Goal: Task Accomplishment & Management: Manage account settings

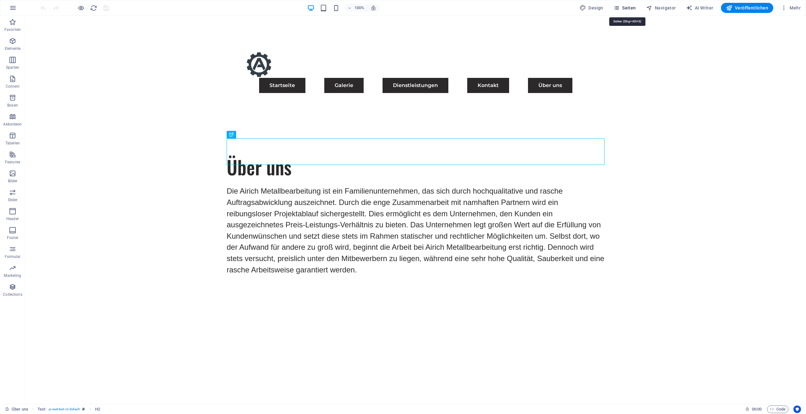
click at [627, 10] on span "Seiten" at bounding box center [625, 8] width 23 height 6
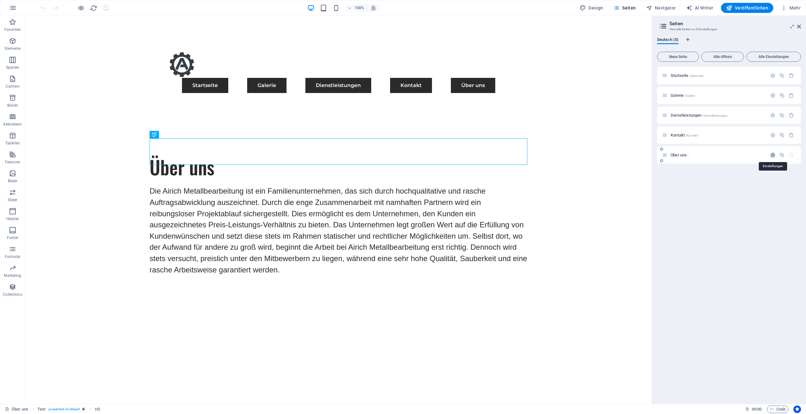
click at [774, 154] on icon "button" at bounding box center [772, 154] width 5 height 5
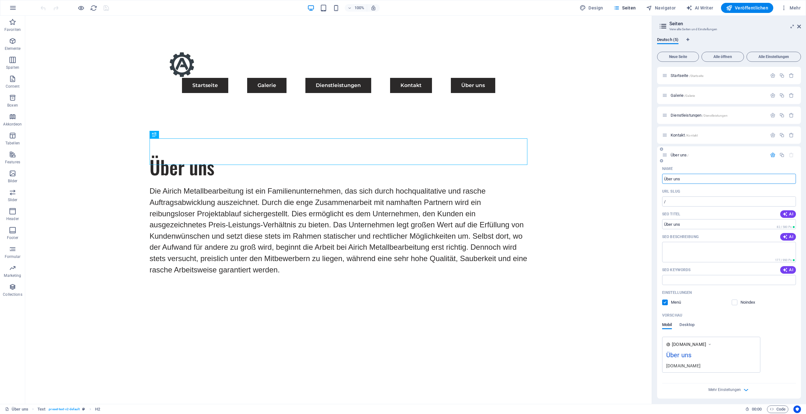
click at [687, 177] on input "Über uns" at bounding box center [729, 179] width 134 height 10
drag, startPoint x: 687, startPoint y: 177, endPoint x: 675, endPoint y: 177, distance: 11.7
click at [687, 177] on input "Über uns" at bounding box center [729, 179] width 134 height 10
click at [686, 177] on input "Über uns" at bounding box center [729, 179] width 134 height 10
click at [661, 176] on div "Name Über uns ​ URL SLUG / ​ SEO Titel AI Über uns ​ 82 / 580 Px SEO Beschreibu…" at bounding box center [729, 280] width 144 height 235
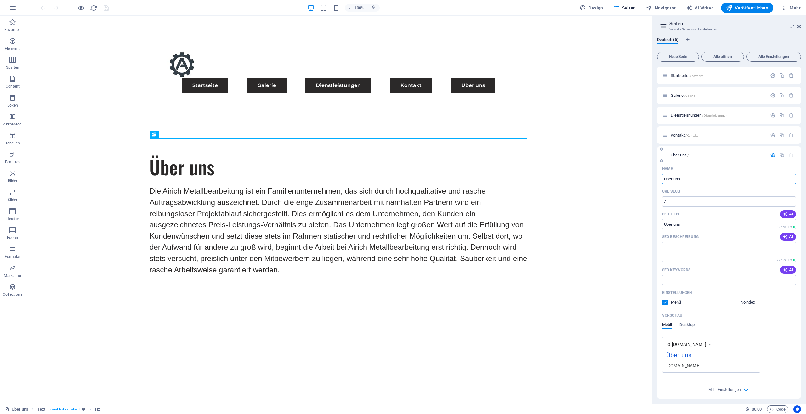
click at [685, 179] on input "Über uns" at bounding box center [729, 179] width 134 height 10
click at [694, 180] on input "Über uns" at bounding box center [729, 179] width 134 height 10
click at [693, 179] on input "Über uns" at bounding box center [729, 179] width 134 height 10
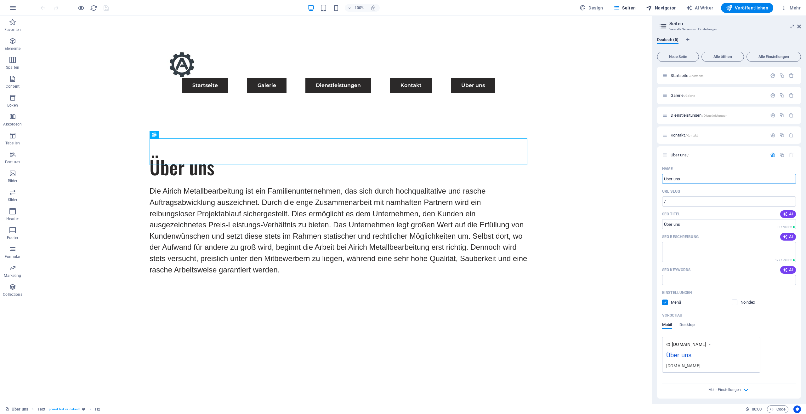
click at [669, 9] on span "Navigator" at bounding box center [661, 8] width 30 height 6
select select "17489479-de"
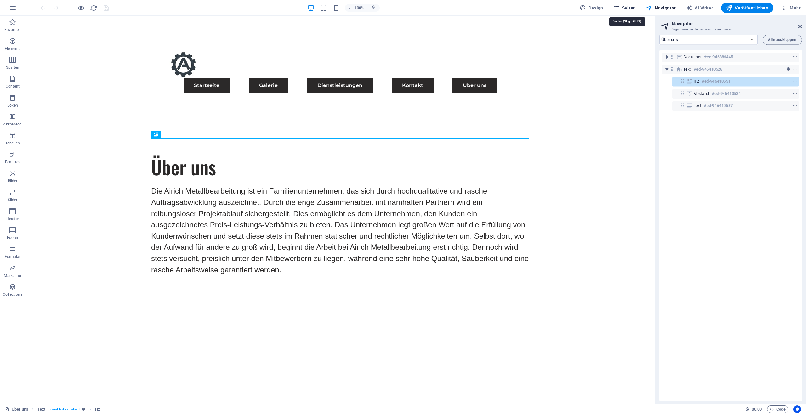
click at [626, 8] on span "Seiten" at bounding box center [625, 8] width 23 height 6
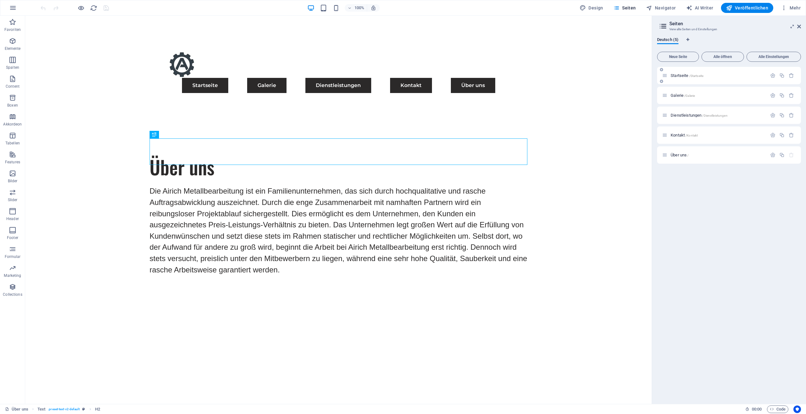
click at [748, 75] on p "Startseite /Startseite" at bounding box center [718, 75] width 94 height 4
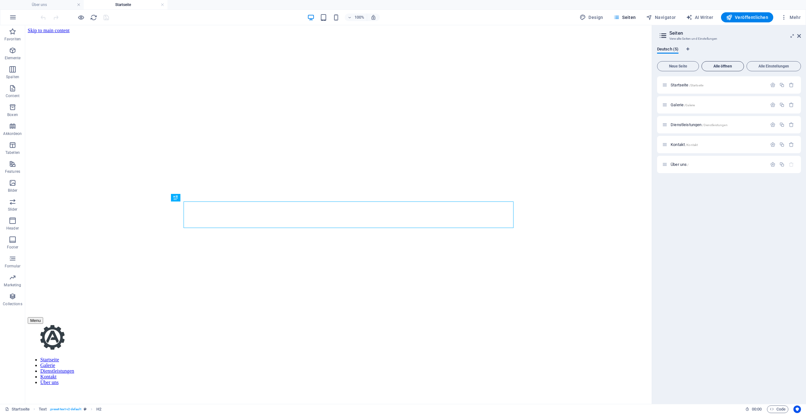
scroll to position [253, 0]
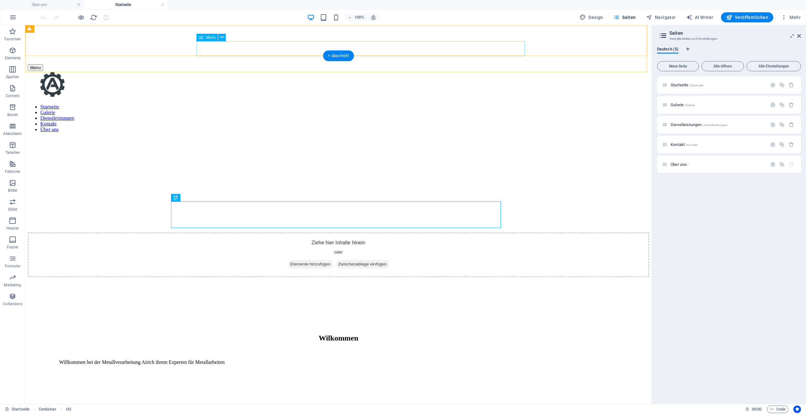
click at [424, 104] on nav "Startseite Galerie Dienstleistungen Kontakt Über uns" at bounding box center [339, 118] width 622 height 28
select select
select select "default"
select select "1"
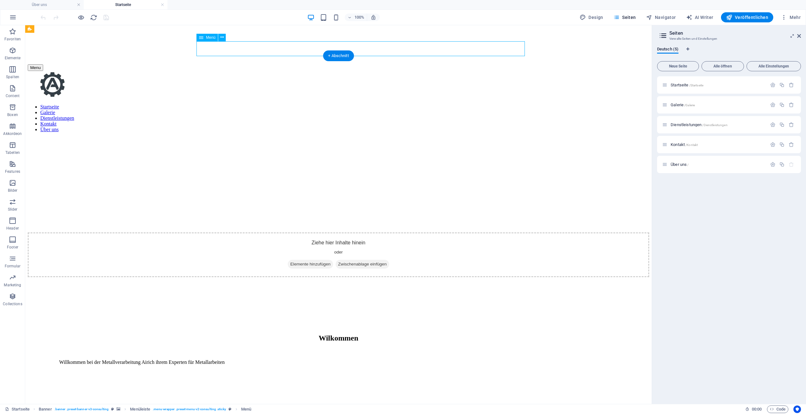
select select
select select "license"
select select "default"
select select "2"
select select "default"
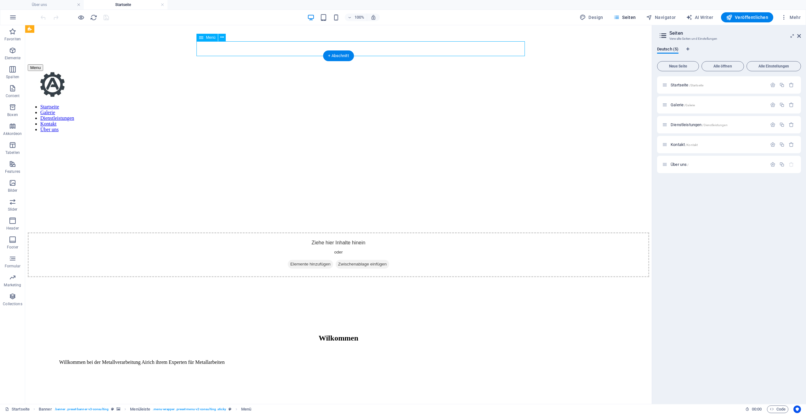
select select "3"
select select
select select "default"
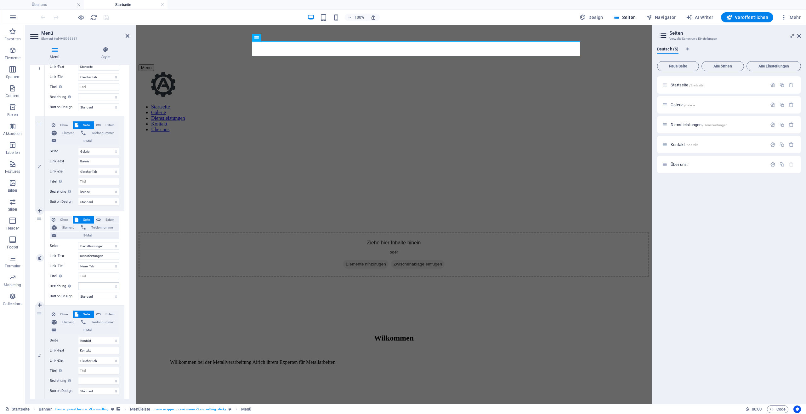
scroll to position [189, 0]
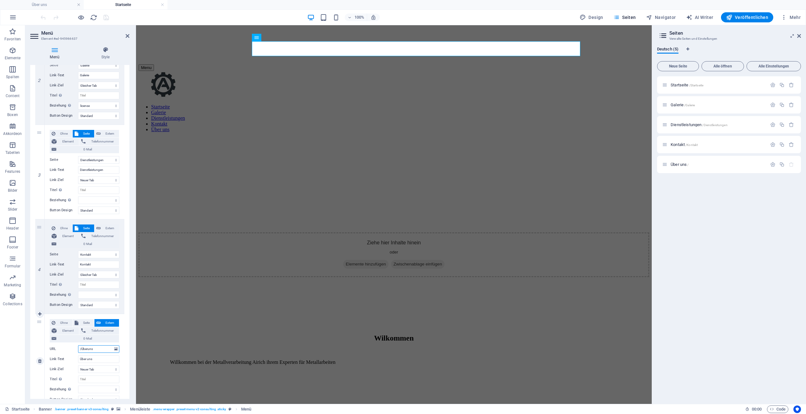
drag, startPoint x: 85, startPoint y: 348, endPoint x: 100, endPoint y: 348, distance: 15.4
click at [100, 348] on input "/Überuns" at bounding box center [98, 349] width 41 height 8
drag, startPoint x: 100, startPoint y: 348, endPoint x: 77, endPoint y: 347, distance: 22.4
click at [76, 348] on div "URL /Überuns" at bounding box center [85, 349] width 70 height 8
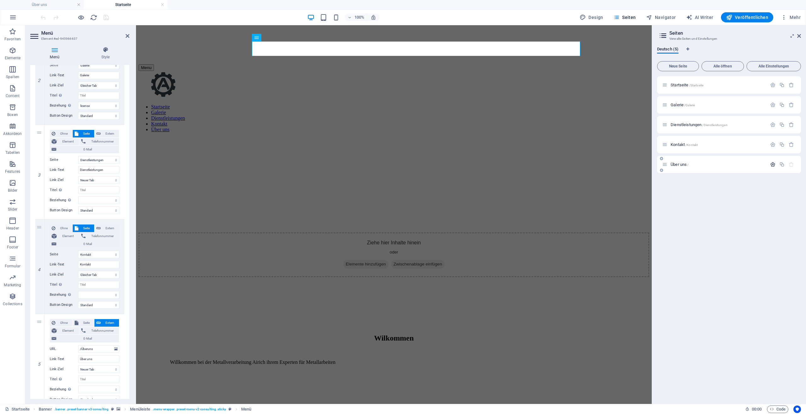
click at [777, 166] on button "button" at bounding box center [772, 164] width 9 height 5
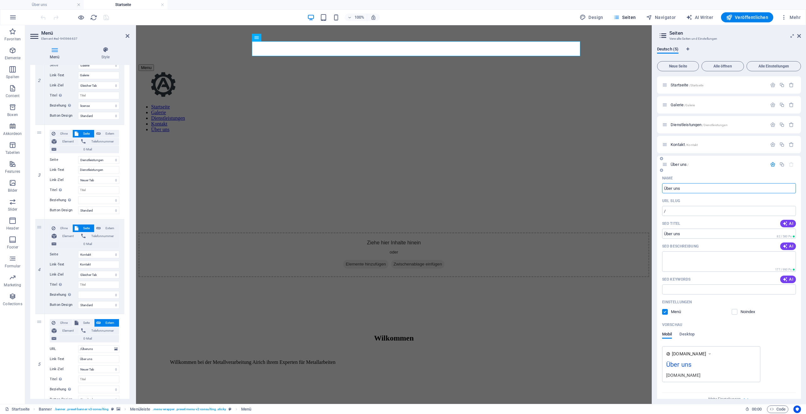
click at [701, 190] on input "Über uns" at bounding box center [729, 188] width 134 height 10
click at [690, 209] on input "/" at bounding box center [729, 211] width 134 height 10
select select "1"
select select "2"
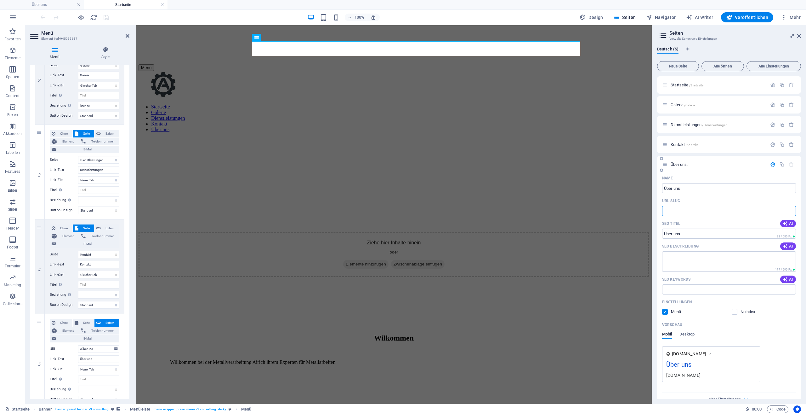
select select "3"
paste input "text"
click at [670, 209] on input "URL SLUG" at bounding box center [729, 211] width 134 height 10
click at [786, 222] on icon "button" at bounding box center [785, 223] width 5 height 5
type input "Familienbetrieb für Metallbearbeitung"
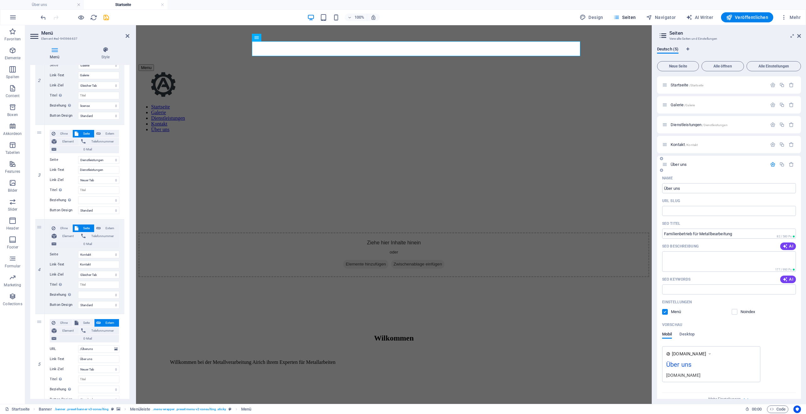
select select "1"
select select "2"
select select "3"
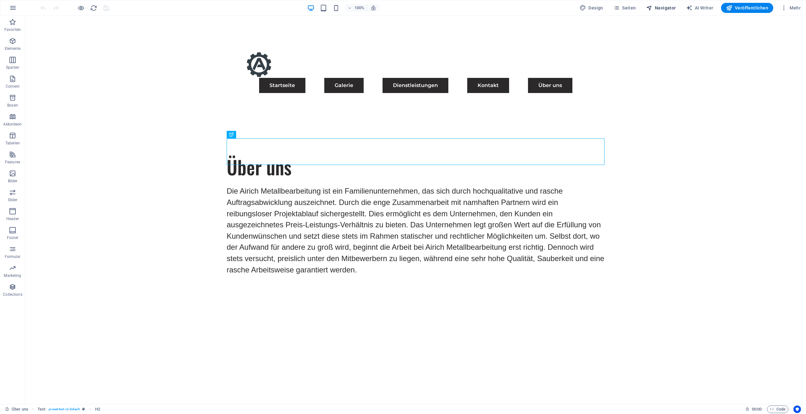
click at [666, 9] on span "Navigator" at bounding box center [661, 8] width 30 height 6
select select "17489479-de"
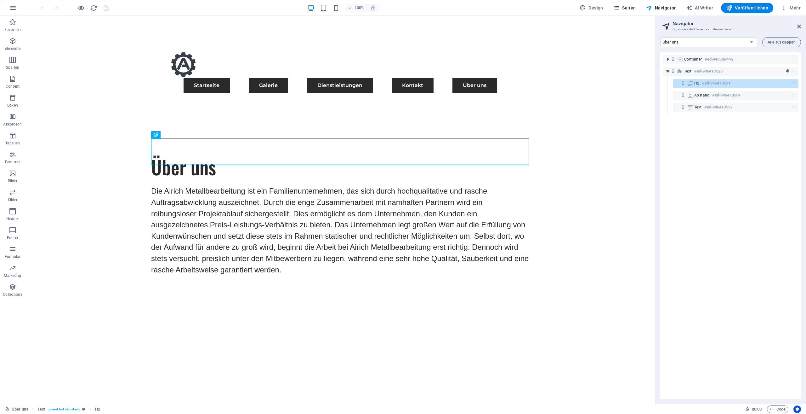
click at [628, 9] on span "Seiten" at bounding box center [625, 8] width 23 height 6
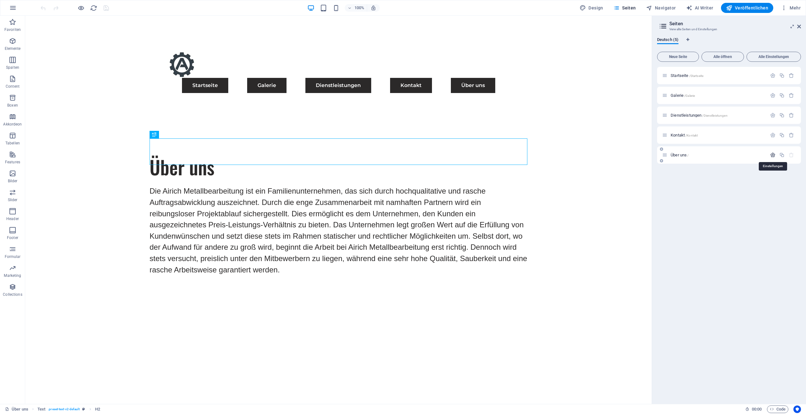
click at [772, 154] on icon "button" at bounding box center [772, 154] width 5 height 5
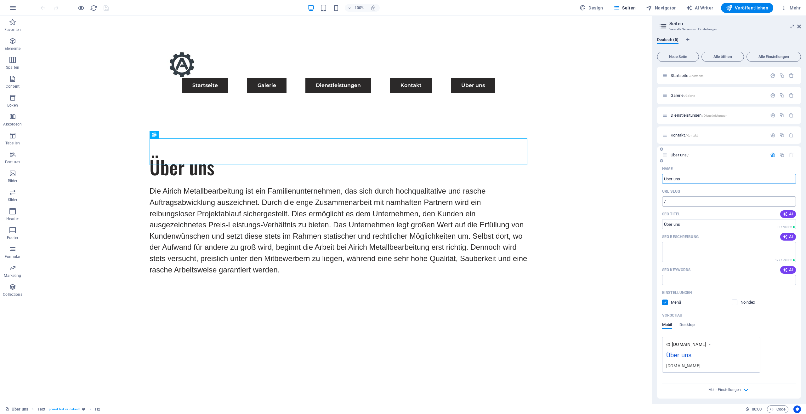
click at [692, 206] on input "/" at bounding box center [729, 201] width 134 height 10
click at [687, 202] on input "/" at bounding box center [729, 201] width 134 height 10
paste input "text"
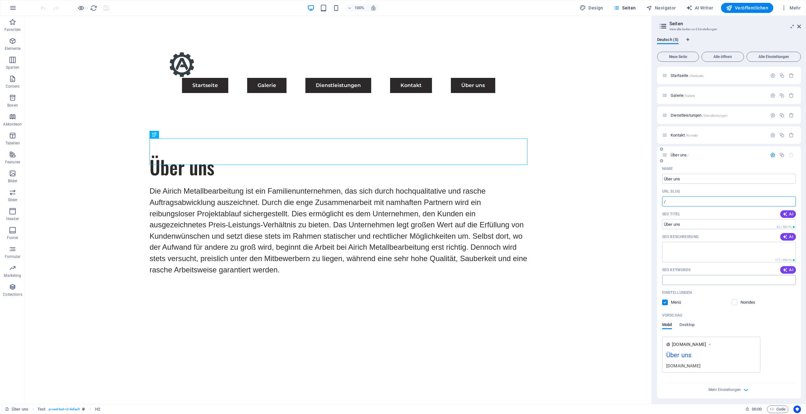
drag, startPoint x: 686, startPoint y: 203, endPoint x: 702, endPoint y: 276, distance: 74.4
click at [704, 277] on input "SEO Keywords" at bounding box center [729, 280] width 134 height 10
click at [693, 202] on input "/" at bounding box center [729, 201] width 134 height 10
paste input "text"
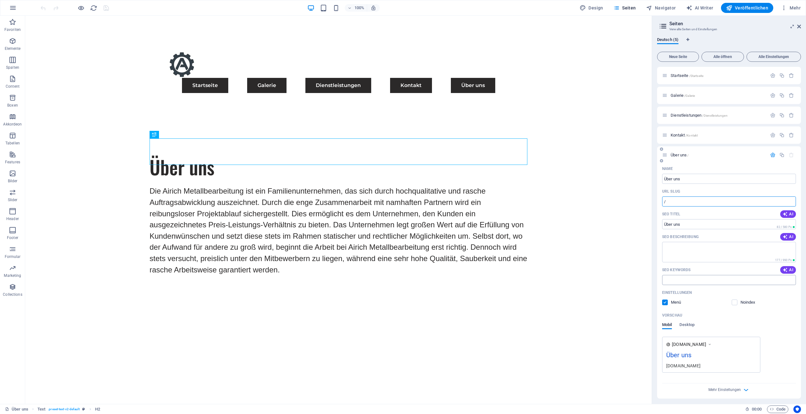
drag, startPoint x: 680, startPoint y: 203, endPoint x: 697, endPoint y: 277, distance: 76.6
click at [697, 277] on input "SEO Keywords" at bounding box center [729, 280] width 134 height 10
click at [688, 201] on input "/" at bounding box center [729, 201] width 134 height 10
click at [706, 204] on input "/" at bounding box center [729, 201] width 134 height 10
paste input "text"
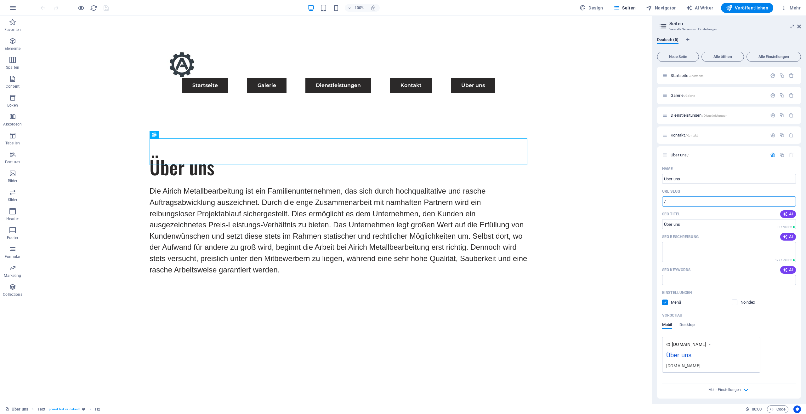
click at [623, 277] on div "Über uns Die Airich Metallbearbeitung ist ein Familienunternehmen, das sich dur…" at bounding box center [338, 217] width 627 height 179
click at [710, 200] on input "/" at bounding box center [729, 201] width 134 height 10
paste input "text"
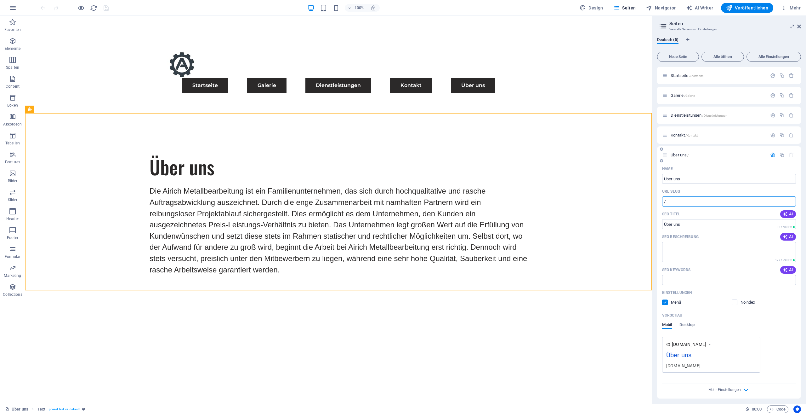
paste input "text"
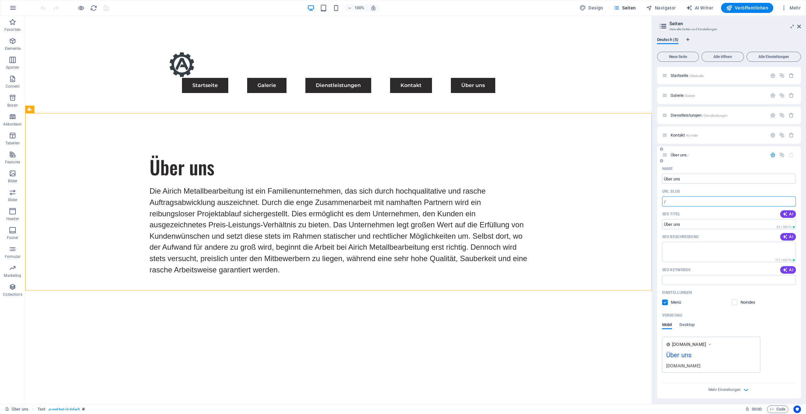
paste input "text"
paste
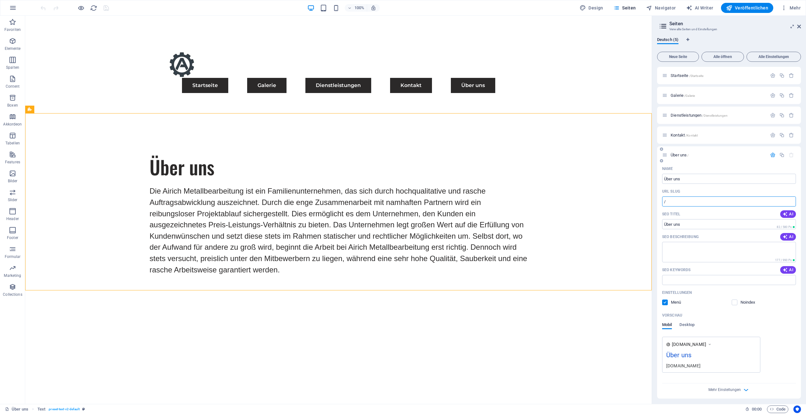
drag, startPoint x: 697, startPoint y: 204, endPoint x: 714, endPoint y: 277, distance: 75.1
click at [714, 277] on input "SEO Keywords" at bounding box center [729, 280] width 134 height 10
click at [688, 201] on input "/" at bounding box center [729, 201] width 134 height 10
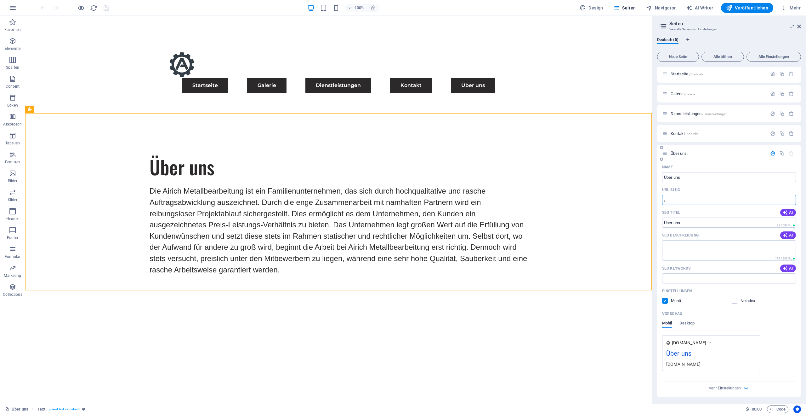
scroll to position [2, 0]
drag, startPoint x: 724, startPoint y: 213, endPoint x: 638, endPoint y: 275, distance: 106.2
click at [638, 275] on div "Über uns Die Airich Metallbearbeitung ist ein Familienunternehmen, das sich dur…" at bounding box center [338, 217] width 627 height 179
type input "/"
click at [667, 11] on span "Navigator" at bounding box center [661, 8] width 30 height 6
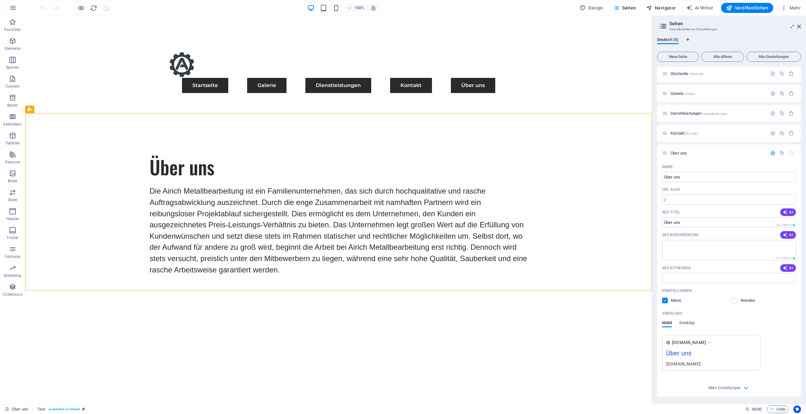
select select "17489479-de"
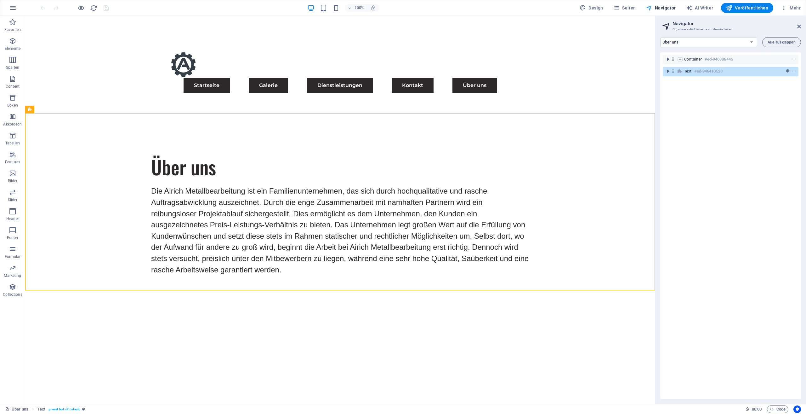
click at [667, 6] on span "Navigator" at bounding box center [661, 8] width 30 height 6
click at [633, 8] on span "Seiten" at bounding box center [625, 8] width 23 height 6
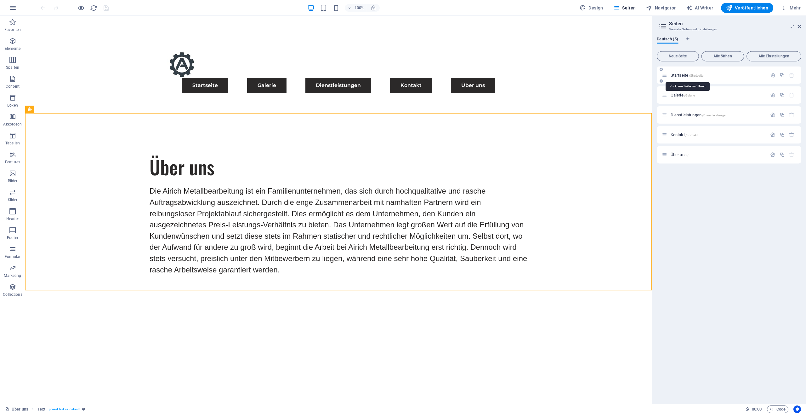
click at [683, 75] on span "Startseite /Startseite" at bounding box center [687, 75] width 33 height 5
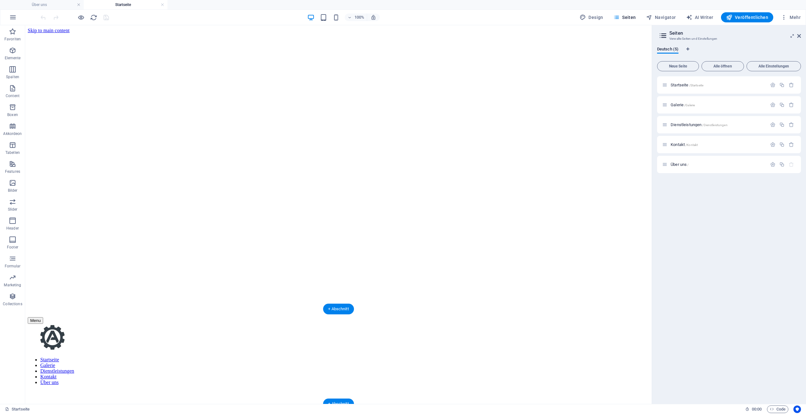
scroll to position [94, 0]
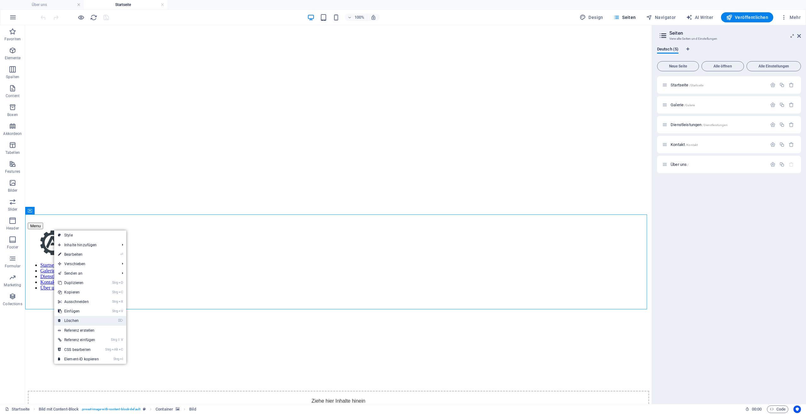
click at [92, 323] on link "⌦ Löschen" at bounding box center [78, 320] width 49 height 9
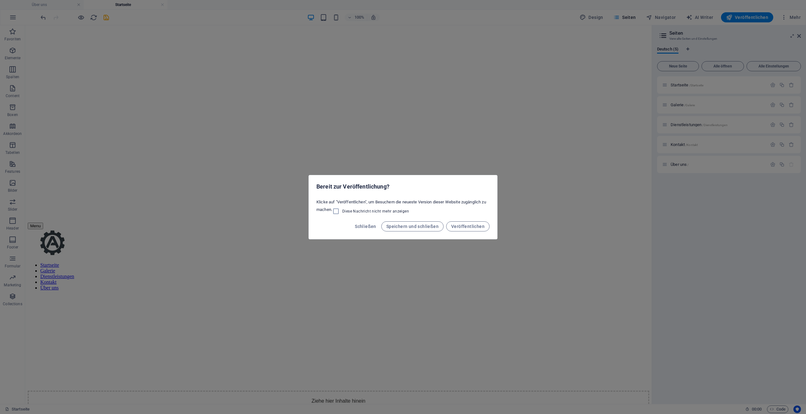
drag, startPoint x: 323, startPoint y: 0, endPoint x: 450, endPoint y: 31, distance: 131.0
click at [450, 31] on div "Bereit zur Veröffentlichung? Klicke auf "Veröffentlichen", um Besuchern die neu…" at bounding box center [403, 207] width 806 height 414
click at [471, 228] on button "Veröffentlichen" at bounding box center [467, 226] width 43 height 10
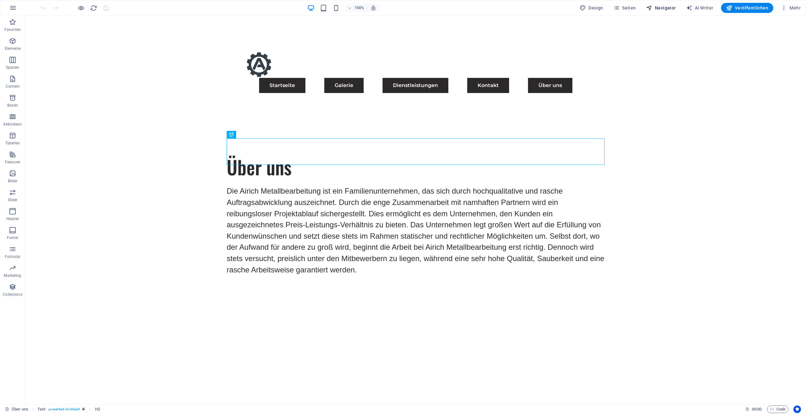
click at [657, 10] on span "Navigator" at bounding box center [661, 8] width 30 height 6
select select "17489479-de"
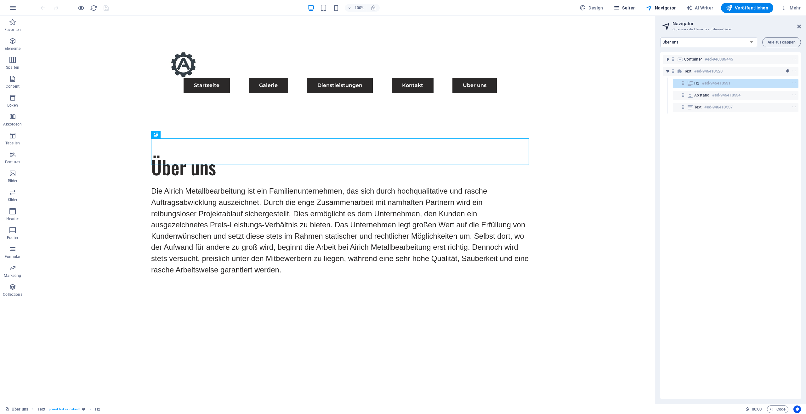
click at [636, 8] on span "Seiten" at bounding box center [625, 8] width 23 height 6
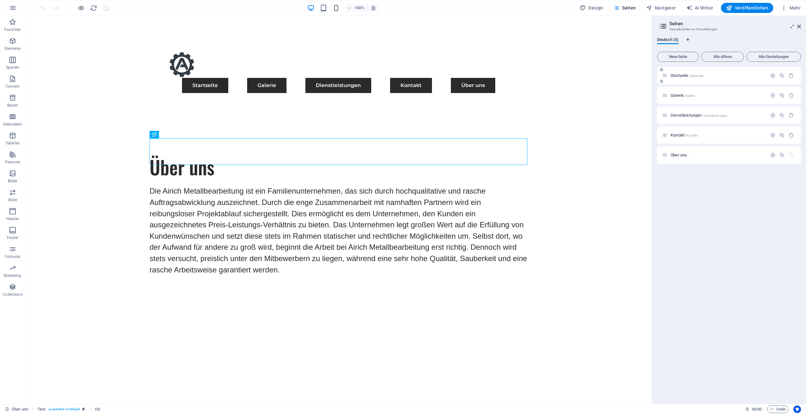
click at [687, 75] on span "Startseite /Startseite" at bounding box center [687, 75] width 33 height 5
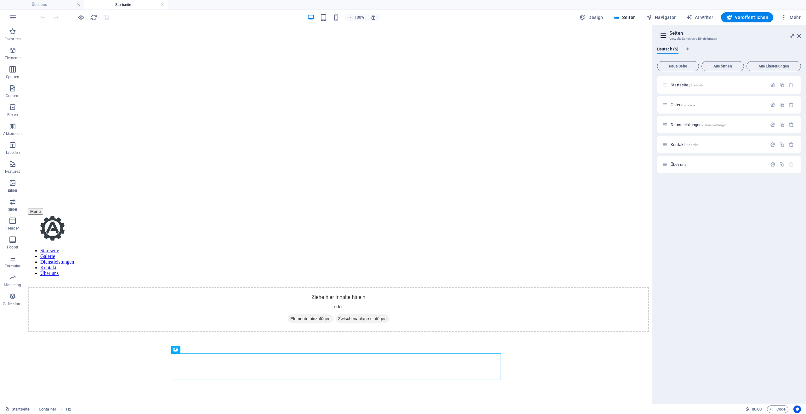
scroll to position [95, 0]
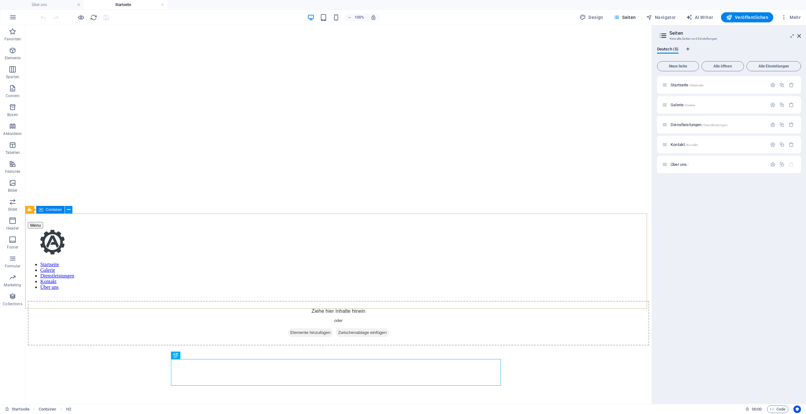
click at [68, 211] on icon at bounding box center [68, 209] width 3 height 7
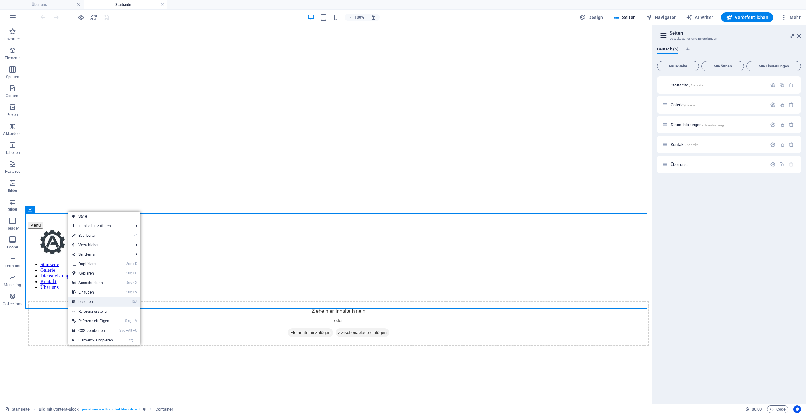
click at [98, 301] on link "⌦ Löschen" at bounding box center [92, 301] width 49 height 9
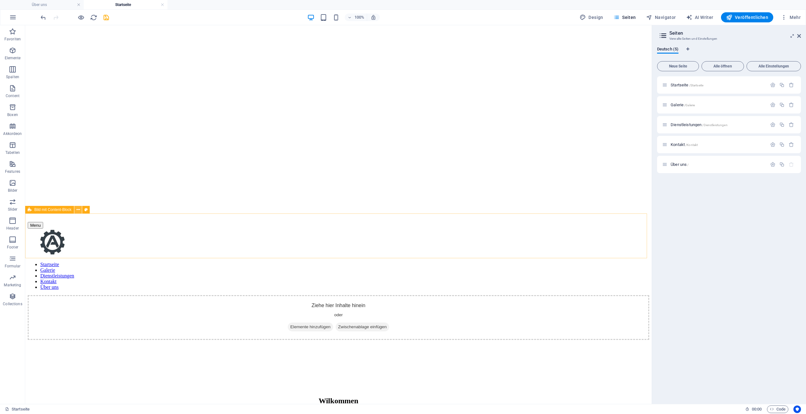
click at [81, 210] on button at bounding box center [78, 210] width 8 height 8
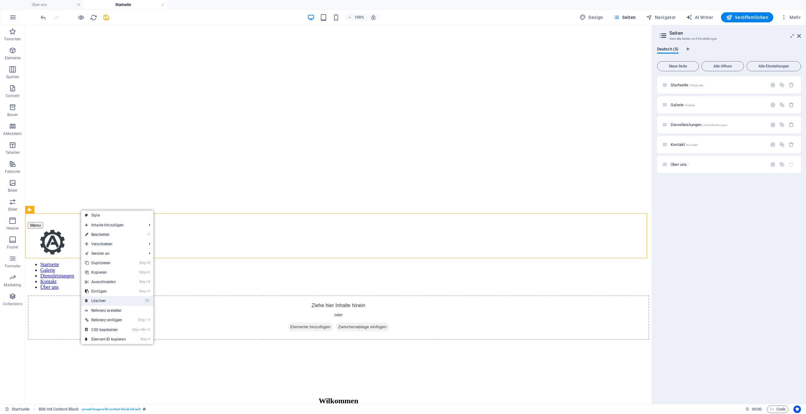
click at [112, 300] on link "⌦ Löschen" at bounding box center [105, 300] width 49 height 9
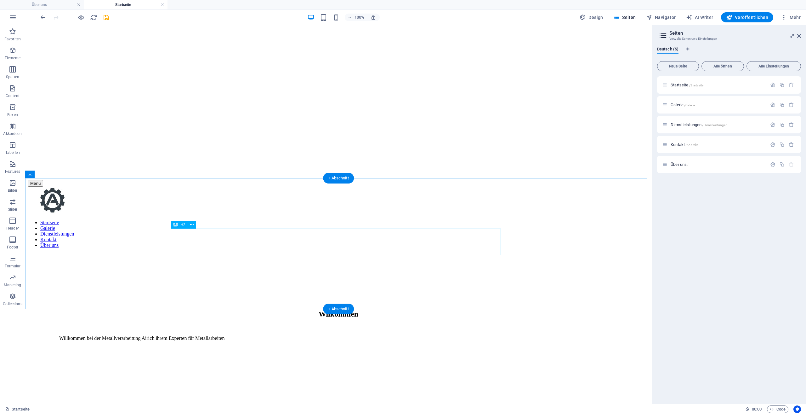
scroll to position [131, 0]
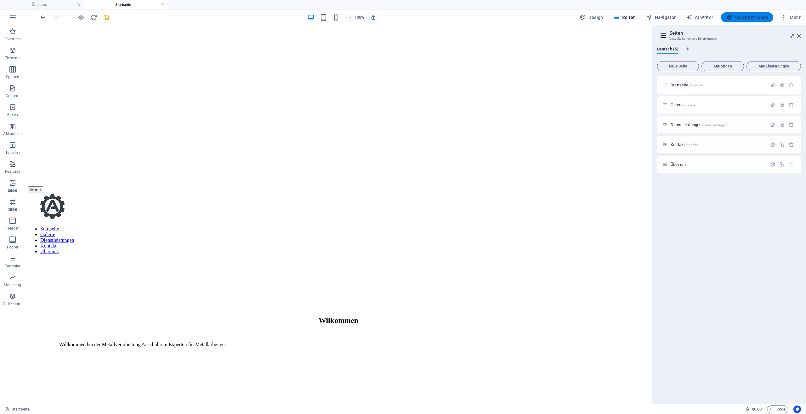
click at [756, 15] on span "Veröffentlichen" at bounding box center [747, 17] width 42 height 6
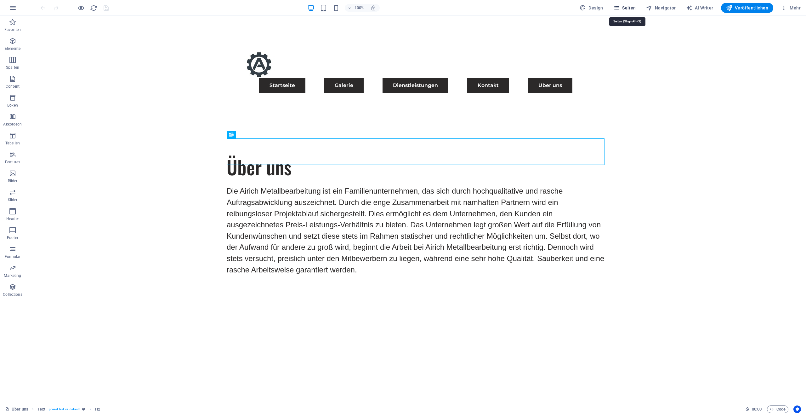
click at [632, 6] on span "Seiten" at bounding box center [625, 8] width 23 height 6
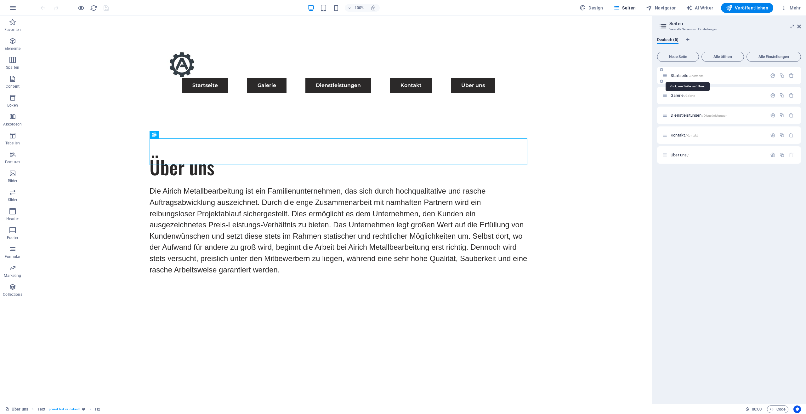
click at [694, 74] on span "/Startseite" at bounding box center [696, 75] width 14 height 3
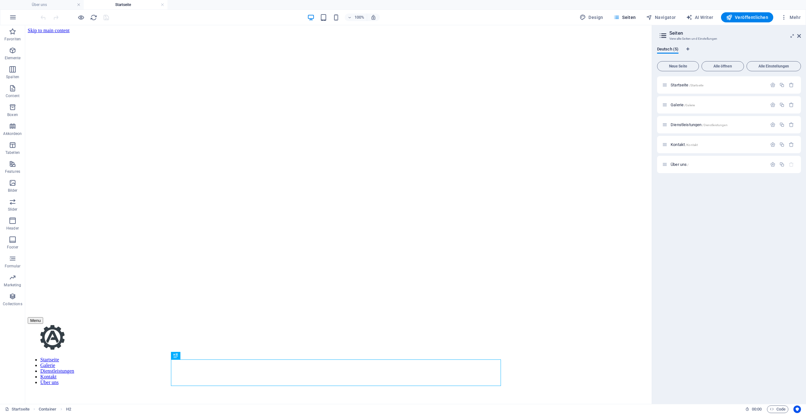
click at [449, 33] on figure at bounding box center [339, 33] width 622 height 0
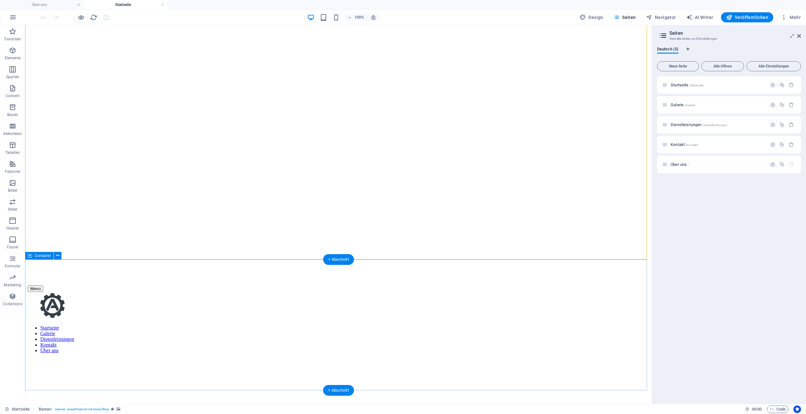
scroll to position [63, 0]
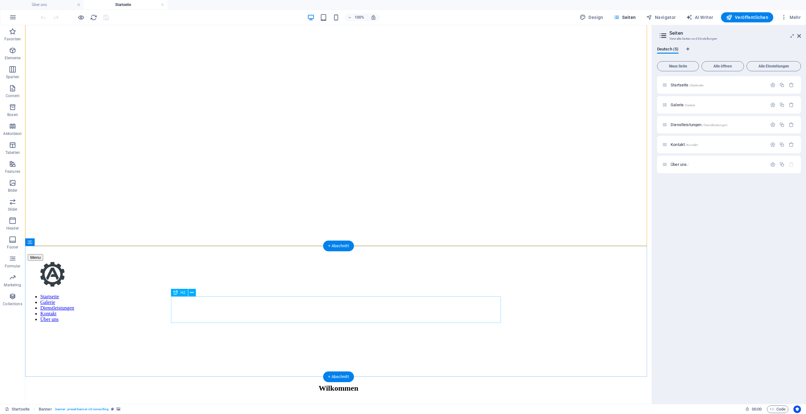
click at [315, 384] on div "Wilkommen" at bounding box center [338, 388] width 559 height 9
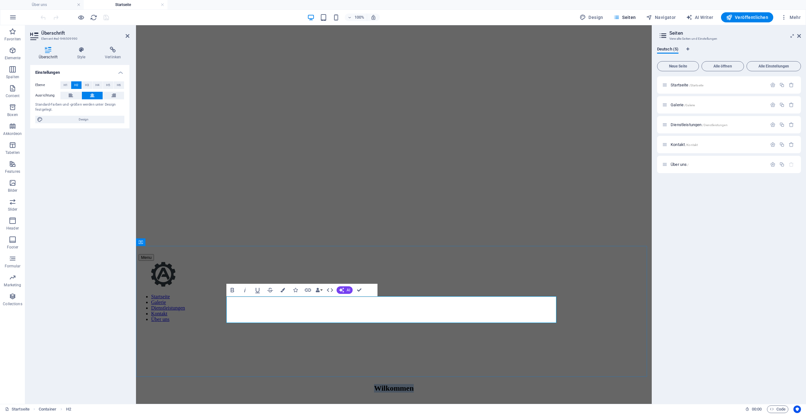
click at [368, 384] on h2 "Wilkommen" at bounding box center [394, 388] width 448 height 9
click at [372, 384] on h2 "Wilkommen" at bounding box center [394, 388] width 448 height 9
click at [405, 327] on div "Willkommen Willkommen bei der Metallverarbeitung Airich ihrem Experten für Meta…" at bounding box center [394, 390] width 511 height 126
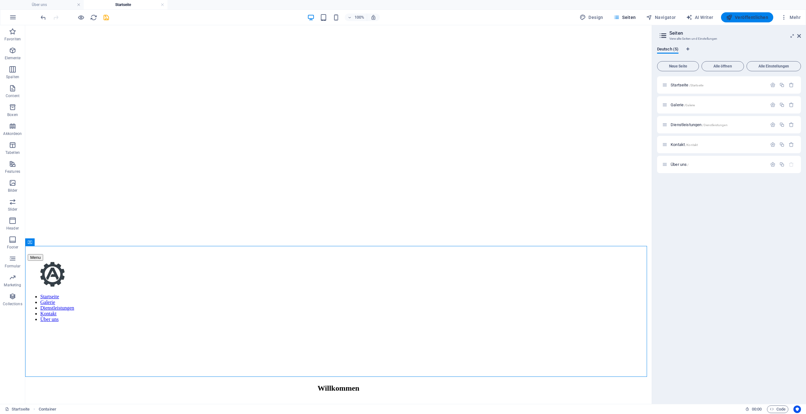
click at [748, 16] on span "Veröffentlichen" at bounding box center [747, 17] width 42 height 6
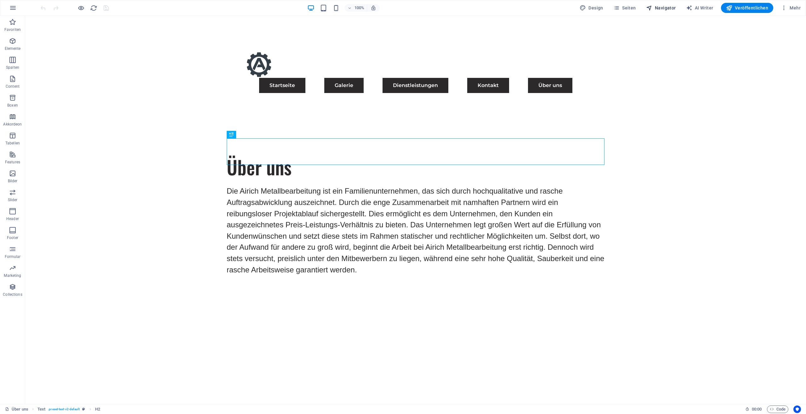
click at [658, 9] on span "Navigator" at bounding box center [661, 8] width 30 height 6
select select "17489479-de"
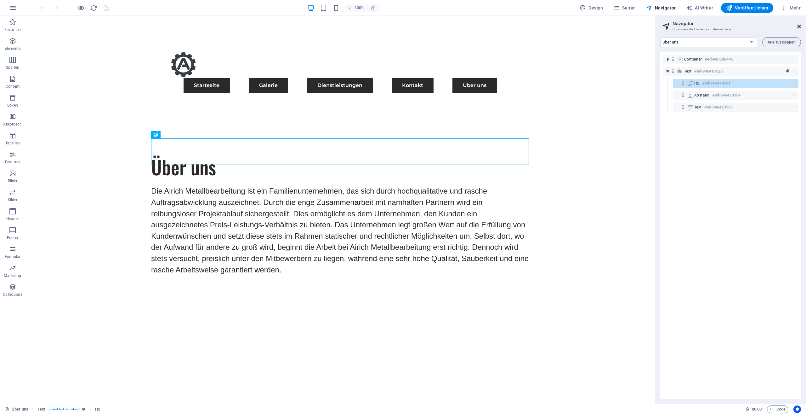
click at [799, 24] on icon at bounding box center [799, 26] width 4 height 5
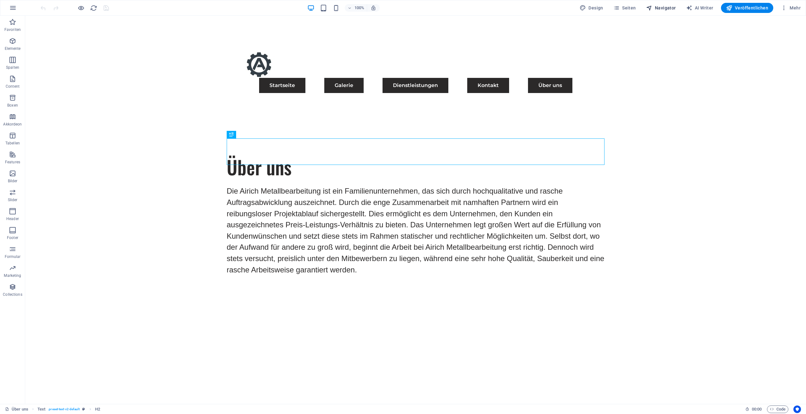
click at [671, 8] on span "Navigator" at bounding box center [661, 8] width 30 height 6
select select "17489479-de"
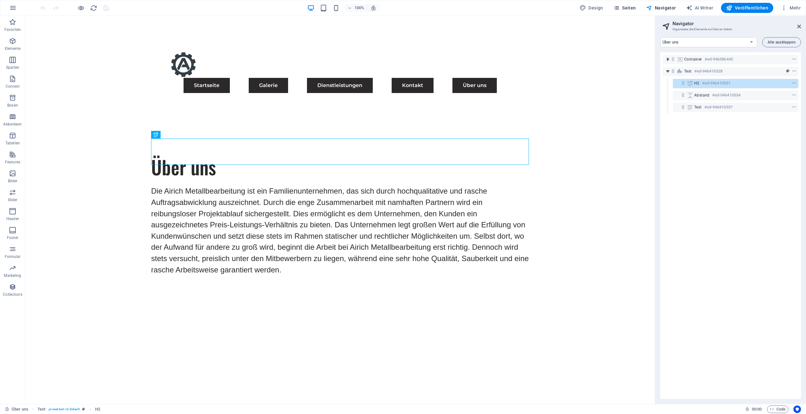
click at [628, 10] on span "Seiten" at bounding box center [625, 8] width 23 height 6
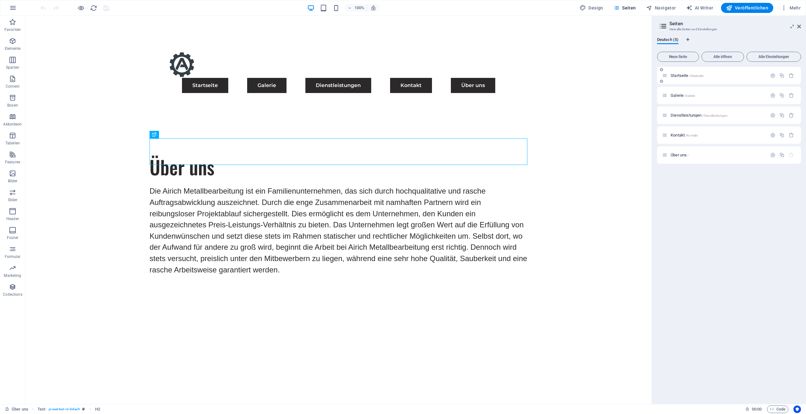
click at [733, 72] on div "Startseite /Startseite" at bounding box center [714, 75] width 105 height 7
click at [676, 75] on span "Startseite /Startseite" at bounding box center [687, 75] width 33 height 5
click at [676, 75] on div "Startseite /Startseite" at bounding box center [729, 75] width 144 height 17
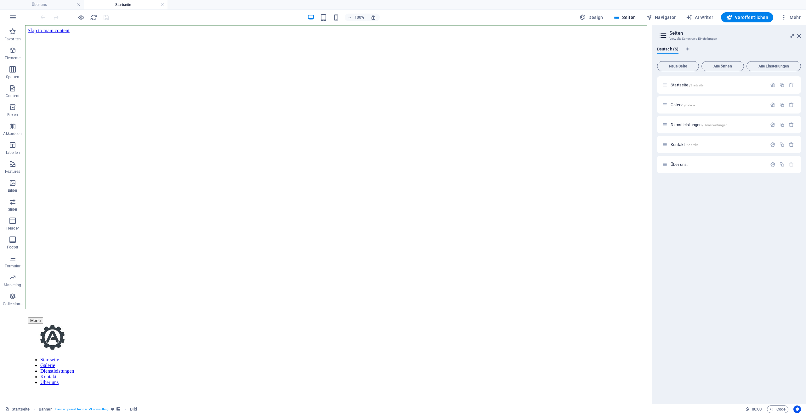
click at [499, 33] on figure at bounding box center [339, 33] width 622 height 0
click at [388, 33] on figure at bounding box center [339, 33] width 622 height 0
select select "px"
select select "header"
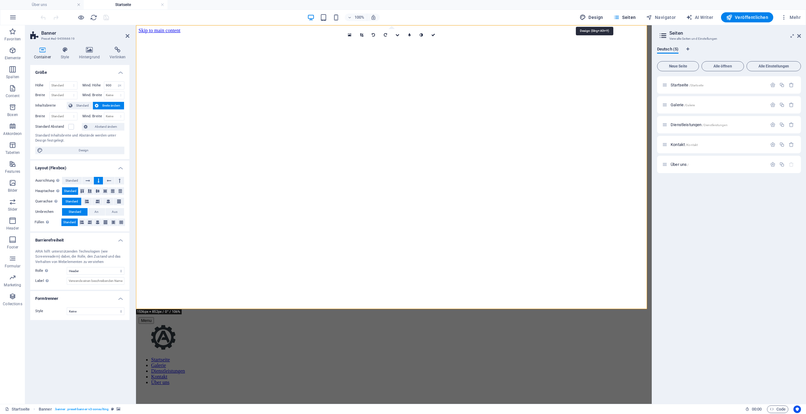
click at [600, 18] on span "Design" at bounding box center [592, 17] width 24 height 6
select select "px"
select select "400"
select select "px"
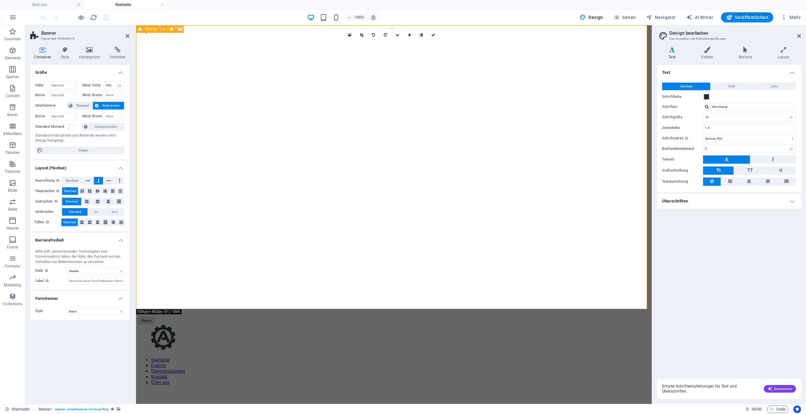
click at [470, 33] on figure at bounding box center [394, 33] width 511 height 0
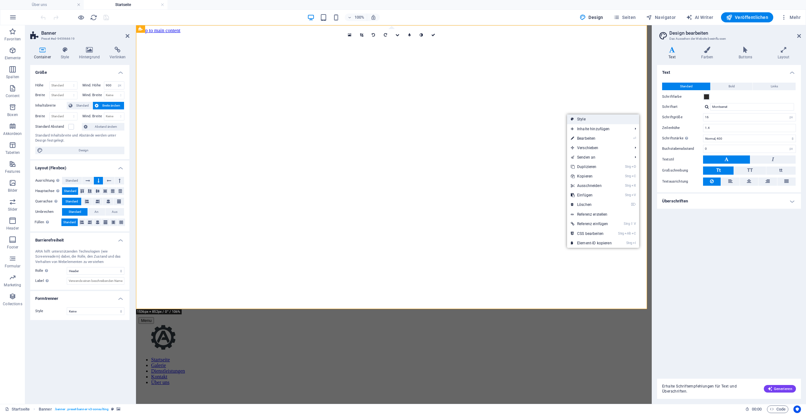
click at [577, 116] on link "Style" at bounding box center [603, 118] width 72 height 9
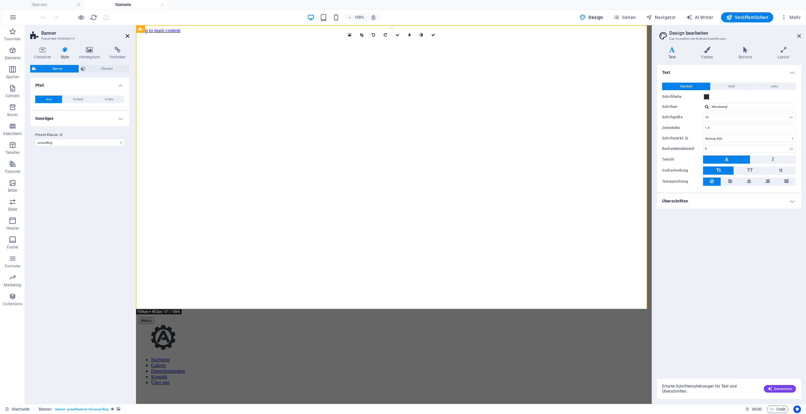
click at [128, 34] on icon at bounding box center [128, 35] width 4 height 5
drag, startPoint x: 264, startPoint y: 60, endPoint x: 239, endPoint y: 34, distance: 35.6
click at [239, 317] on div "Menu Startseite Galerie Dienstleistungen Kontakt Über uns" at bounding box center [394, 351] width 511 height 68
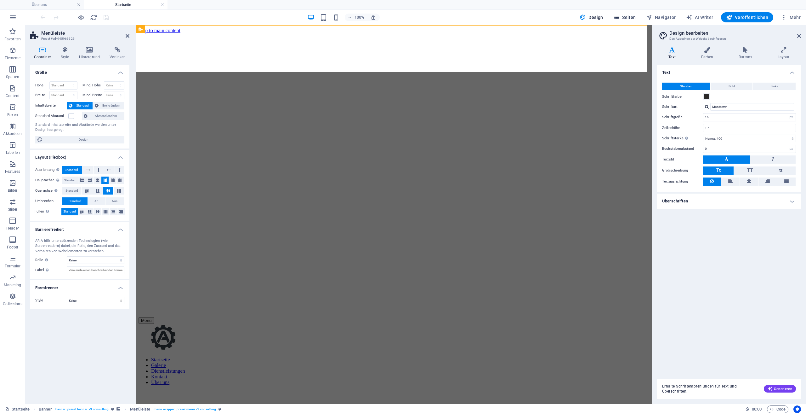
click at [628, 15] on span "Seiten" at bounding box center [625, 17] width 23 height 6
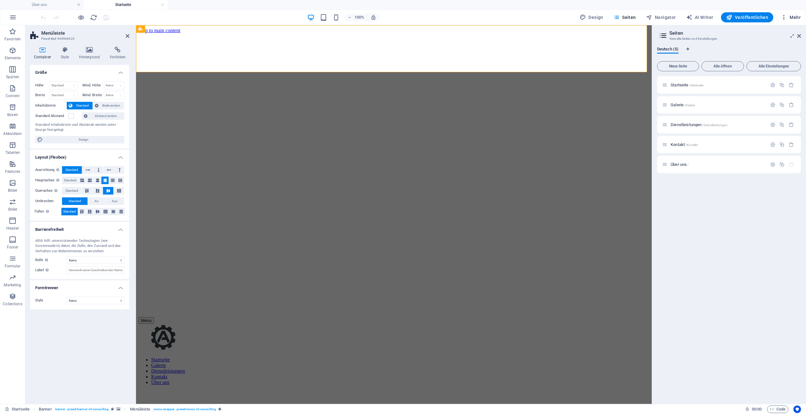
click at [794, 16] on span "Mehr" at bounding box center [791, 17] width 20 height 6
click at [780, 35] on h6 "Website-Einstellungen" at bounding box center [776, 34] width 40 height 8
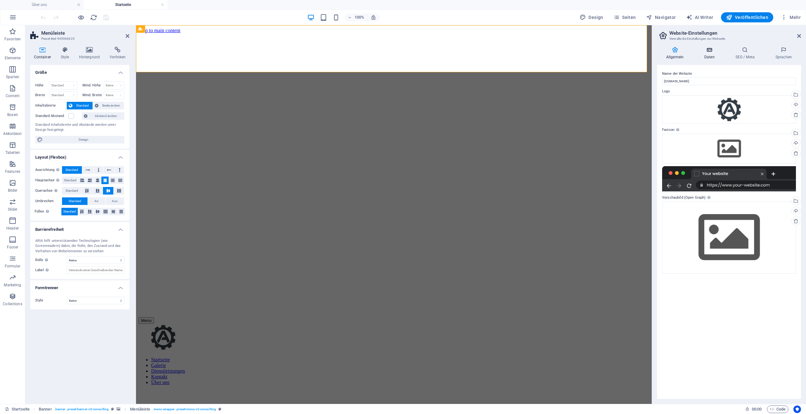
click at [709, 55] on h4 "Daten" at bounding box center [710, 53] width 31 height 13
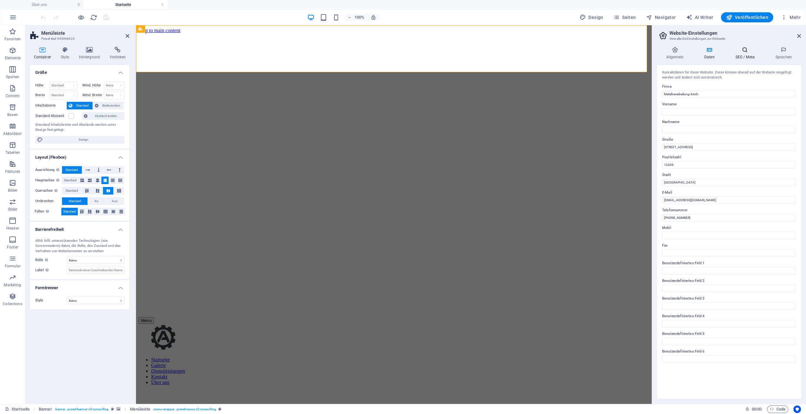
click at [743, 54] on h4 "SEO / Meta" at bounding box center [747, 53] width 40 height 13
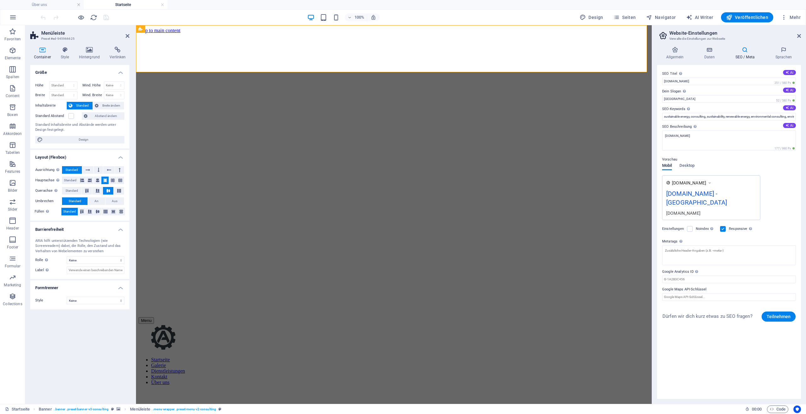
click at [743, 54] on h4 "SEO / Meta" at bounding box center [747, 53] width 40 height 13
click at [800, 32] on h2 "Website-Einstellungen" at bounding box center [736, 33] width 132 height 6
click at [800, 34] on icon at bounding box center [799, 35] width 4 height 5
drag, startPoint x: 936, startPoint y: 60, endPoint x: 800, endPoint y: 34, distance: 138.4
click at [649, 317] on div "Menu Startseite Galerie Dienstleistungen Kontakt Über uns" at bounding box center [394, 351] width 511 height 68
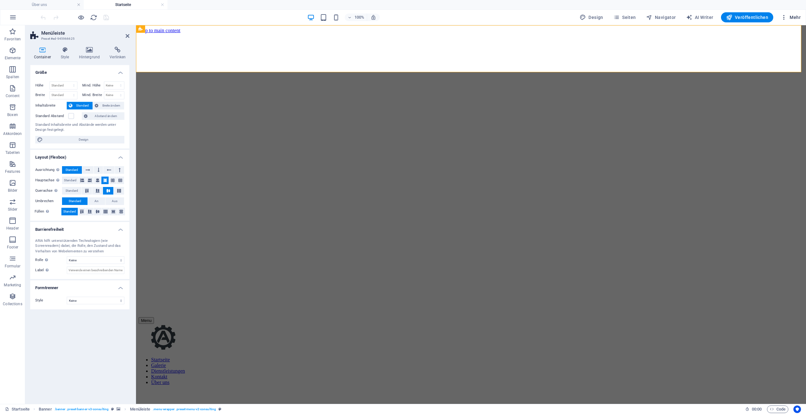
click at [794, 19] on span "Mehr" at bounding box center [791, 17] width 20 height 6
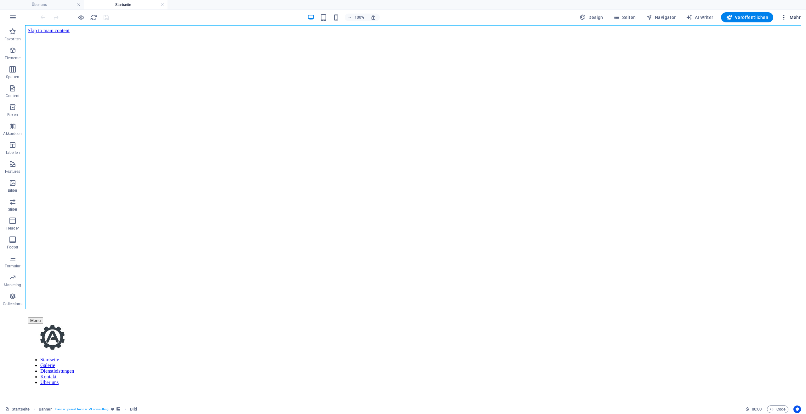
click at [792, 17] on span "Mehr" at bounding box center [791, 17] width 20 height 6
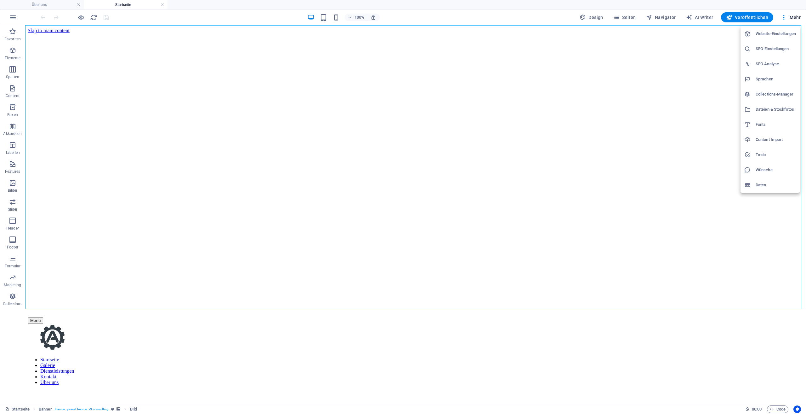
click at [306, 166] on div at bounding box center [403, 207] width 806 height 414
click at [306, 166] on div "Website-Einstellungen SEO-Einstellungen SEO Analyse Sprachen Collections-Manage…" at bounding box center [403, 209] width 806 height 410
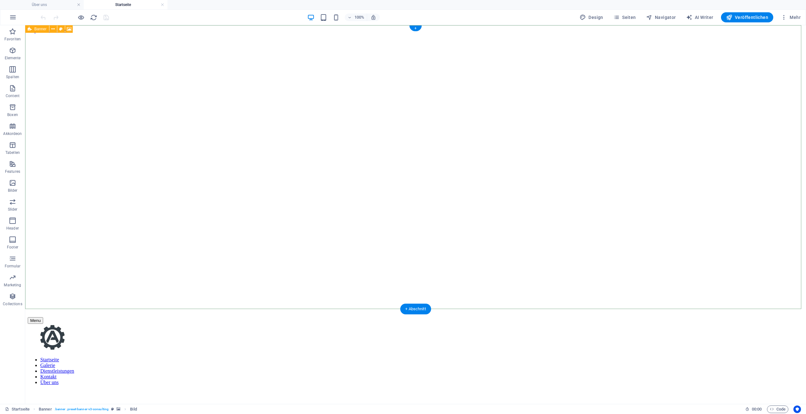
click at [220, 33] on figure at bounding box center [416, 33] width 776 height 0
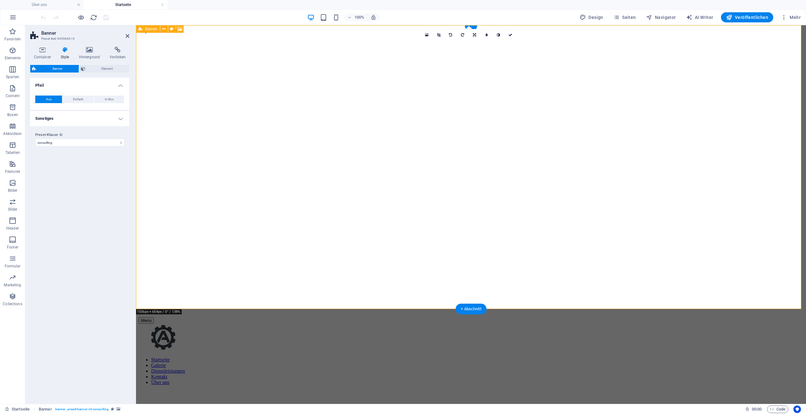
click at [220, 33] on figure at bounding box center [471, 33] width 665 height 0
click at [95, 53] on icon at bounding box center [89, 50] width 28 height 6
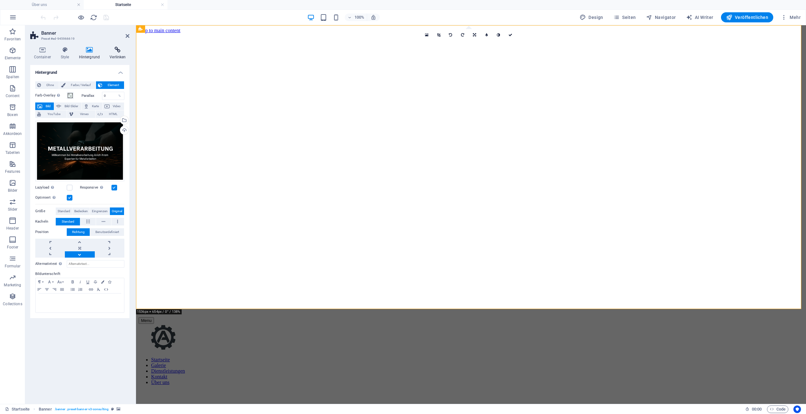
click at [118, 53] on icon at bounding box center [117, 50] width 23 height 6
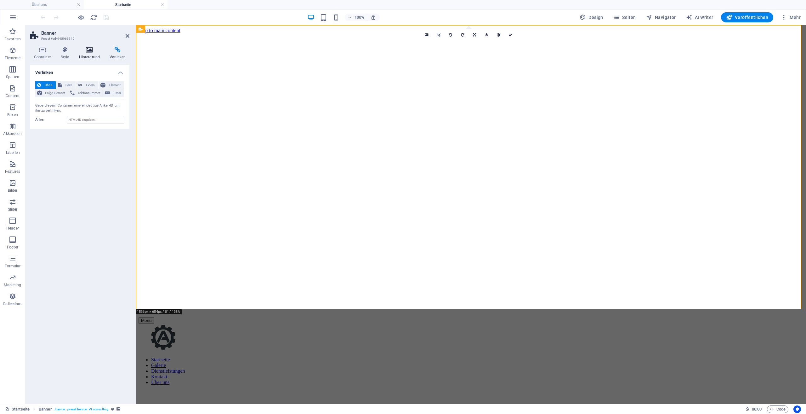
click at [90, 54] on h4 "Hintergrund" at bounding box center [90, 53] width 31 height 13
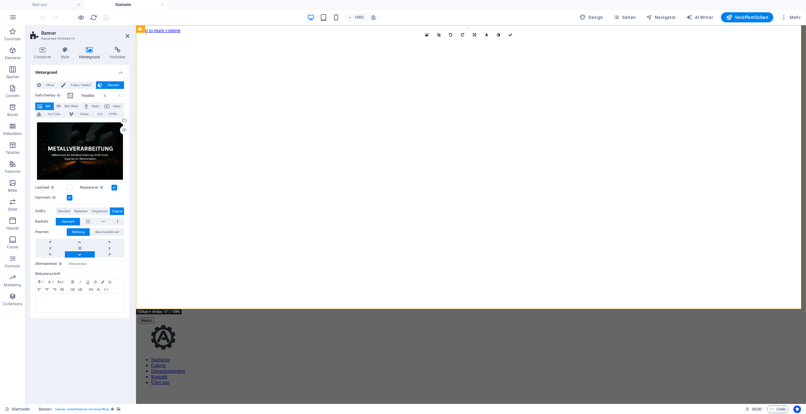
click at [90, 54] on h4 "Hintergrund" at bounding box center [90, 53] width 31 height 13
click at [119, 53] on icon at bounding box center [117, 50] width 23 height 6
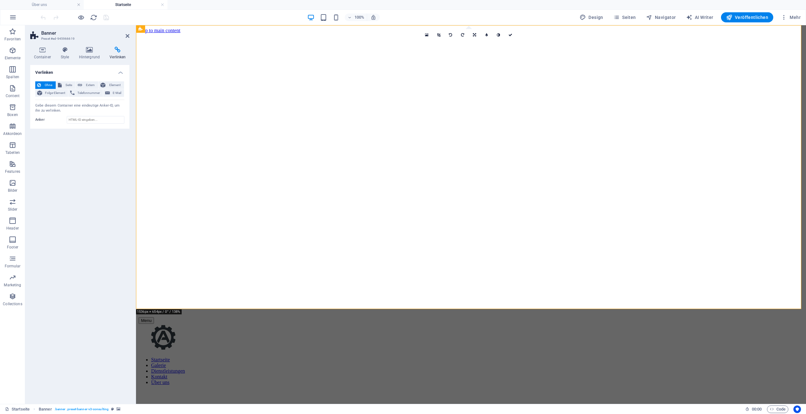
click at [119, 53] on icon at bounding box center [117, 50] width 23 height 6
click at [103, 53] on icon at bounding box center [89, 50] width 28 height 6
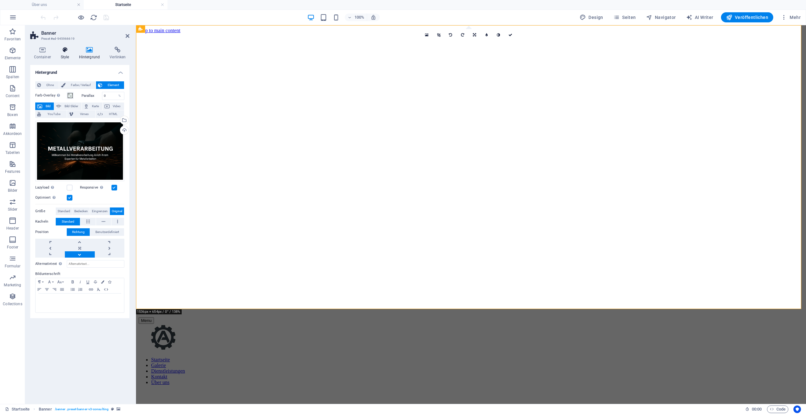
click at [71, 53] on h4 "Style" at bounding box center [66, 53] width 18 height 13
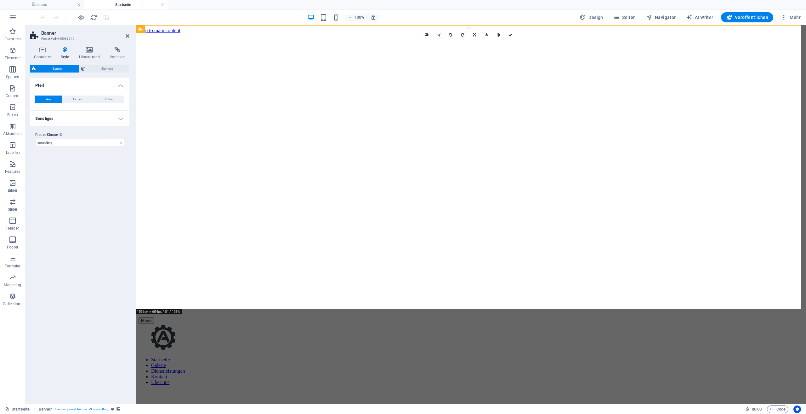
click at [71, 53] on h4 "Style" at bounding box center [66, 53] width 18 height 13
click at [43, 54] on h4 "Container" at bounding box center [43, 53] width 27 height 13
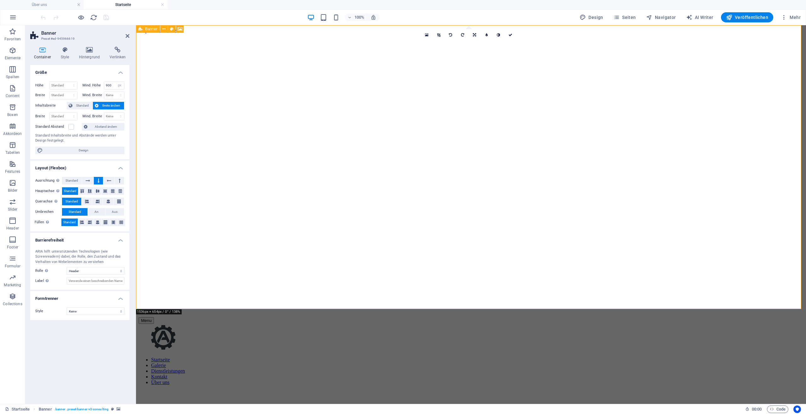
click at [323, 33] on figure at bounding box center [471, 33] width 665 height 0
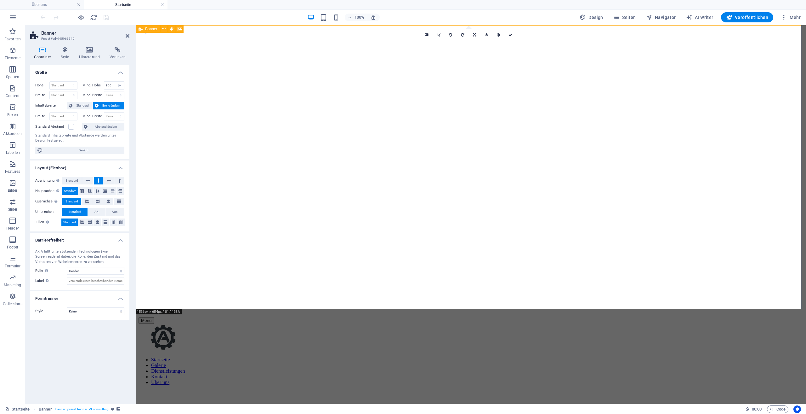
click at [323, 33] on figure at bounding box center [471, 33] width 665 height 0
click at [461, 33] on figure at bounding box center [471, 33] width 665 height 0
click at [64, 52] on icon at bounding box center [65, 50] width 16 height 6
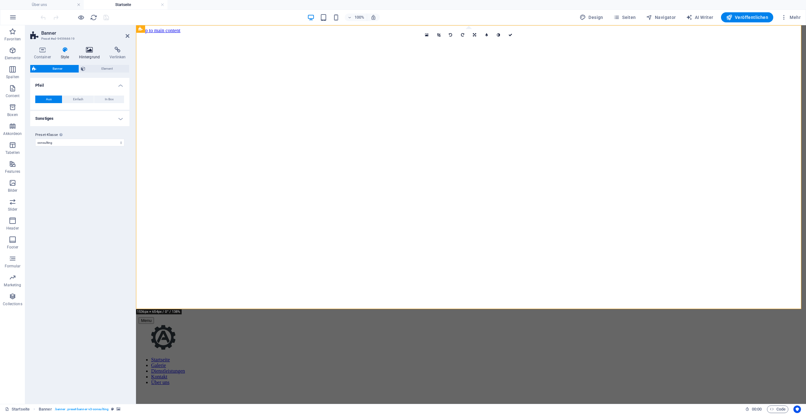
click at [90, 54] on h4 "Hintergrund" at bounding box center [90, 53] width 31 height 13
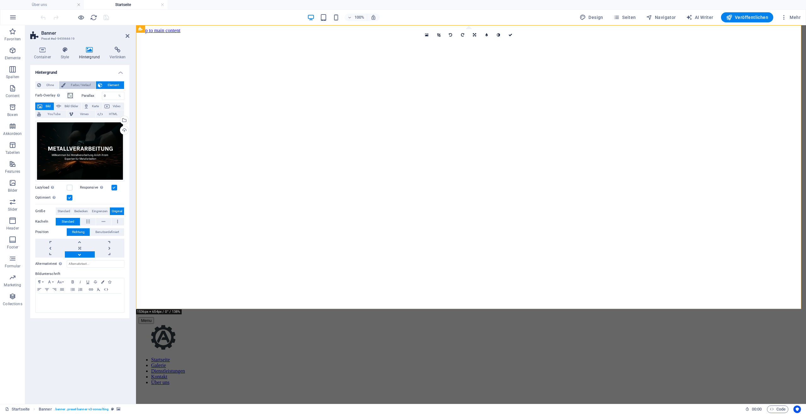
click at [93, 87] on span "Farbe / Verlauf" at bounding box center [80, 85] width 26 height 8
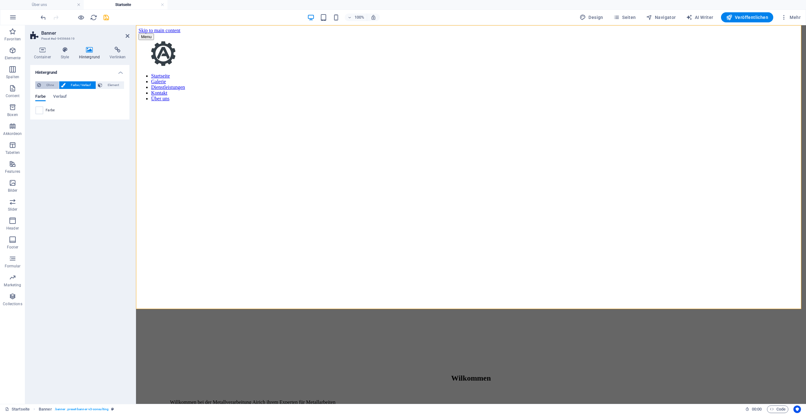
click at [49, 85] on span "Ohne" at bounding box center [50, 85] width 14 height 8
click at [68, 85] on span "Farbe / Verlauf" at bounding box center [80, 85] width 26 height 8
click at [102, 85] on icon at bounding box center [100, 85] width 4 height 8
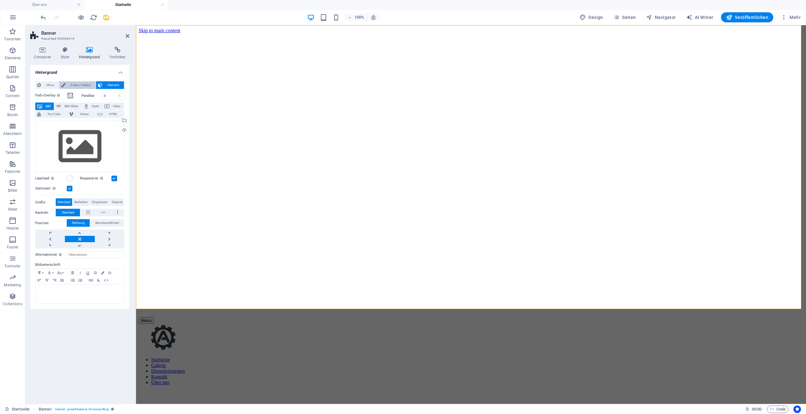
click at [76, 83] on span "Farbe / Verlauf" at bounding box center [80, 85] width 26 height 8
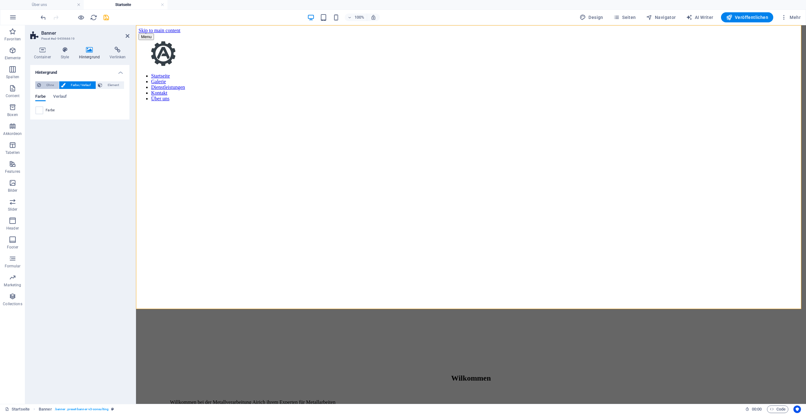
click at [46, 85] on span "Ohne" at bounding box center [50, 85] width 14 height 8
click at [88, 84] on span "Farbe / Verlauf" at bounding box center [80, 85] width 26 height 8
click at [106, 80] on div "Ohne Farbe / Verlauf Element Hintergrund über volle Breite strecken Farb-Overla…" at bounding box center [79, 97] width 99 height 43
click at [106, 81] on div "Ohne Farbe / Verlauf Element Hintergrund über volle Breite strecken Farb-Overla…" at bounding box center [79, 97] width 99 height 43
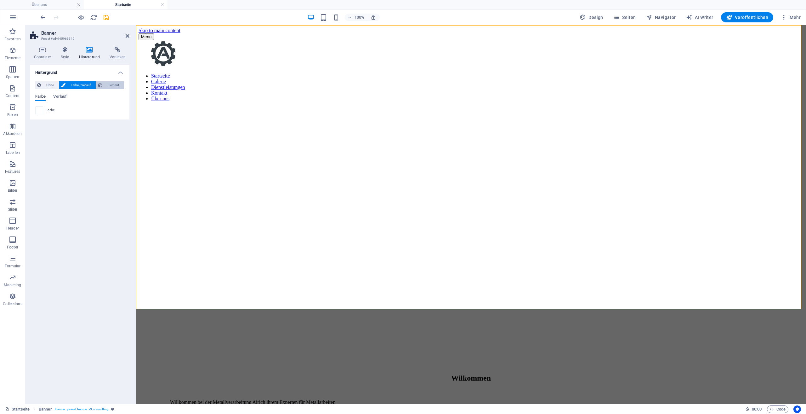
click at [106, 85] on span "Element" at bounding box center [113, 85] width 18 height 8
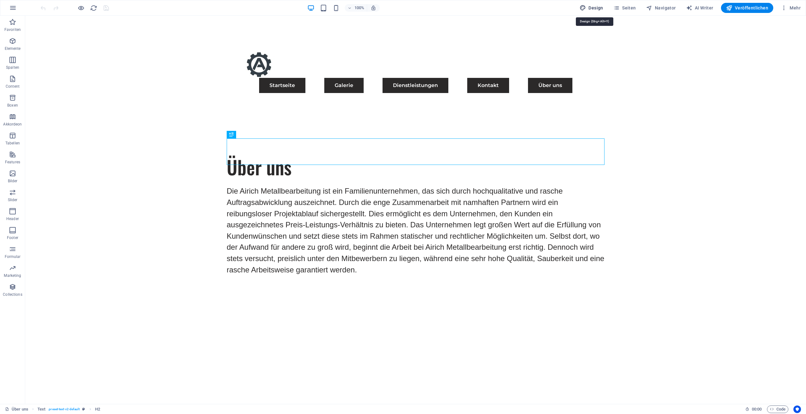
click at [606, 7] on button "Design" at bounding box center [591, 8] width 29 height 10
select select "px"
select select "400"
select select "px"
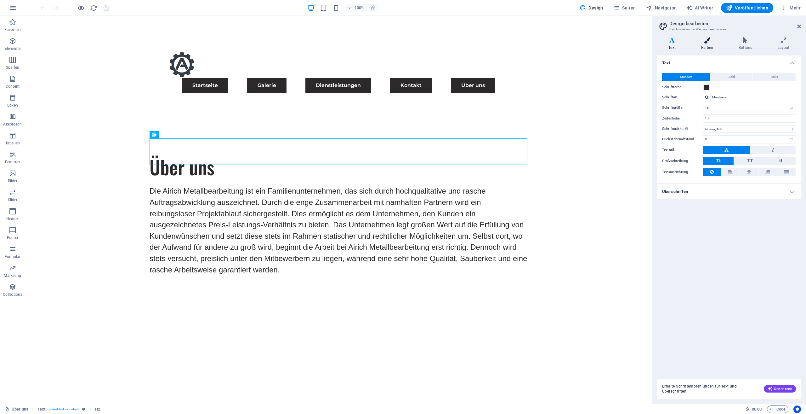
click at [709, 44] on h4 "Farben" at bounding box center [709, 43] width 38 height 13
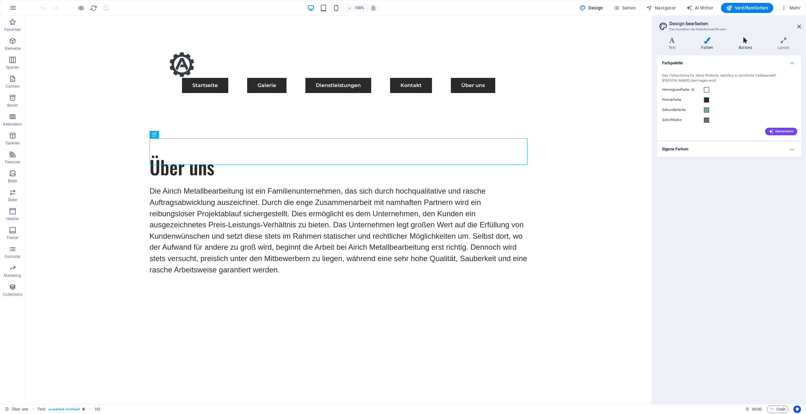
click at [746, 39] on icon at bounding box center [746, 40] width 37 height 6
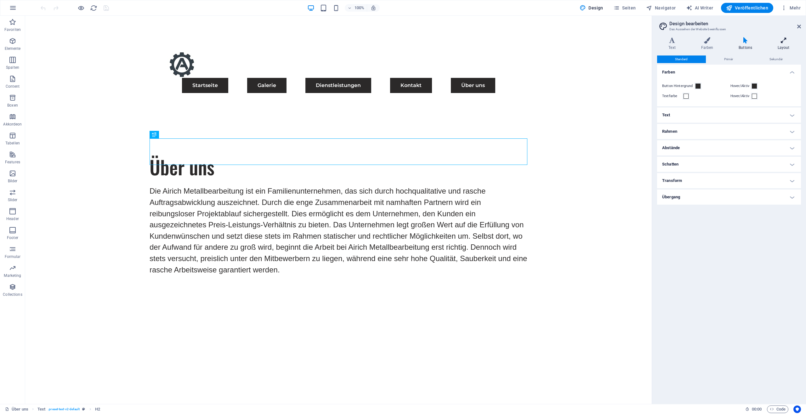
click at [786, 43] on icon at bounding box center [783, 40] width 35 height 6
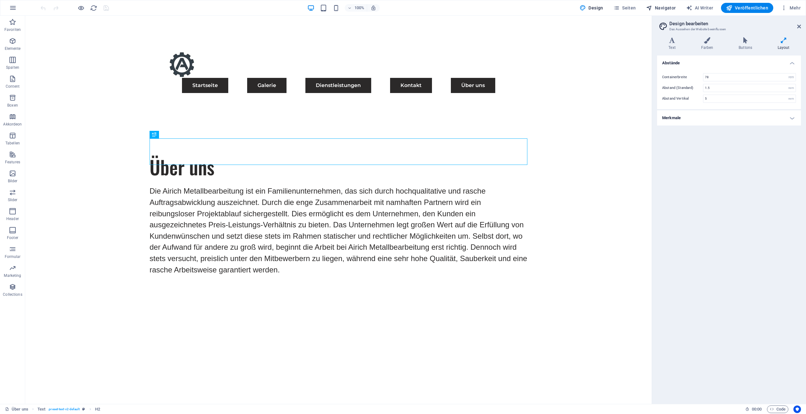
click at [658, 9] on span "Navigator" at bounding box center [661, 8] width 30 height 6
select select "17489479-de"
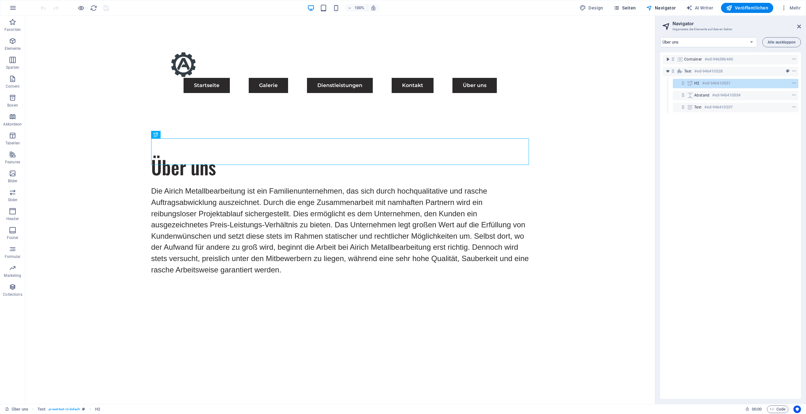
click at [636, 9] on span "Seiten" at bounding box center [625, 8] width 23 height 6
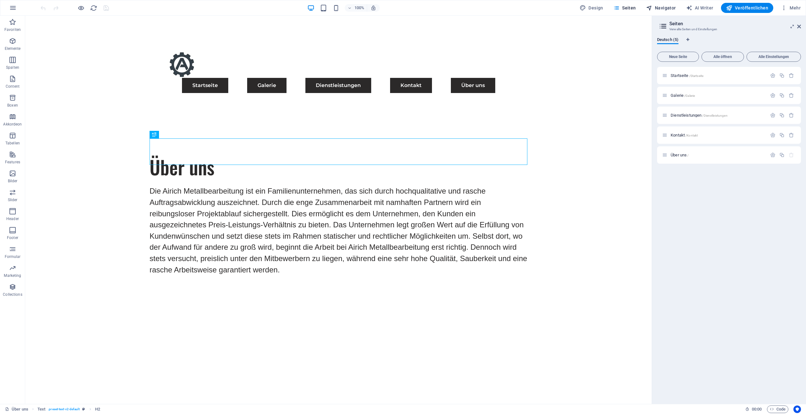
click at [656, 4] on button "Navigator" at bounding box center [661, 8] width 35 height 10
select select "17489479-de"
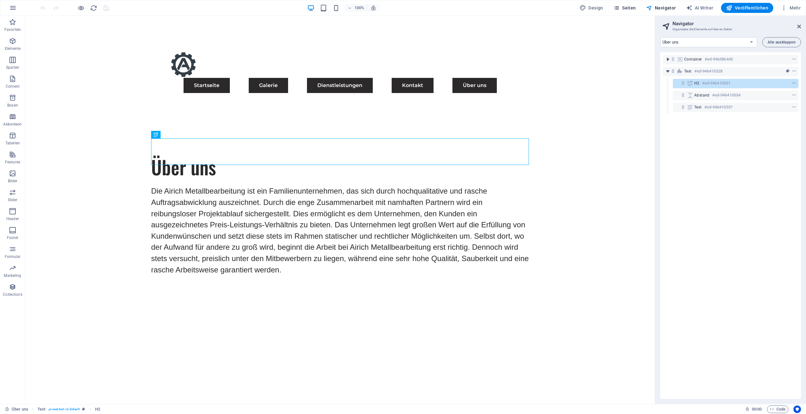
click at [631, 10] on span "Seiten" at bounding box center [625, 8] width 23 height 6
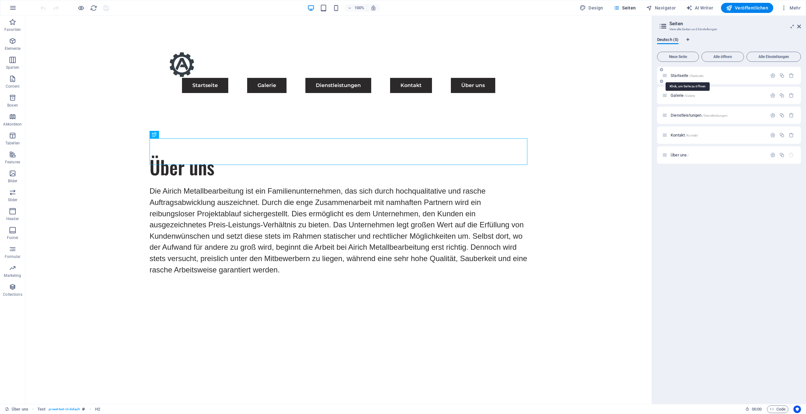
click at [683, 75] on span "Startseite /Startseite" at bounding box center [687, 75] width 33 height 5
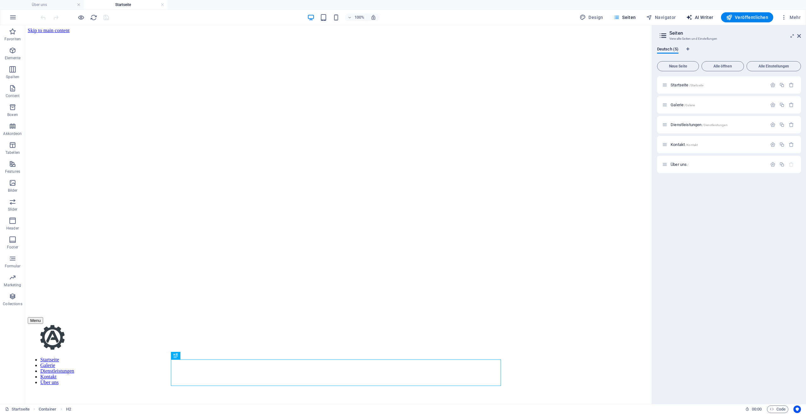
click at [699, 18] on span "AI Writer" at bounding box center [699, 17] width 27 height 6
select select "English"
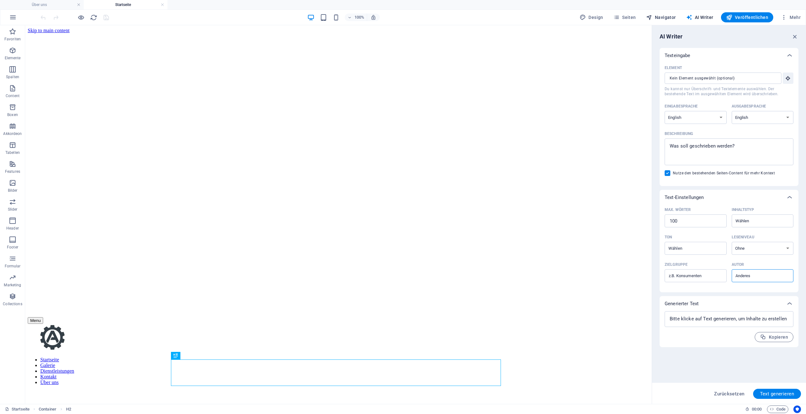
click at [672, 17] on span "Navigator" at bounding box center [661, 17] width 30 height 6
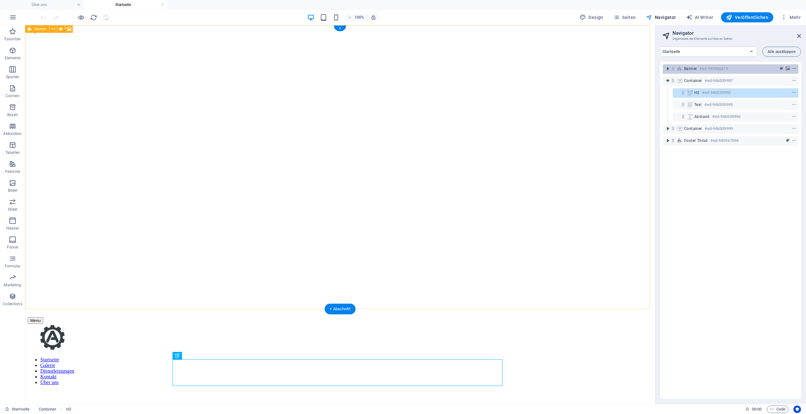
click at [794, 67] on icon "context-menu" at bounding box center [794, 68] width 4 height 4
select select "px"
select select "header"
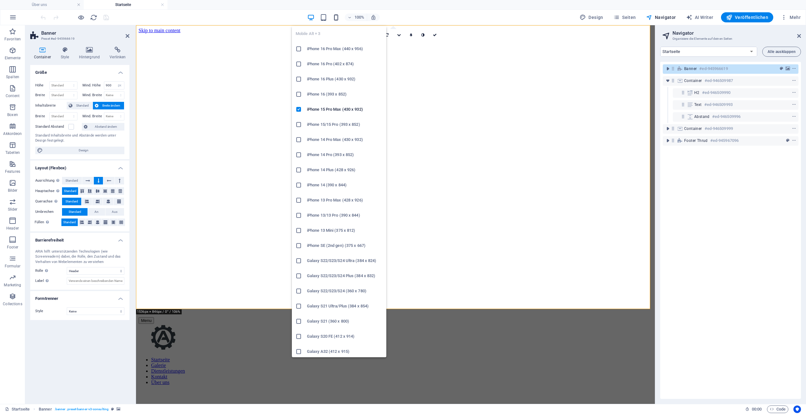
click at [334, 15] on icon "button" at bounding box center [336, 17] width 7 height 7
type input "80"
select select "%"
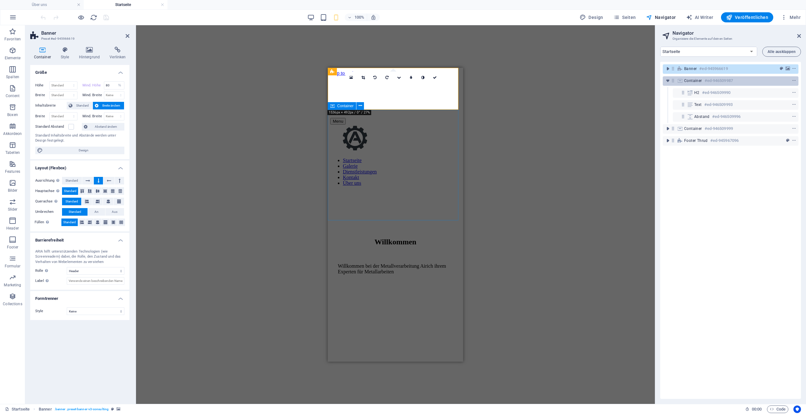
click at [730, 79] on h6 "#ed-946509987" at bounding box center [719, 81] width 28 height 8
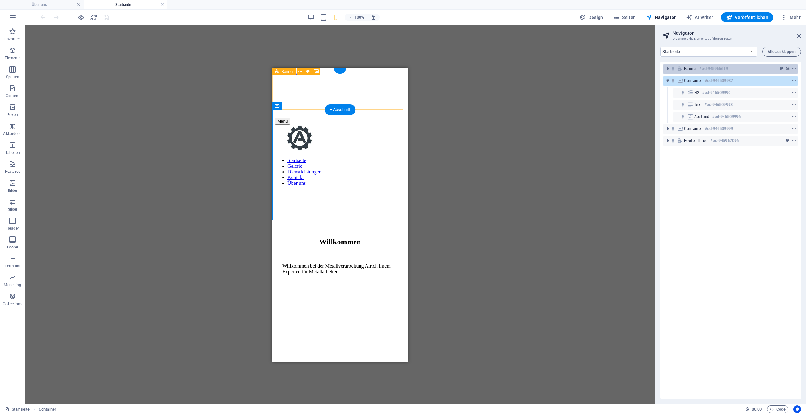
click at [727, 68] on h6 "#ed-945966619" at bounding box center [713, 69] width 28 height 8
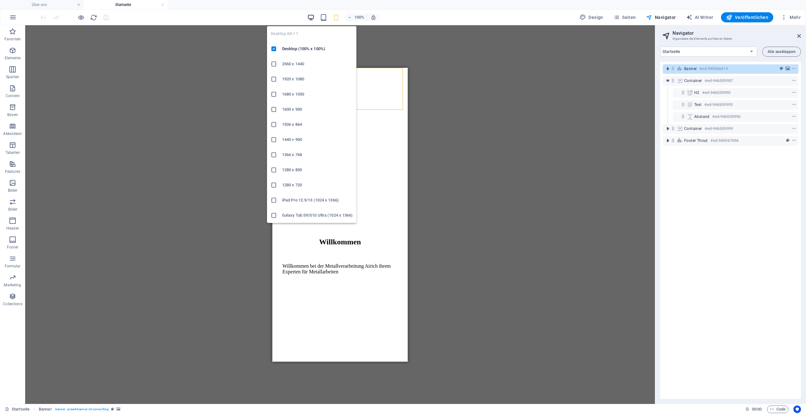
click at [310, 14] on icon "button" at bounding box center [310, 17] width 7 height 7
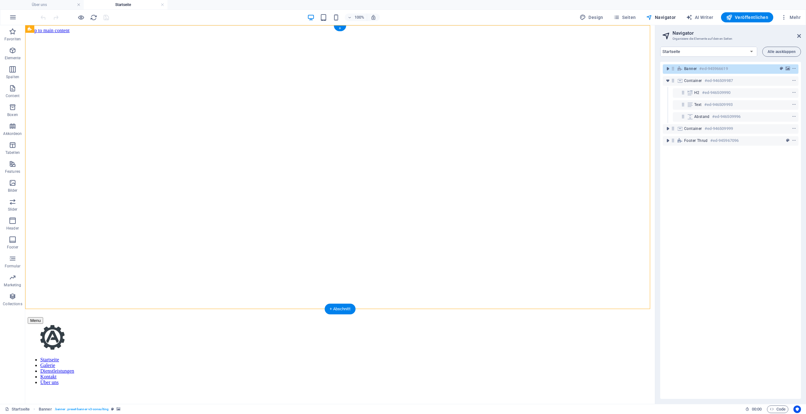
click at [372, 33] on figure at bounding box center [340, 33] width 625 height 0
click at [519, 33] on figure at bounding box center [340, 33] width 625 height 0
click at [63, 33] on figure at bounding box center [340, 33] width 625 height 0
click at [72, 33] on figure at bounding box center [340, 33] width 625 height 0
click at [169, 33] on figure at bounding box center [340, 33] width 625 height 0
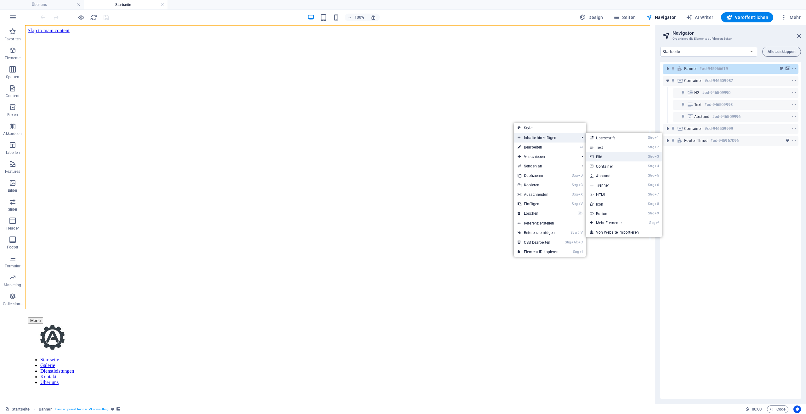
click at [619, 156] on link "Strg 3 Bild" at bounding box center [612, 156] width 52 height 9
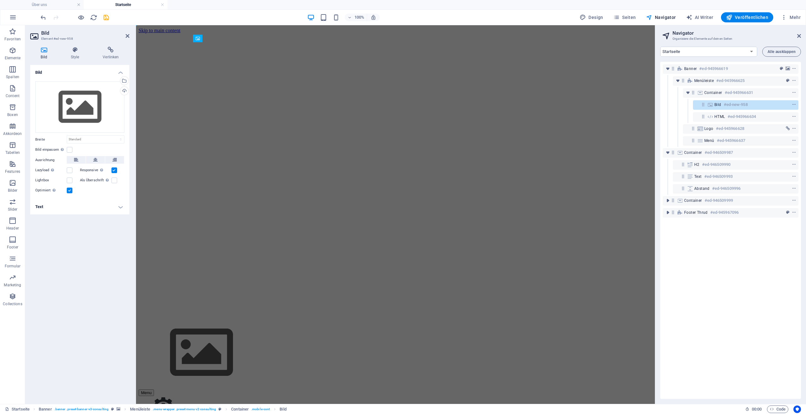
click at [249, 33] on figure at bounding box center [396, 33] width 514 height 0
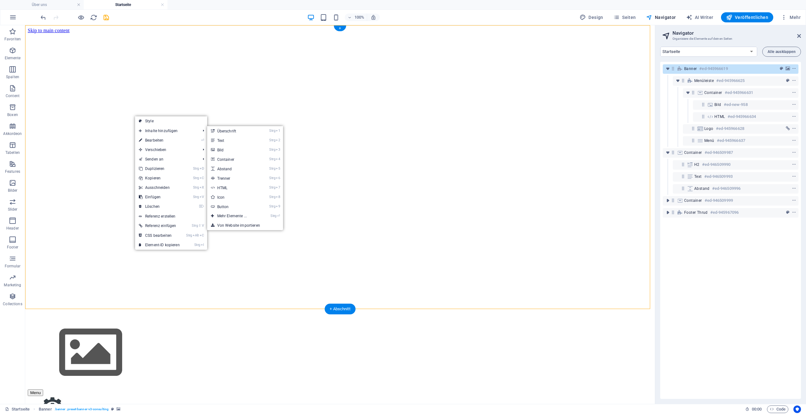
click at [104, 33] on figure at bounding box center [340, 33] width 625 height 0
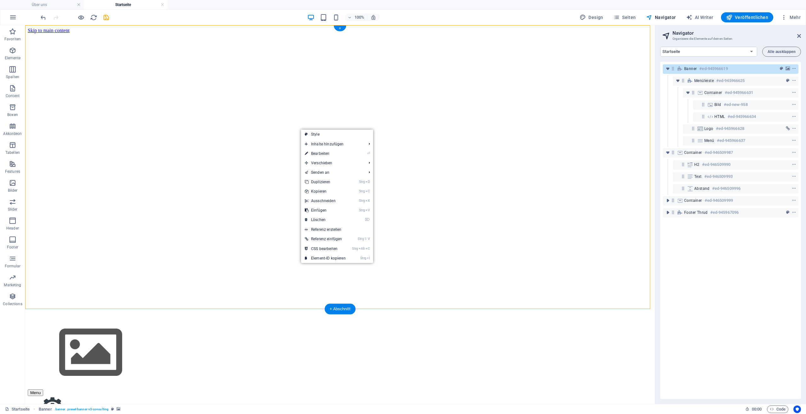
click at [162, 33] on figure at bounding box center [340, 33] width 625 height 0
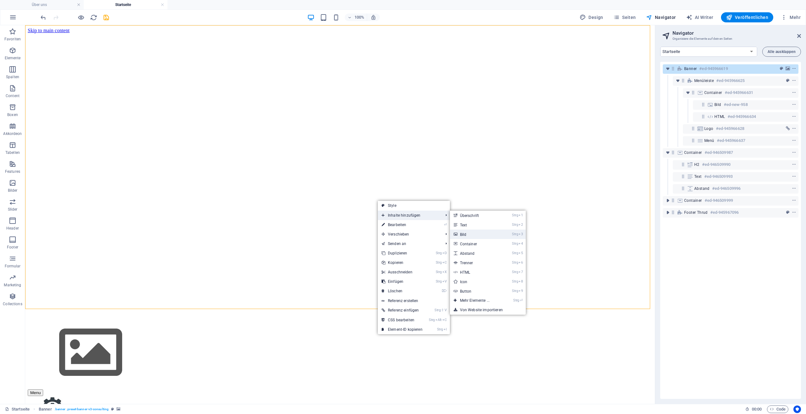
click at [475, 234] on link "Strg 3 Bild" at bounding box center [476, 233] width 52 height 9
click at [364, 33] on figure at bounding box center [340, 33] width 625 height 0
select select "%"
select select "header"
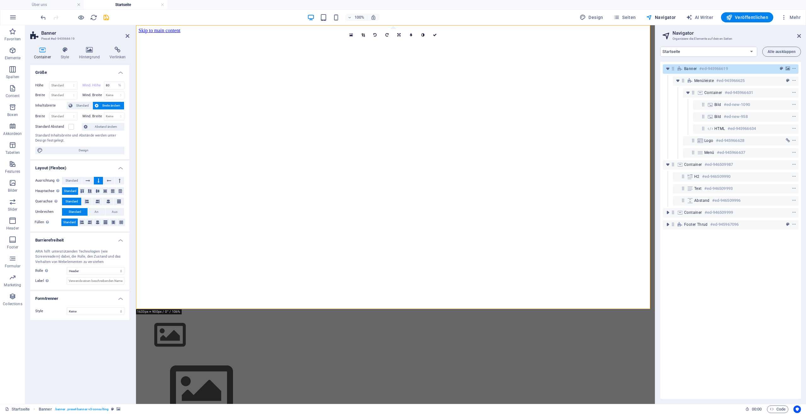
type input "900"
select select "px"
click at [475, 33] on figure at bounding box center [396, 33] width 514 height 0
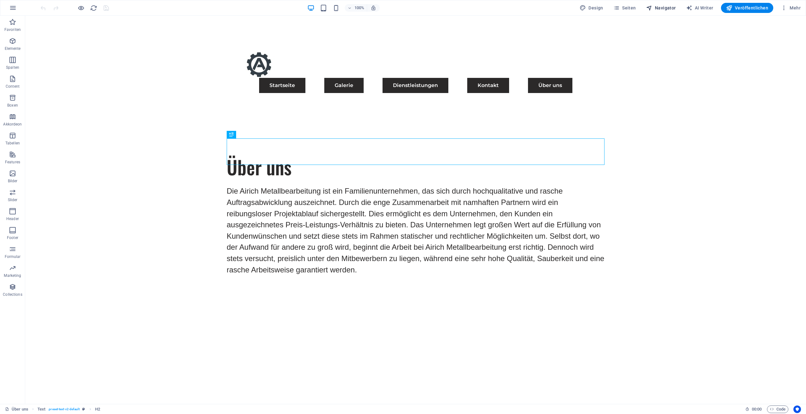
click at [665, 7] on span "Navigator" at bounding box center [661, 8] width 30 height 6
select select "17489479-de"
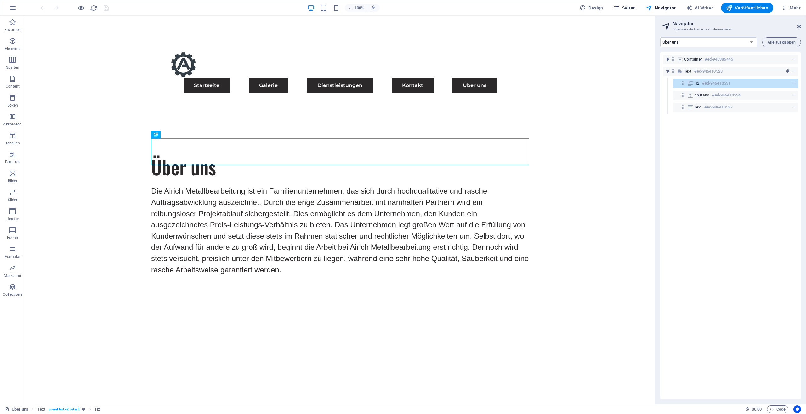
click at [636, 9] on span "Seiten" at bounding box center [625, 8] width 23 height 6
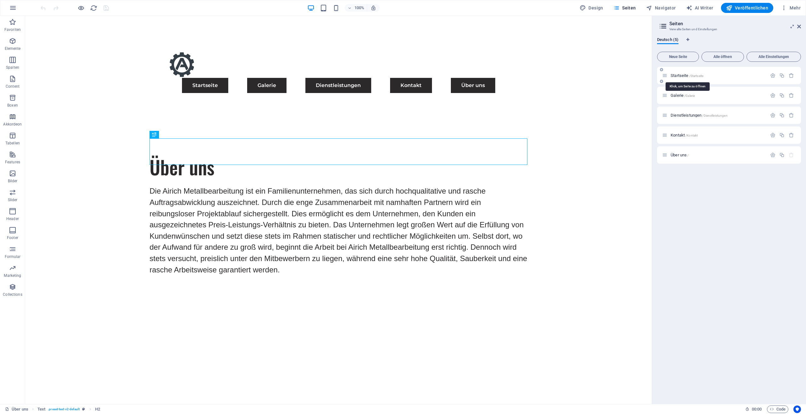
click at [698, 73] on span "Startseite /Startseite" at bounding box center [687, 75] width 33 height 5
click at [698, 73] on div "Startseite /Startseite" at bounding box center [729, 75] width 144 height 17
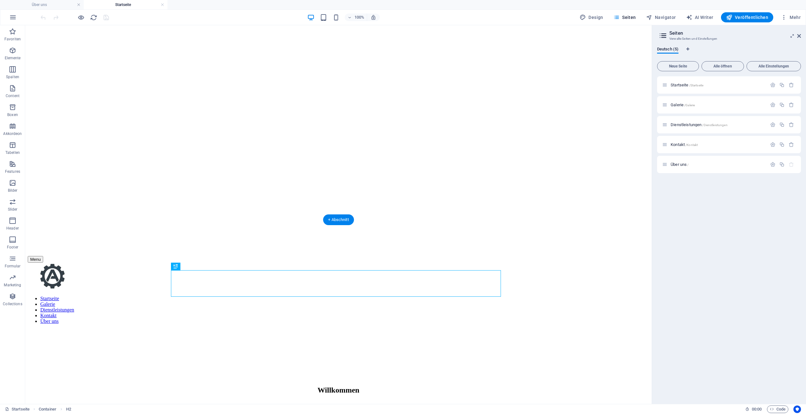
scroll to position [31, 0]
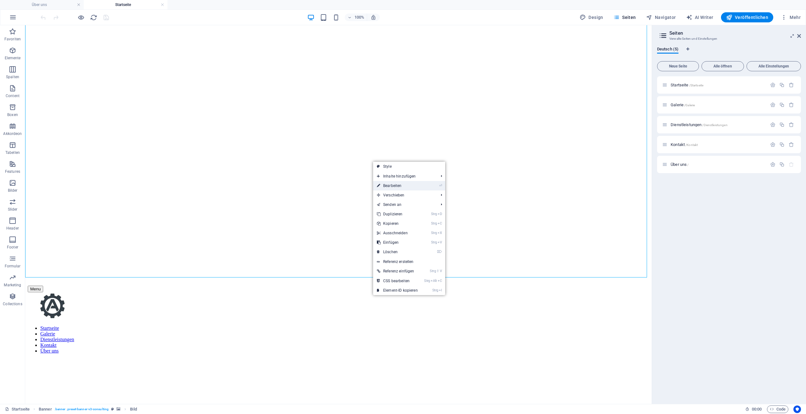
click at [408, 187] on link "⏎ Bearbeiten" at bounding box center [397, 185] width 49 height 9
click at [408, 2] on figure at bounding box center [339, 2] width 622 height 0
select select "px"
select select "header"
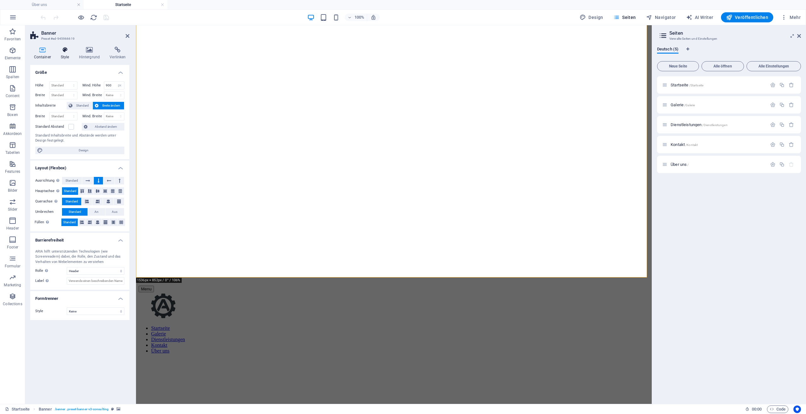
click at [66, 56] on h4 "Style" at bounding box center [66, 53] width 18 height 13
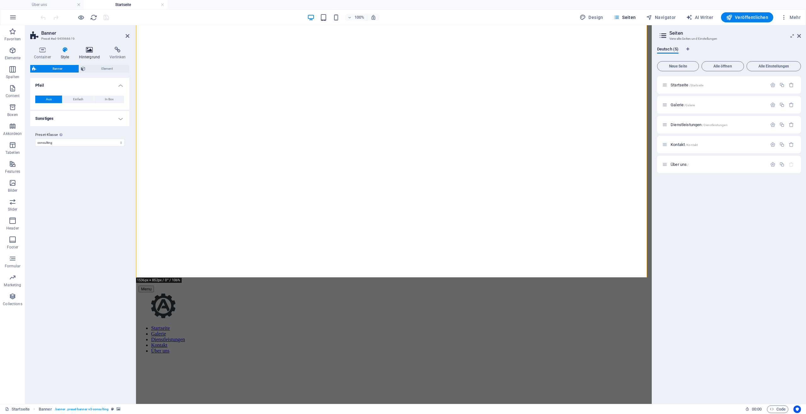
click at [87, 52] on icon at bounding box center [89, 50] width 28 height 6
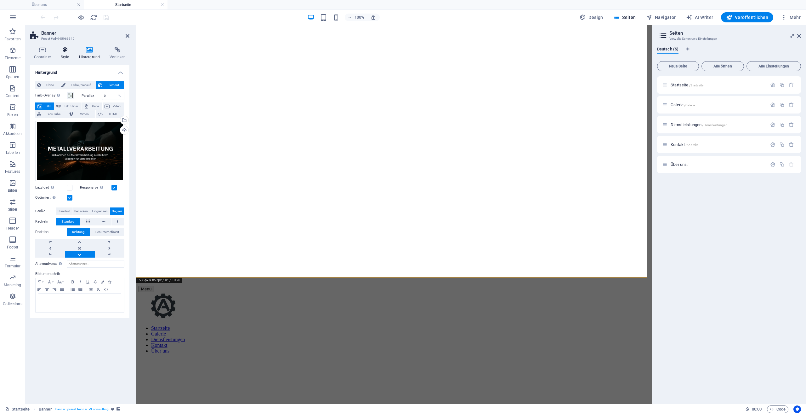
click at [71, 54] on h4 "Style" at bounding box center [66, 53] width 18 height 13
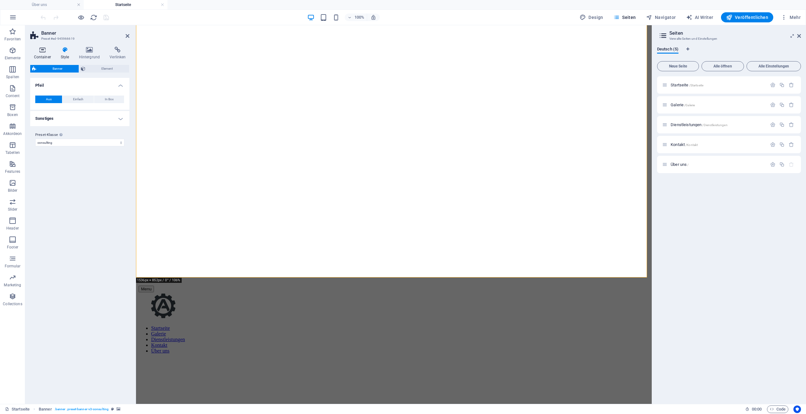
click at [45, 50] on icon at bounding box center [42, 50] width 24 height 6
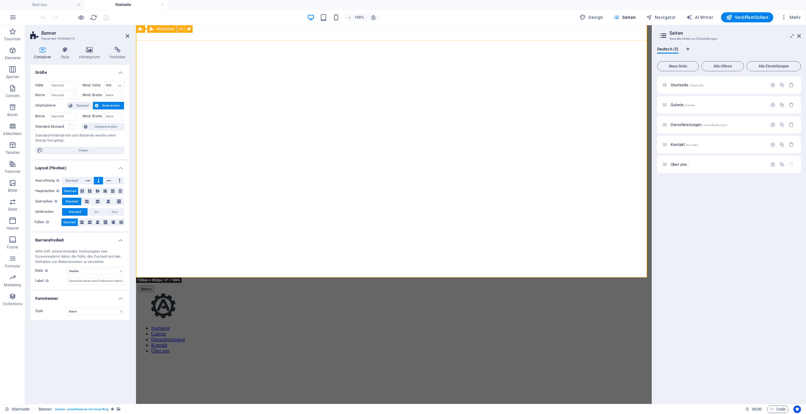
scroll to position [0, 0]
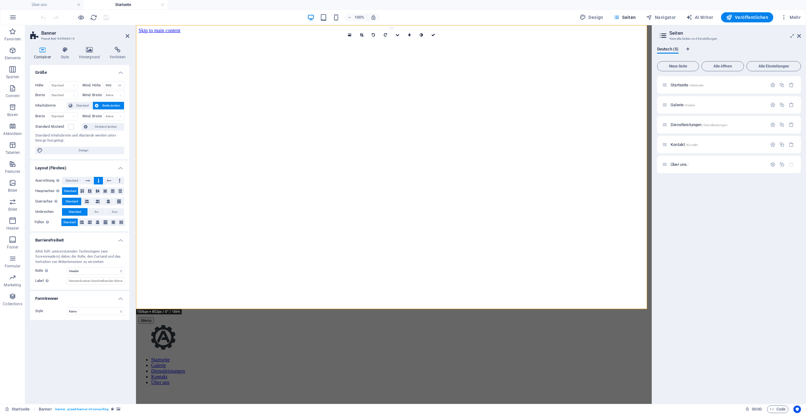
click at [565, 16] on div "100% Design Seiten Navigator AI Writer Veröffentlichen Mehr" at bounding box center [421, 17] width 764 height 10
click at [70, 53] on h4 "Style" at bounding box center [66, 53] width 18 height 13
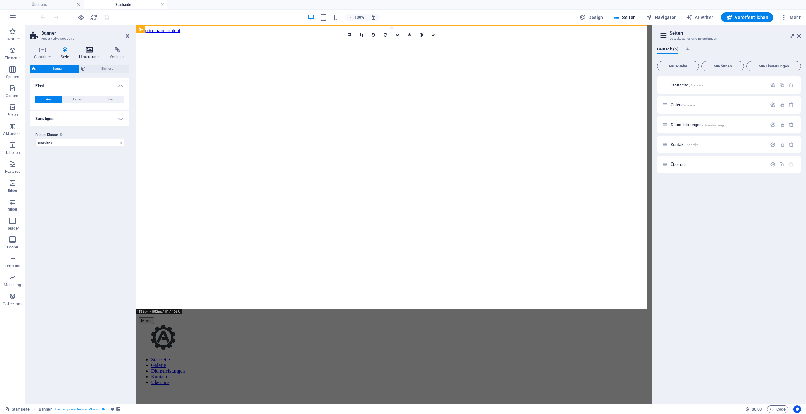
click at [84, 52] on icon at bounding box center [89, 50] width 28 height 6
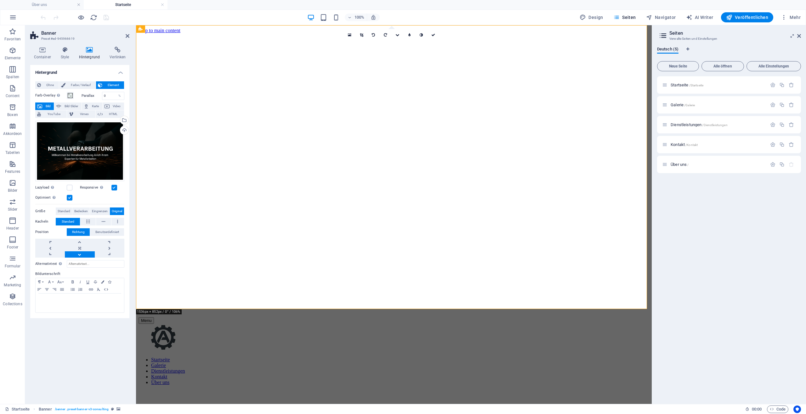
click at [84, 52] on icon at bounding box center [89, 50] width 28 height 6
click at [44, 52] on icon at bounding box center [42, 50] width 24 height 6
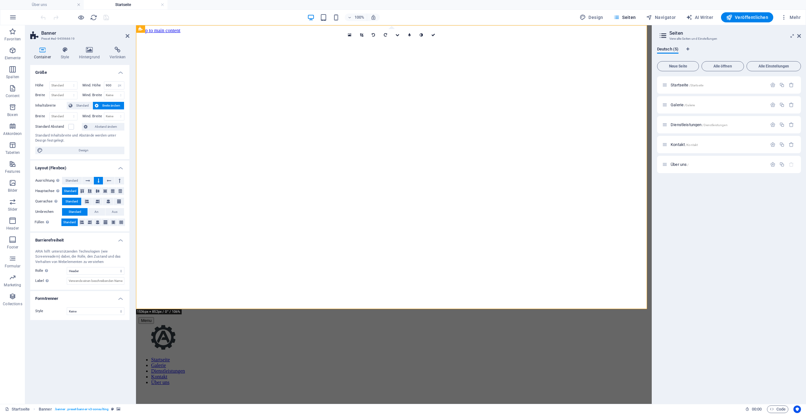
click at [44, 52] on icon at bounding box center [42, 50] width 24 height 6
click at [71, 51] on icon at bounding box center [65, 50] width 16 height 6
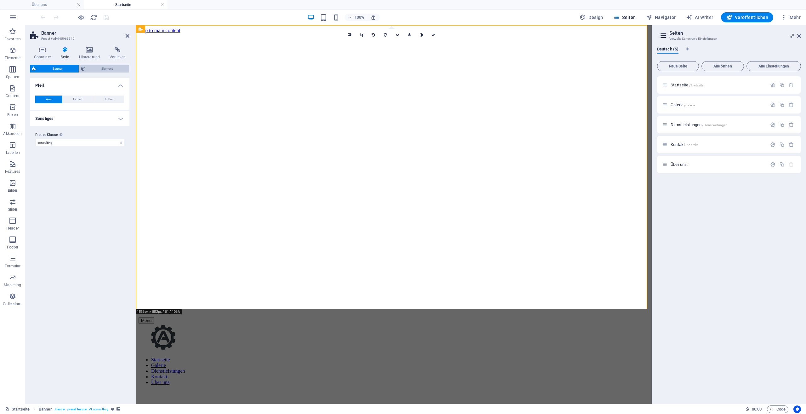
click at [94, 70] on span "Element" at bounding box center [107, 69] width 40 height 8
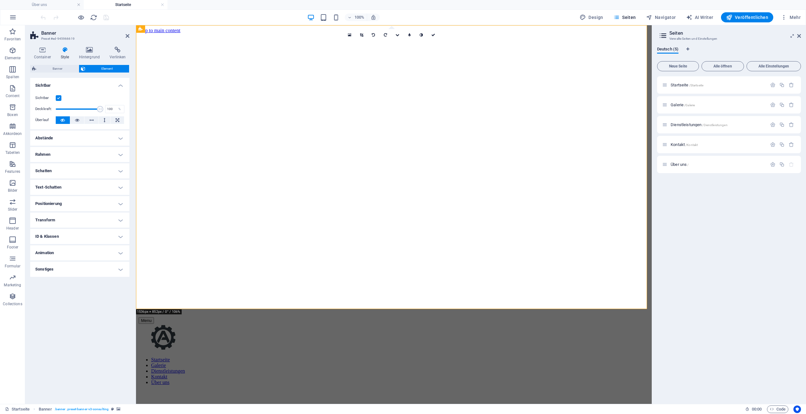
click at [83, 136] on h4 "Abstände" at bounding box center [79, 137] width 99 height 15
click at [69, 183] on h4 "Rahmen" at bounding box center [79, 179] width 99 height 15
click at [0, 0] on div "Stil - Breite 1 auto px rem % vh vw Definiert Definiert 1 auto px rem % vh vw 1…" at bounding box center [0, 0] width 0 height 0
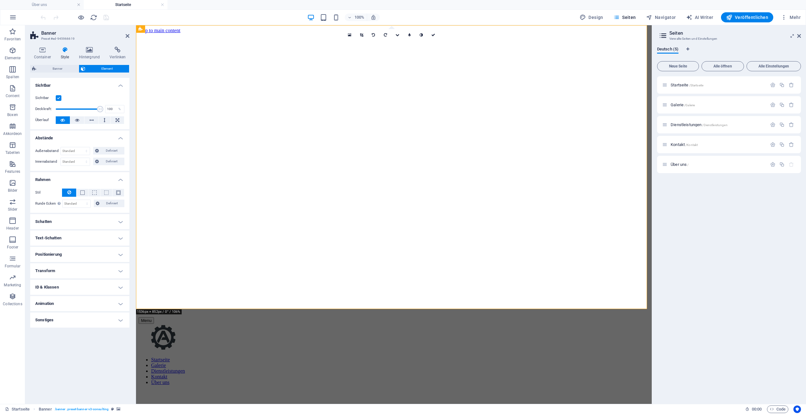
click at [69, 223] on h4 "Schatten" at bounding box center [79, 221] width 99 height 15
click at [64, 254] on h4 "Text-Schatten" at bounding box center [79, 251] width 99 height 15
click at [67, 279] on h4 "Positionierung" at bounding box center [79, 282] width 99 height 15
click at [71, 283] on h4 "Positionierung" at bounding box center [79, 282] width 99 height 15
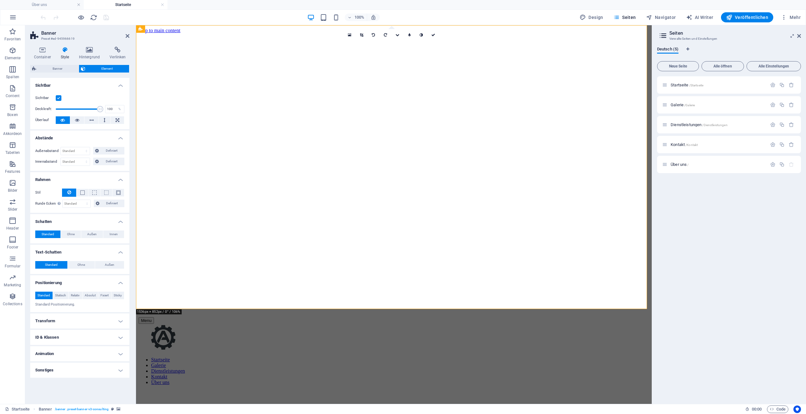
click at [71, 322] on h4 "Transform" at bounding box center [79, 320] width 99 height 15
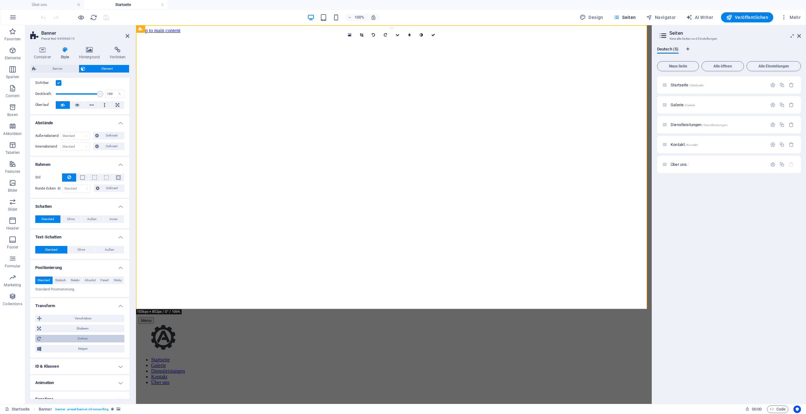
scroll to position [22, 0]
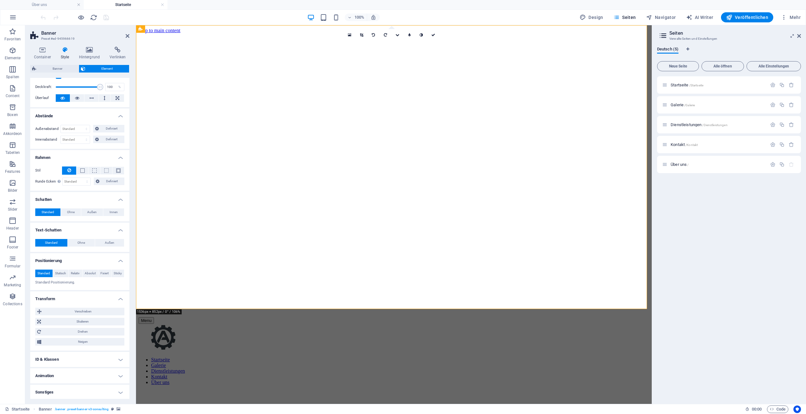
click at [72, 355] on h4 "ID & Klassen" at bounding box center [79, 358] width 99 height 15
click at [70, 361] on h4 "ID & Klassen" at bounding box center [79, 358] width 99 height 15
drag, startPoint x: 70, startPoint y: 361, endPoint x: 72, endPoint y: 363, distance: 3.3
click at [71, 361] on h4 "ID & Klassen" at bounding box center [79, 358] width 99 height 15
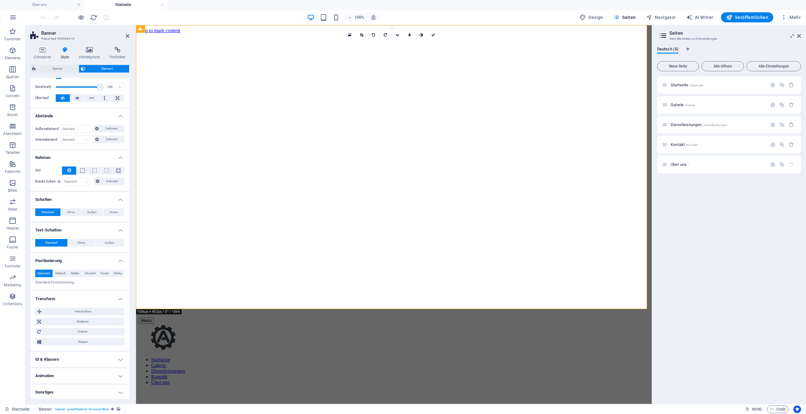
click at [71, 363] on h4 "ID & Klassen" at bounding box center [79, 358] width 99 height 15
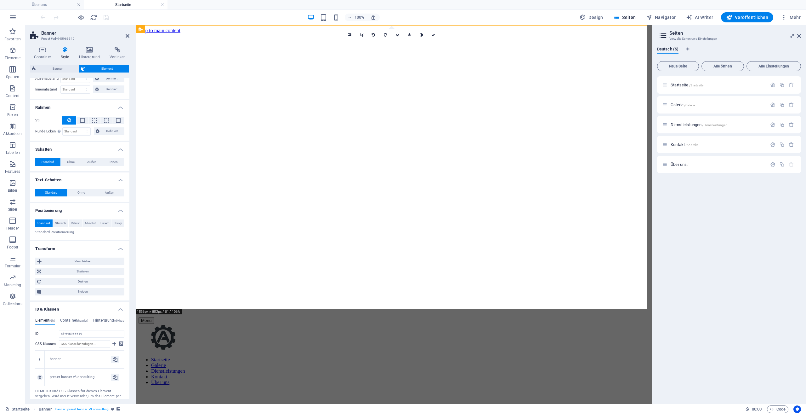
scroll to position [114, 0]
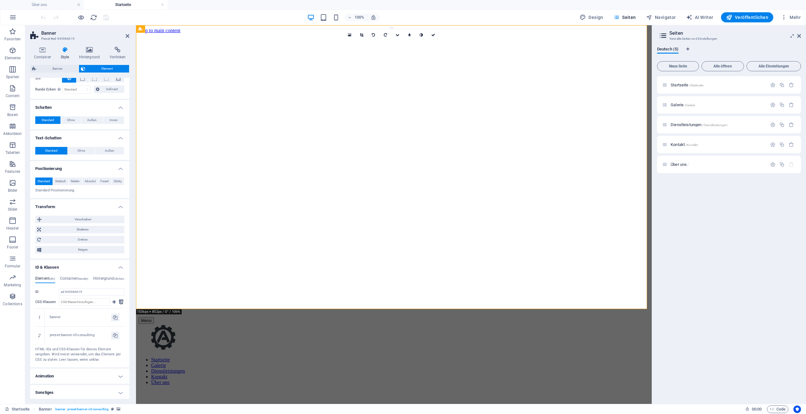
click at [94, 377] on h4 "Animation" at bounding box center [79, 375] width 99 height 15
click at [94, 378] on h4 "Animation" at bounding box center [79, 375] width 99 height 15
click at [94, 378] on h4 "Animation" at bounding box center [79, 373] width 99 height 11
click at [97, 377] on h4 "Animation" at bounding box center [79, 375] width 99 height 15
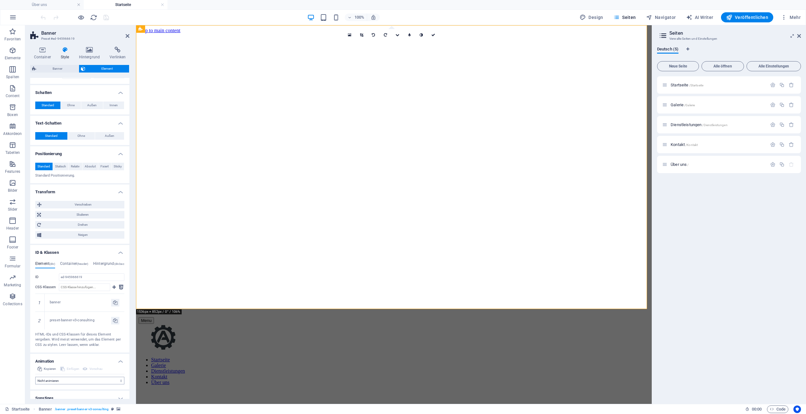
scroll to position [134, 0]
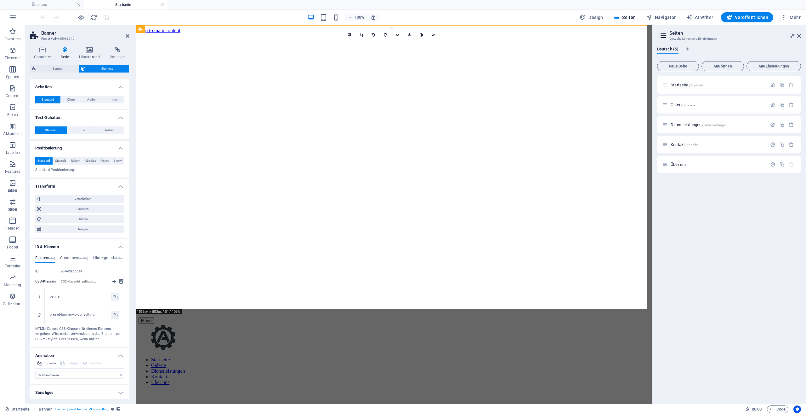
click at [96, 386] on h4 "Sonstiges" at bounding box center [79, 392] width 99 height 15
click at [98, 388] on h4 "Sonstiges" at bounding box center [79, 392] width 99 height 15
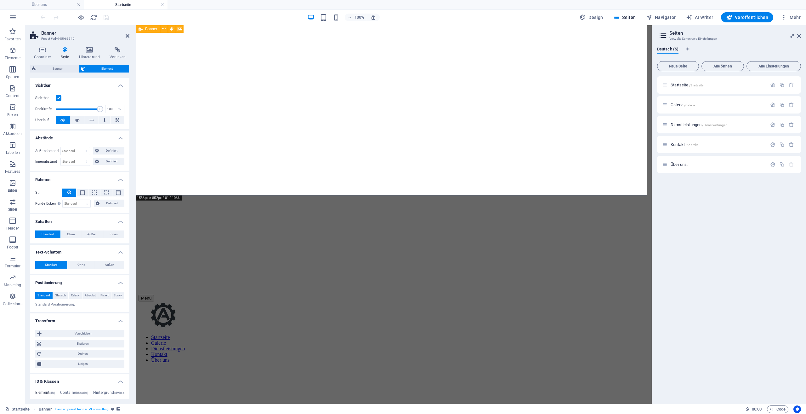
scroll to position [0, 0]
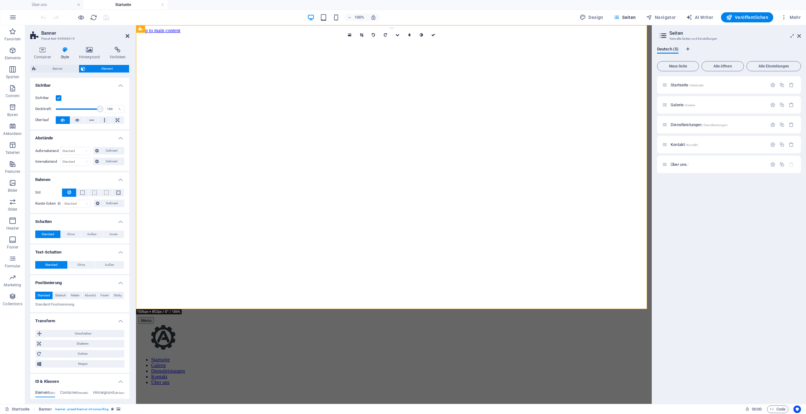
click at [128, 36] on icon at bounding box center [128, 35] width 4 height 5
click at [239, 317] on div "Menu Startseite Galerie Dienstleistungen Kontakt Über uns" at bounding box center [394, 351] width 511 height 68
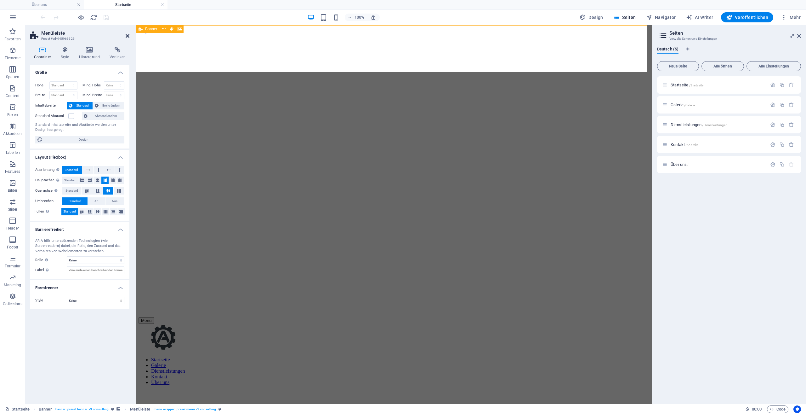
click at [126, 34] on icon at bounding box center [128, 35] width 4 height 5
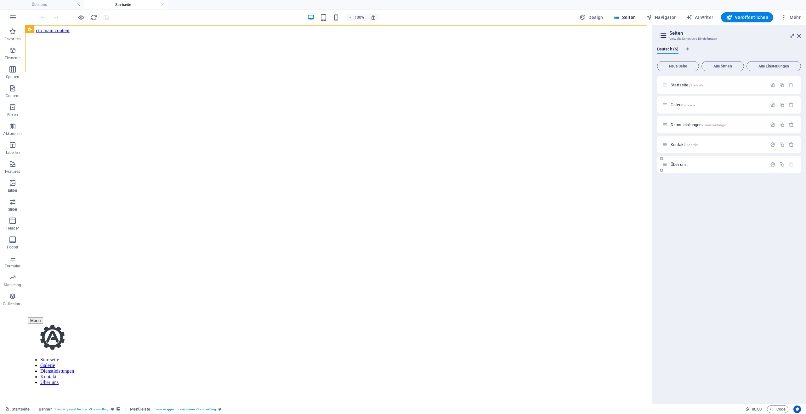
click at [702, 168] on div "Über uns /" at bounding box center [729, 164] width 144 height 17
click at [685, 162] on div "Über uns /" at bounding box center [714, 164] width 105 height 7
click at [685, 162] on span "Über uns /" at bounding box center [680, 164] width 18 height 5
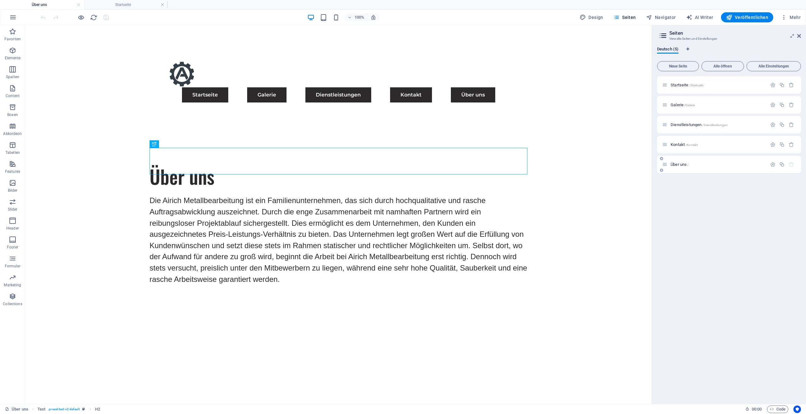
click at [687, 165] on span "Über uns /" at bounding box center [680, 164] width 18 height 5
click at [661, 18] on span "Navigator" at bounding box center [661, 17] width 30 height 6
select select "17489479-de"
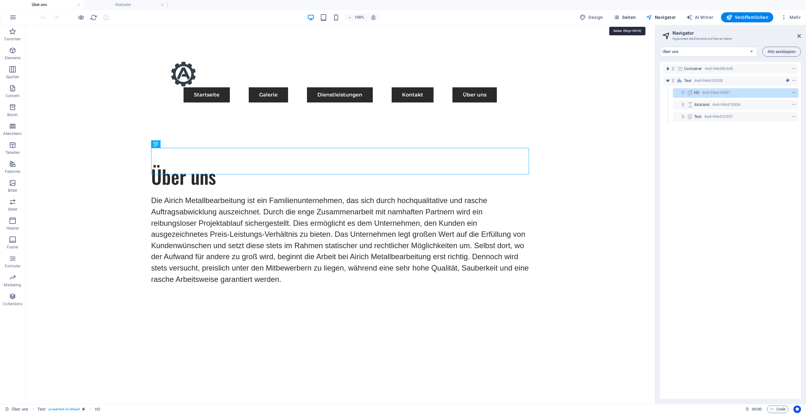
click at [623, 15] on span "Seiten" at bounding box center [625, 17] width 23 height 6
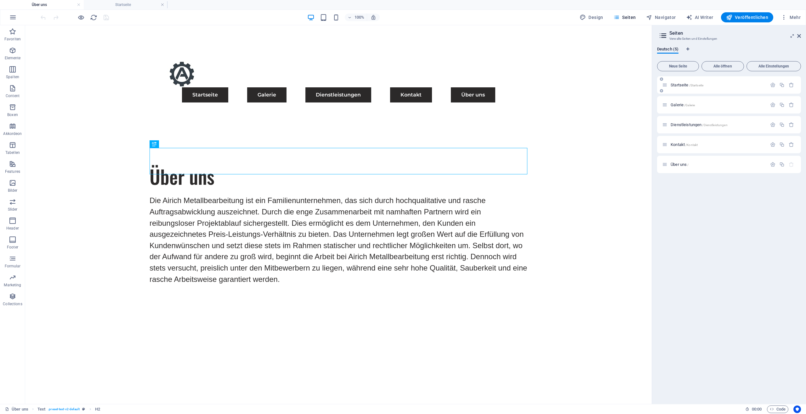
click at [681, 78] on div "Startseite /Startseite" at bounding box center [729, 84] width 144 height 17
click at [686, 83] on span "Startseite /Startseite" at bounding box center [687, 85] width 33 height 5
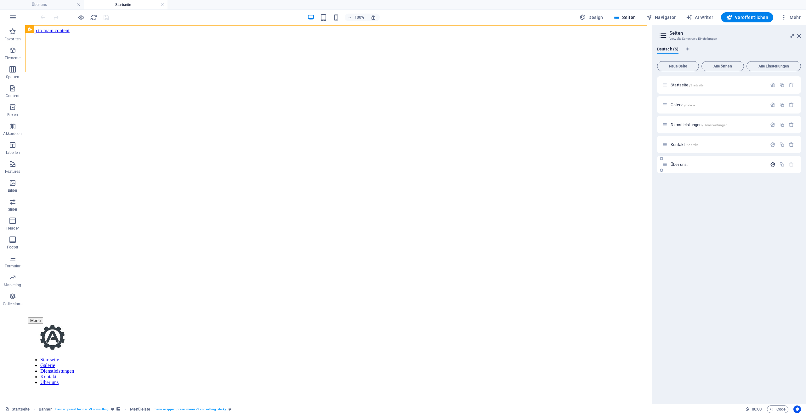
click at [774, 162] on icon "button" at bounding box center [772, 164] width 5 height 5
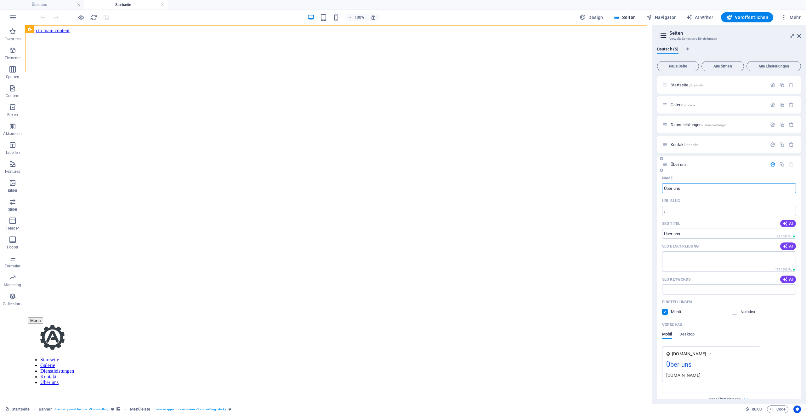
click at [685, 217] on div "Name Über uns ​ URL SLUG / ​ SEO Titel AI Über uns ​ 82 / 580 Px SEO Beschreibu…" at bounding box center [729, 290] width 144 height 235
click at [687, 211] on input "/" at bounding box center [729, 211] width 134 height 10
type input "/"
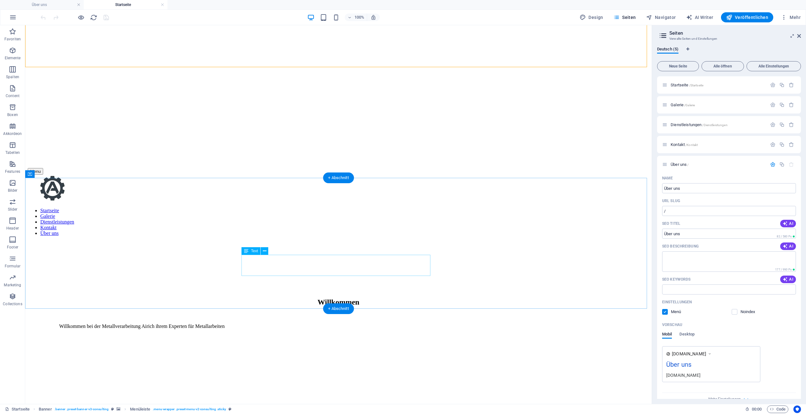
scroll to position [157, 0]
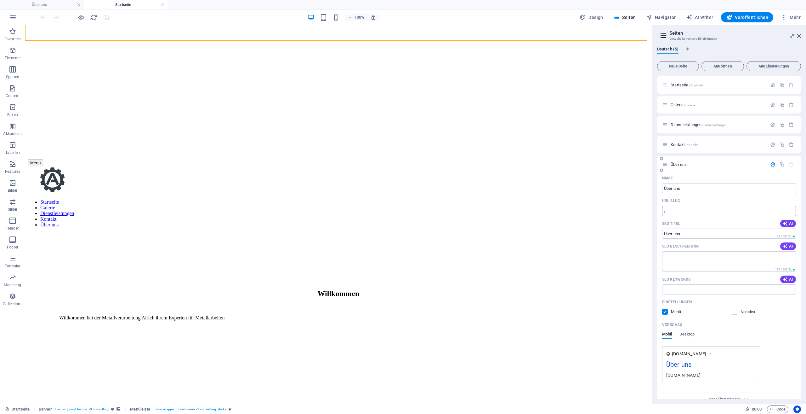
click at [717, 214] on input "/" at bounding box center [729, 211] width 134 height 10
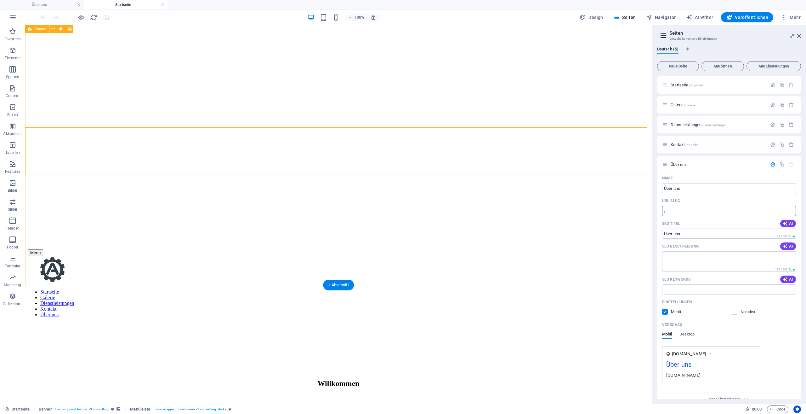
scroll to position [0, 0]
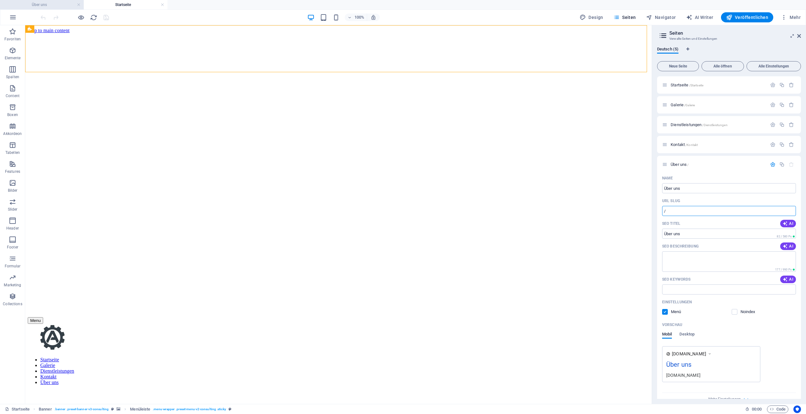
click at [59, 3] on h4 "Über uns" at bounding box center [42, 4] width 84 height 7
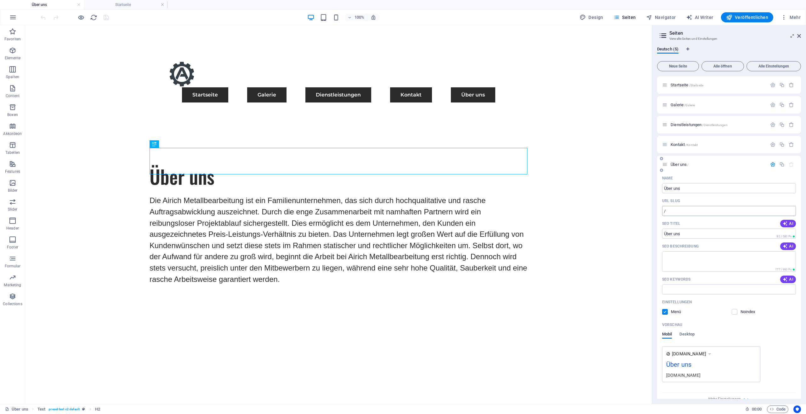
click at [709, 212] on input "/" at bounding box center [729, 211] width 134 height 10
drag, startPoint x: 725, startPoint y: 239, endPoint x: 619, endPoint y: 288, distance: 116.7
click at [619, 288] on div "Über uns Die Airich Metallbearbeitung ist ein Familienunternehmen, das sich dur…" at bounding box center [338, 227] width 627 height 179
click at [712, 214] on input "/" at bounding box center [729, 211] width 134 height 10
click at [663, 16] on span "Navigator" at bounding box center [661, 17] width 30 height 6
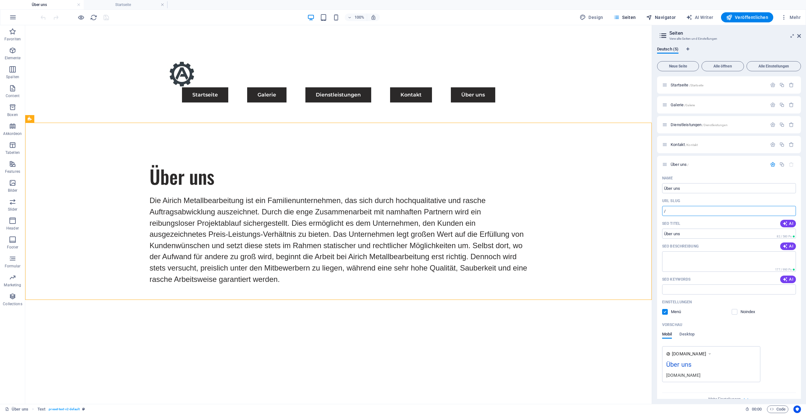
select select "17489479-de"
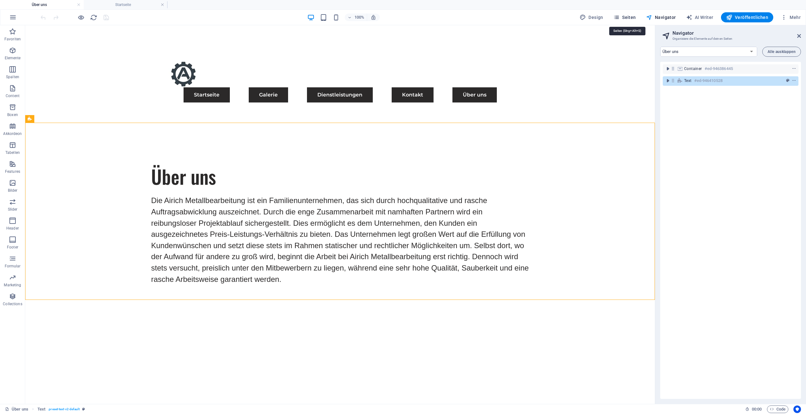
click at [630, 18] on span "Seiten" at bounding box center [625, 17] width 23 height 6
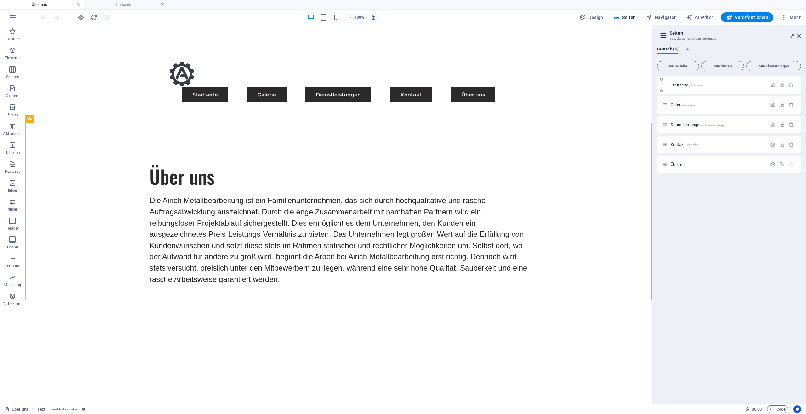
click at [685, 85] on span "Startseite /Startseite" at bounding box center [687, 85] width 33 height 5
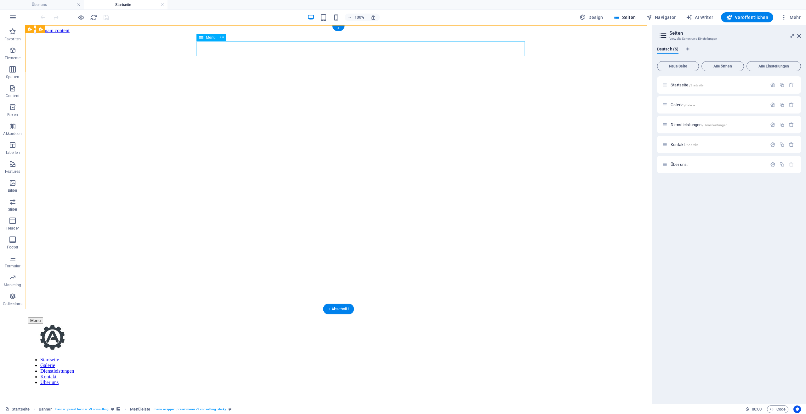
click at [422, 357] on nav "Startseite Galerie Dienstleistungen Kontakt Über uns" at bounding box center [339, 371] width 622 height 28
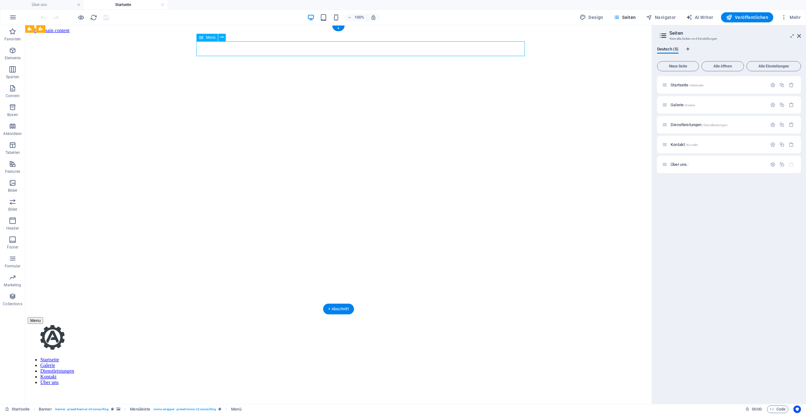
click at [494, 357] on nav "Startseite Galerie Dienstleistungen Kontakt Über uns" at bounding box center [339, 371] width 622 height 28
click at [383, 357] on nav "Startseite Galerie Dienstleistungen Kontakt Über uns" at bounding box center [339, 371] width 622 height 28
select select
select select "default"
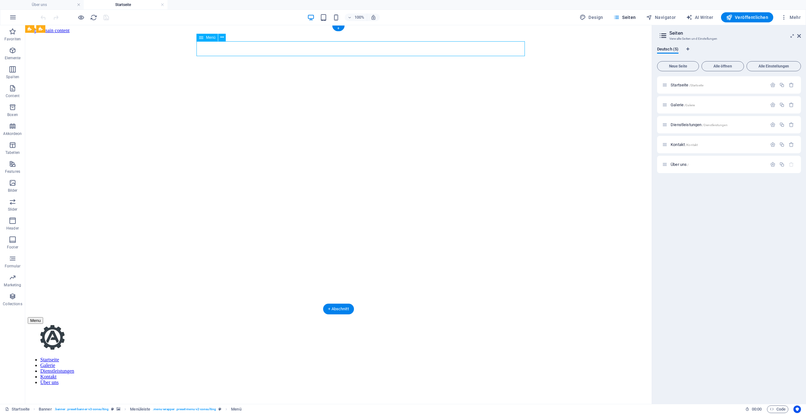
select select "1"
select select
select select "license"
select select "default"
select select "2"
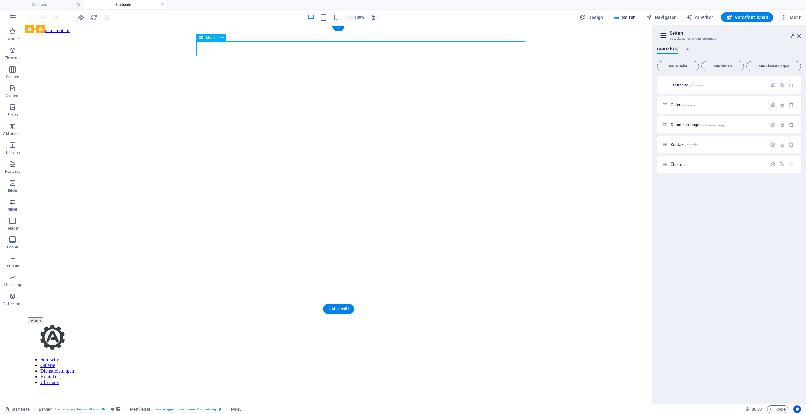
select select "default"
select select "3"
select select
select select "default"
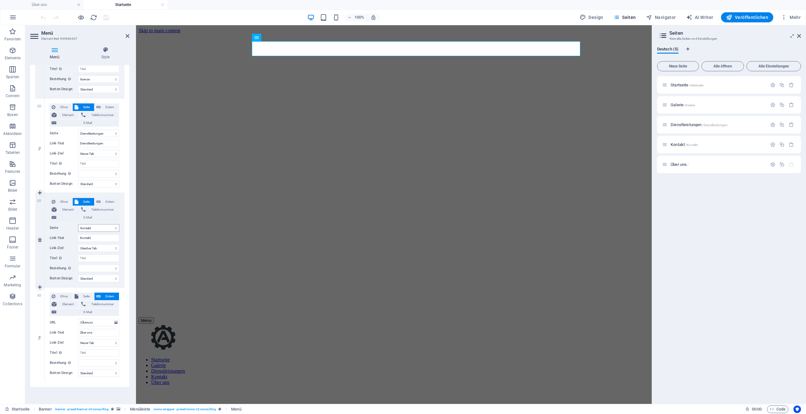
scroll to position [225, 0]
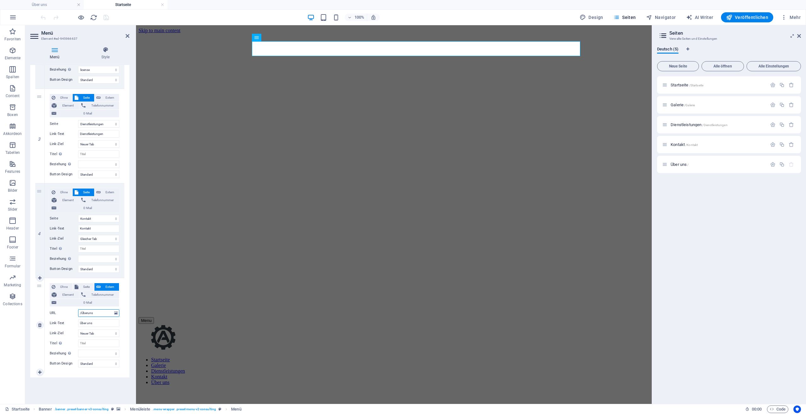
click at [98, 313] on input "/Überuns" at bounding box center [98, 313] width 41 height 8
click at [97, 308] on div "Ohne Seite Extern Element Telefonnummer E-Mail Seite Startseite Galerie Dienstl…" at bounding box center [85, 320] width 70 height 74
click at [100, 311] on input "/Überuns" at bounding box center [98, 313] width 41 height 8
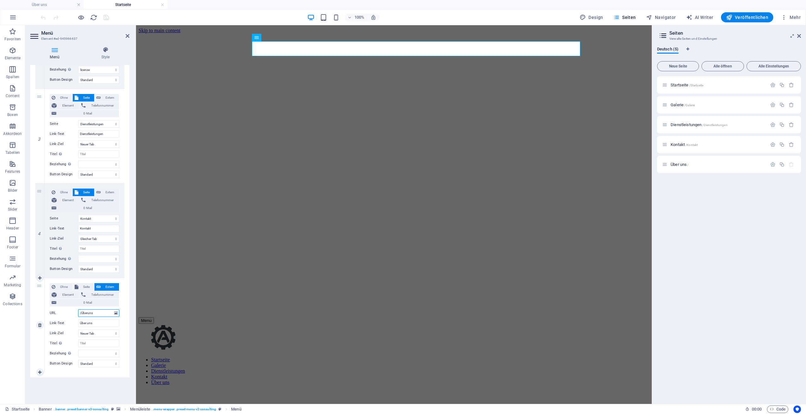
drag, startPoint x: 100, startPoint y: 311, endPoint x: 83, endPoint y: 311, distance: 16.4
click at [83, 311] on input "/Überuns" at bounding box center [98, 313] width 41 height 8
drag, startPoint x: 81, startPoint y: 311, endPoint x: 73, endPoint y: 312, distance: 7.9
click at [73, 312] on div "URL /Überuns" at bounding box center [85, 313] width 70 height 8
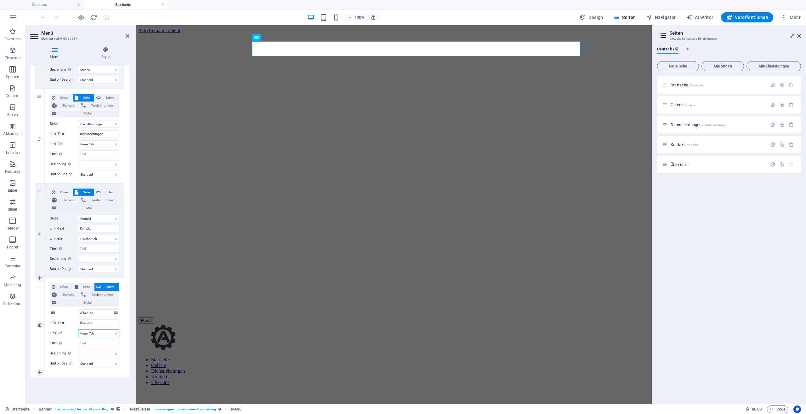
click at [106, 330] on select "Neuer Tab Gleicher Tab Overlay" at bounding box center [98, 333] width 41 height 8
select select
click at [78, 329] on select "Neuer Tab Gleicher Tab Overlay" at bounding box center [98, 333] width 41 height 8
drag, startPoint x: 106, startPoint y: 336, endPoint x: 100, endPoint y: 349, distance: 14.2
click at [100, 349] on select "alternate author bookmark external help license next nofollow noreferrer noopen…" at bounding box center [98, 353] width 41 height 8
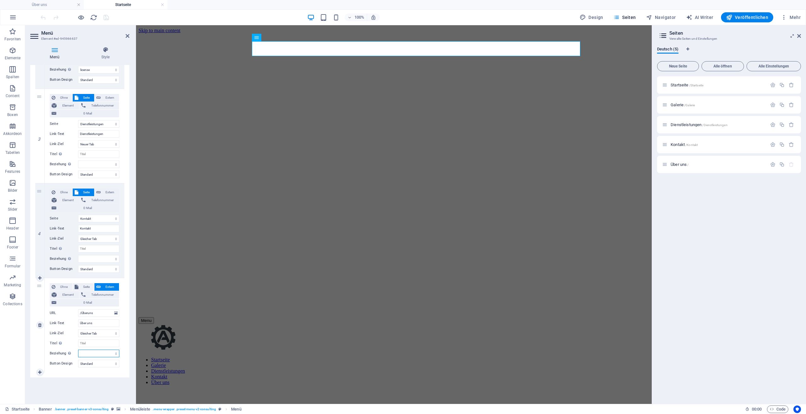
select select
click at [32, 347] on div "1 Ohne Seite Extern Element Telefonnummer E-Mail Seite Startseite Galerie Diens…" at bounding box center [79, 136] width 99 height 482
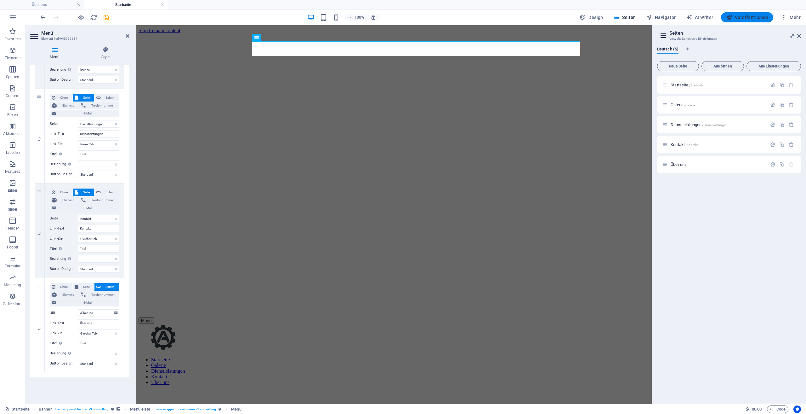
click at [749, 15] on span "Veröffentlichen" at bounding box center [747, 17] width 42 height 6
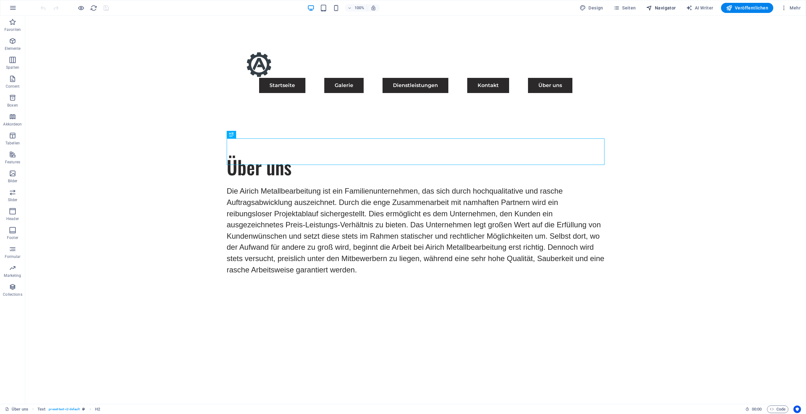
click at [658, 8] on span "Navigator" at bounding box center [661, 8] width 30 height 6
select select "17489479-de"
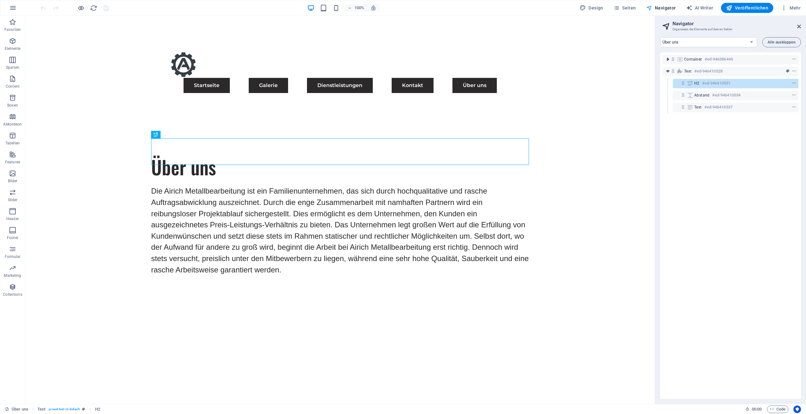
click at [660, 7] on span "Navigator" at bounding box center [661, 8] width 30 height 6
click at [801, 26] on aside "Navigator Organisiere die Elemente auf deinen Seiten Startseite Galerie Dienstl…" at bounding box center [730, 210] width 151 height 388
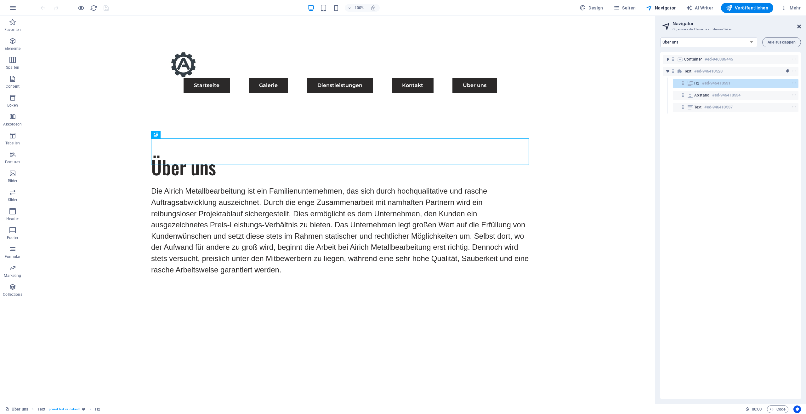
click at [801, 26] on icon at bounding box center [799, 26] width 4 height 5
drag, startPoint x: 826, startPoint y: 42, endPoint x: 801, endPoint y: 26, distance: 29.7
click at [655, 26] on div "Menu Startseite Galerie Dienstleistungen Kontakt Über uns" at bounding box center [340, 72] width 630 height 112
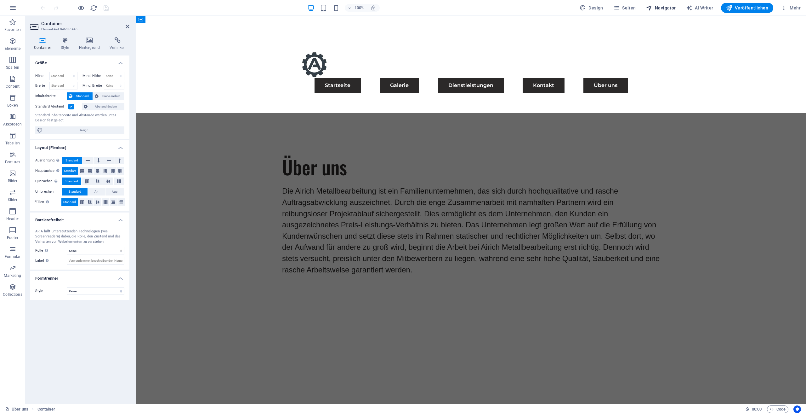
click at [665, 8] on span "Navigator" at bounding box center [661, 8] width 30 height 6
select select "17489479-de"
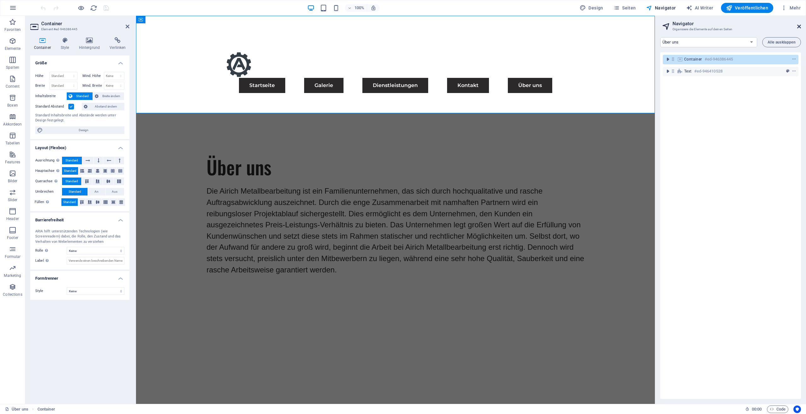
click at [798, 27] on icon at bounding box center [799, 26] width 4 height 5
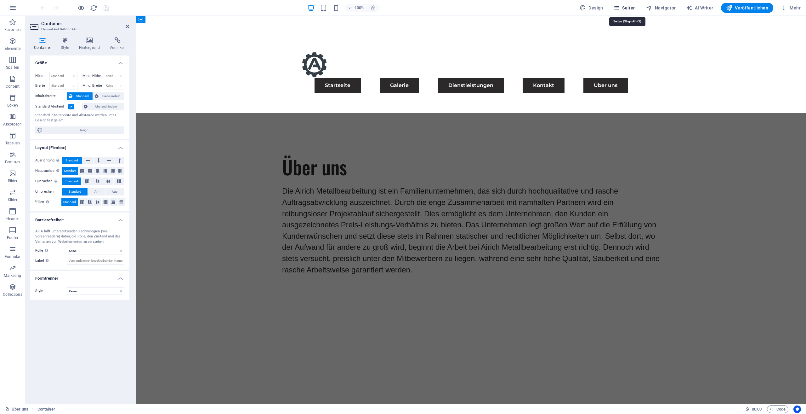
click at [625, 10] on span "Seiten" at bounding box center [625, 8] width 23 height 6
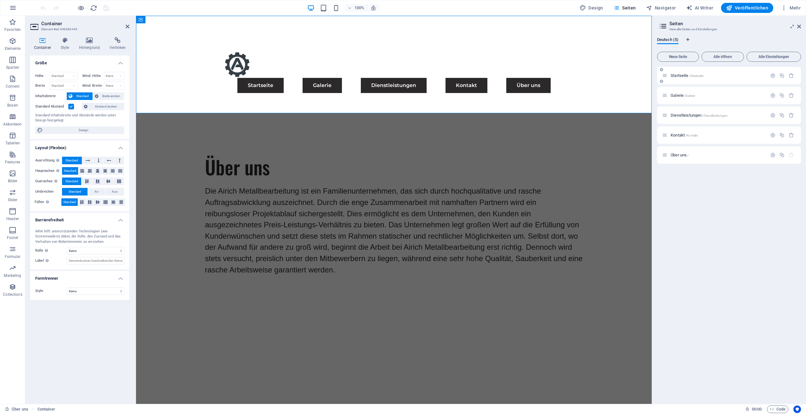
click at [690, 77] on span "/Startseite" at bounding box center [696, 75] width 14 height 3
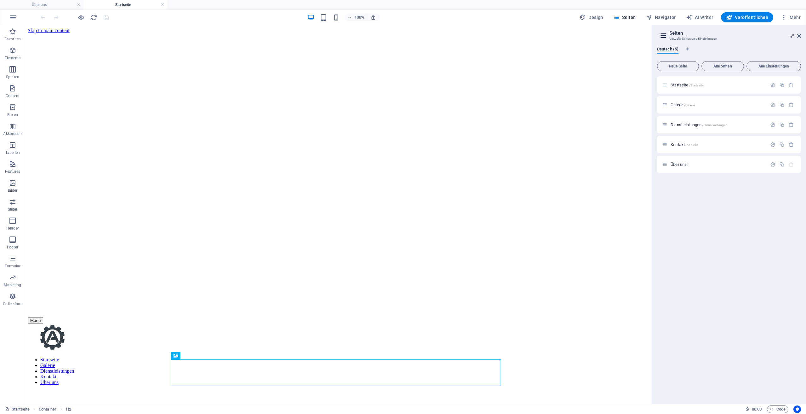
click at [219, 33] on figure at bounding box center [339, 33] width 622 height 0
select select "px"
select select "header"
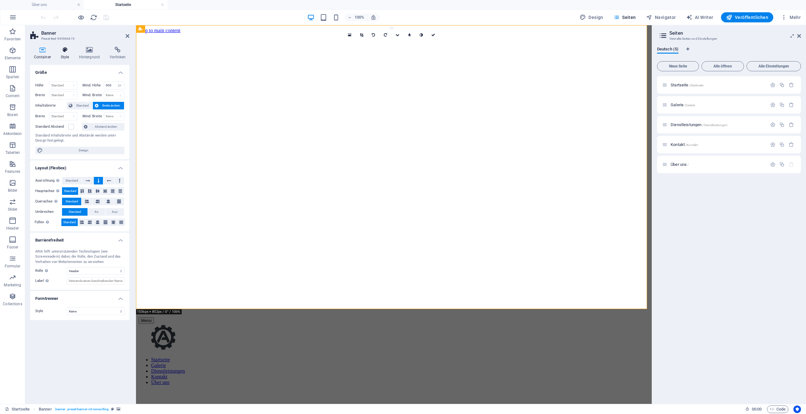
click at [66, 58] on h4 "Style" at bounding box center [66, 53] width 18 height 13
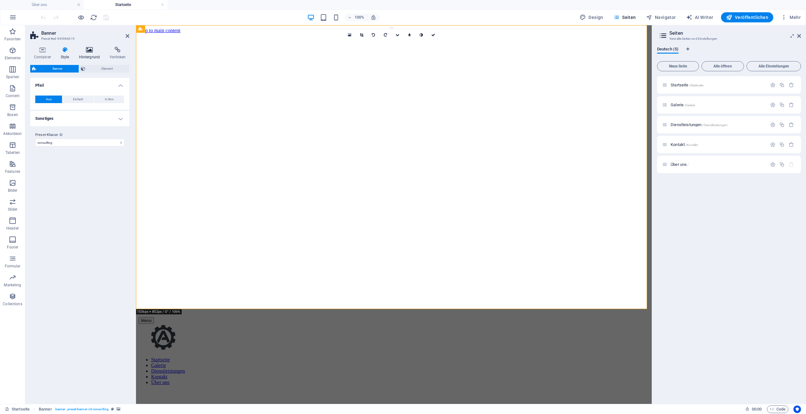
click at [86, 53] on h4 "Hintergrund" at bounding box center [90, 53] width 31 height 13
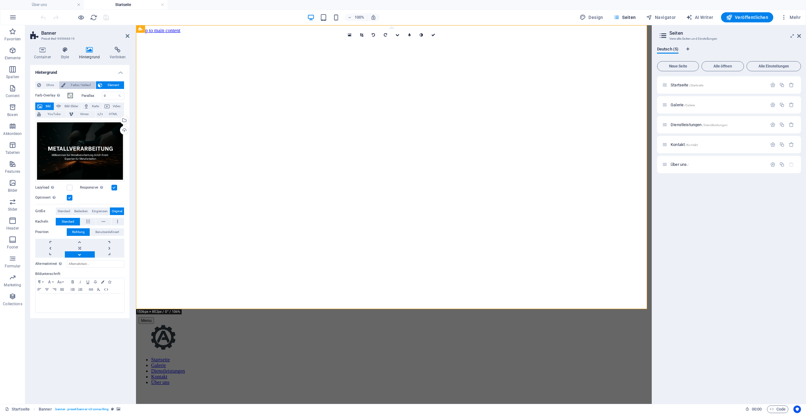
click at [77, 85] on span "Farbe / Verlauf" at bounding box center [80, 85] width 26 height 8
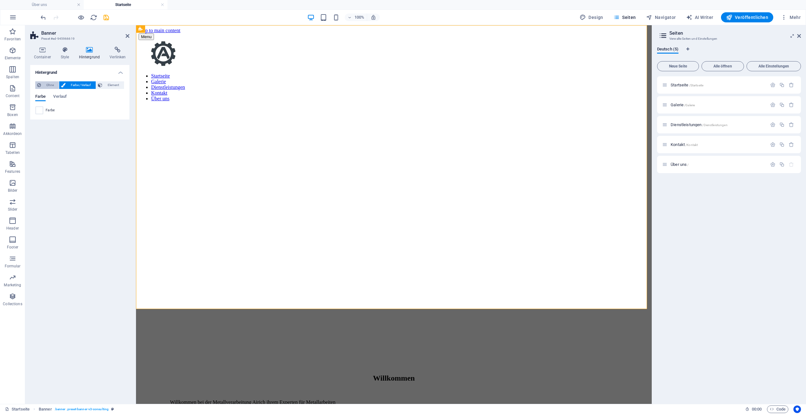
click at [51, 82] on span "Ohne" at bounding box center [50, 85] width 14 height 8
click at [81, 85] on span "Farbe / Verlauf" at bounding box center [80, 85] width 26 height 8
click at [107, 87] on span "Element" at bounding box center [113, 85] width 18 height 8
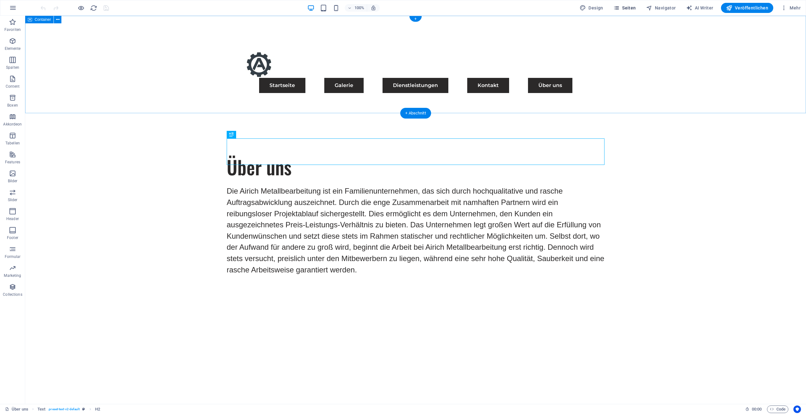
click at [620, 5] on icon "button" at bounding box center [617, 8] width 6 height 6
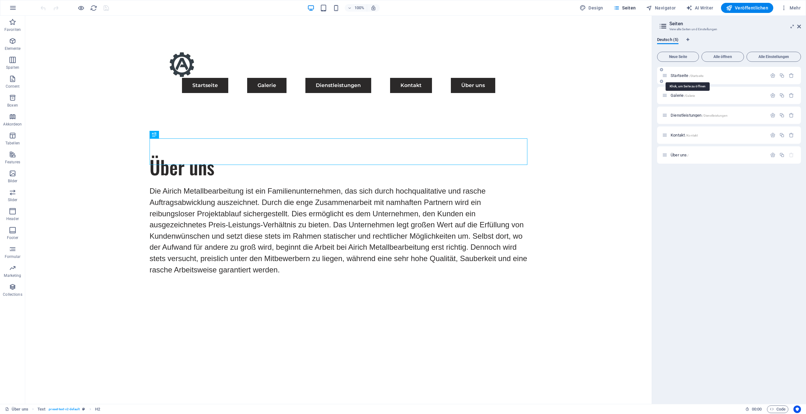
click at [678, 76] on span "Startseite /Startseite" at bounding box center [687, 75] width 33 height 5
click at [678, 76] on div "Startseite /Startseite" at bounding box center [729, 75] width 144 height 17
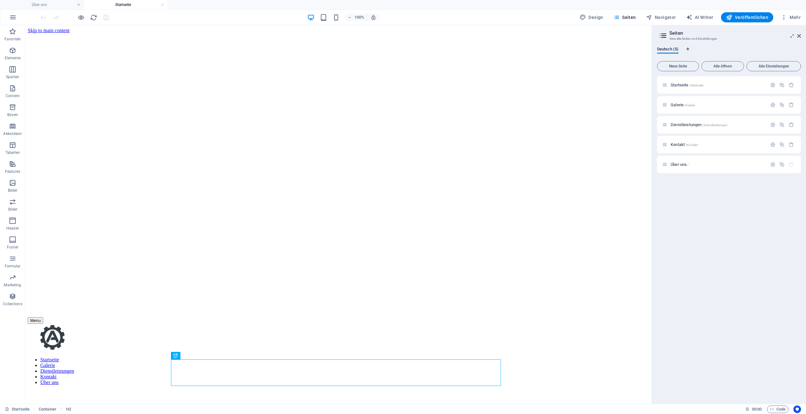
click at [226, 33] on figure at bounding box center [339, 33] width 622 height 0
select select "px"
select select "header"
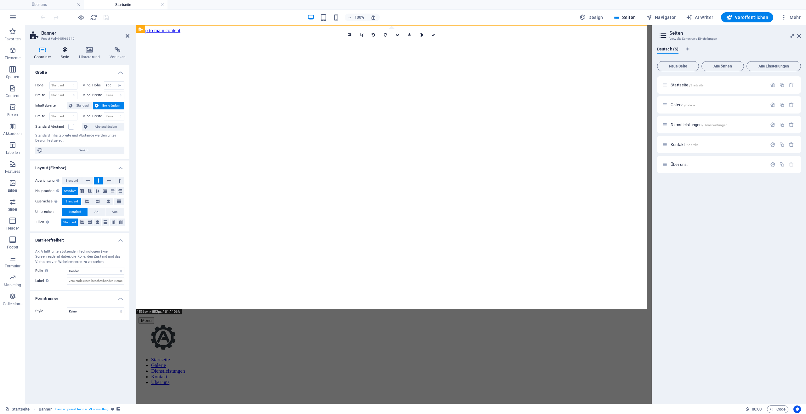
click at [69, 51] on icon at bounding box center [65, 50] width 16 height 6
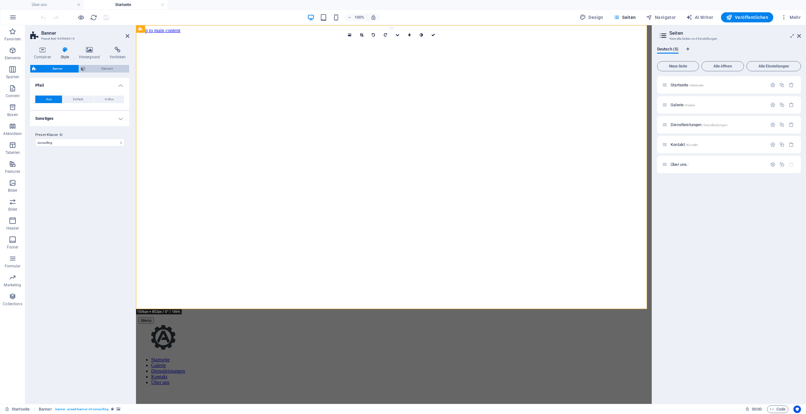
click at [101, 68] on span "Element" at bounding box center [107, 69] width 40 height 8
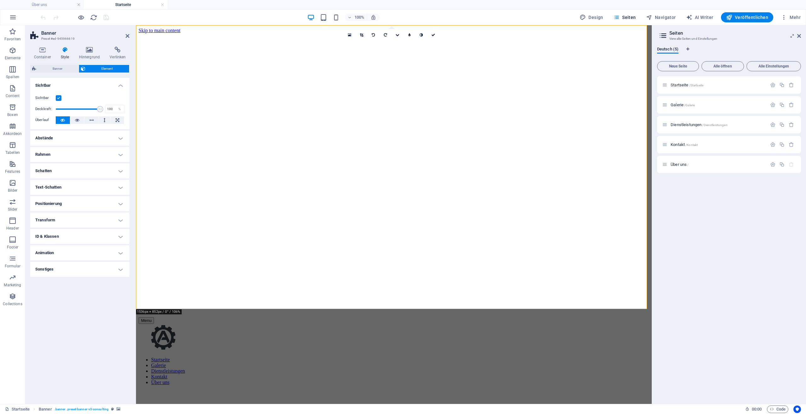
click at [61, 269] on h4 "Sonstiges" at bounding box center [79, 268] width 99 height 15
click at [62, 270] on h4 "Sonstiges" at bounding box center [79, 268] width 99 height 15
click at [70, 255] on h4 "Animation" at bounding box center [79, 252] width 99 height 15
click at [77, 237] on h4 "ID & Klassen" at bounding box center [79, 236] width 99 height 15
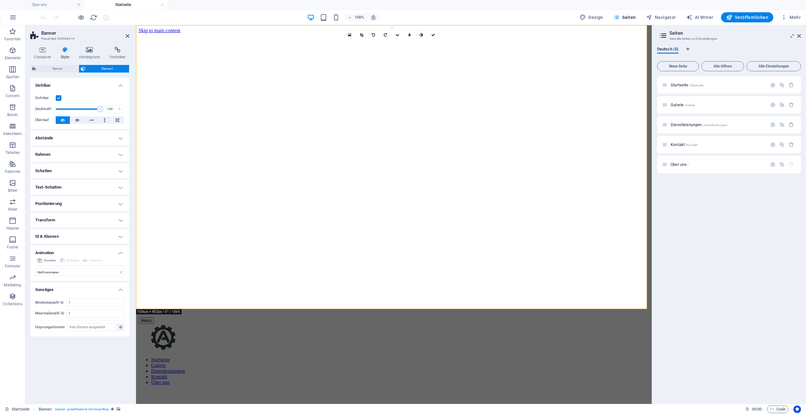
click at [77, 237] on h4 "ID & Klassen" at bounding box center [79, 236] width 99 height 15
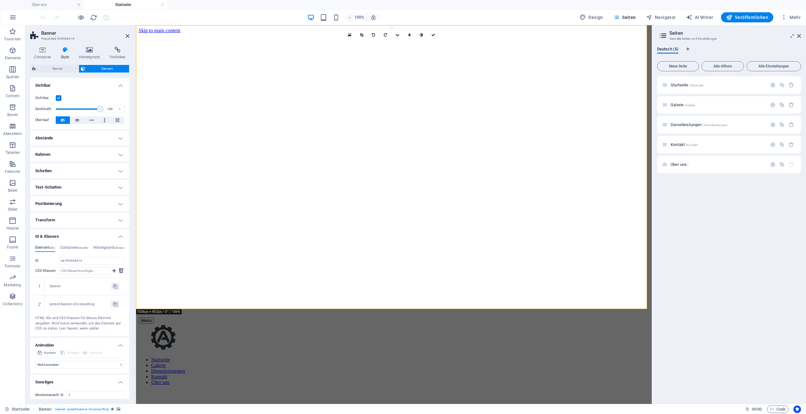
click at [76, 216] on h4 "Transform" at bounding box center [79, 219] width 99 height 15
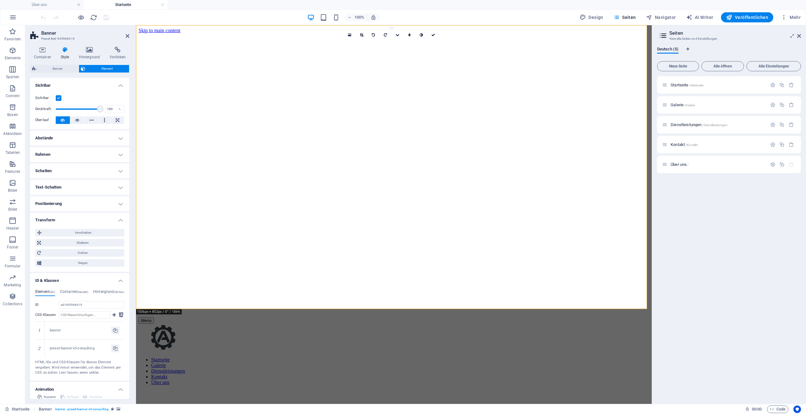
click at [80, 207] on h4 "Positionierung" at bounding box center [79, 203] width 99 height 15
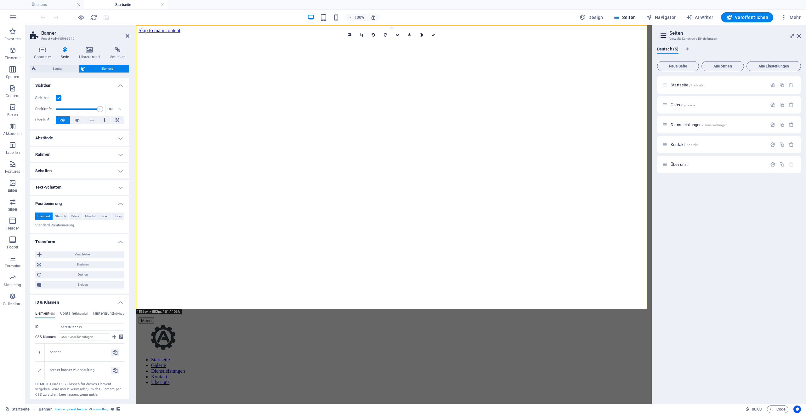
click at [81, 184] on h4 "Text-Schatten" at bounding box center [79, 187] width 99 height 15
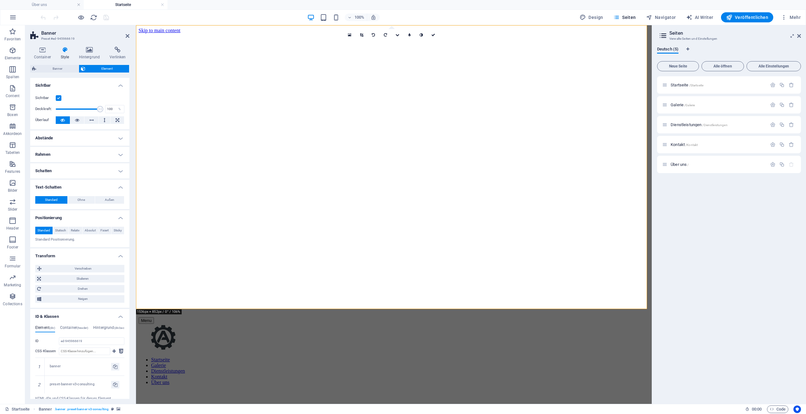
click at [79, 174] on h4 "Schatten" at bounding box center [79, 170] width 99 height 15
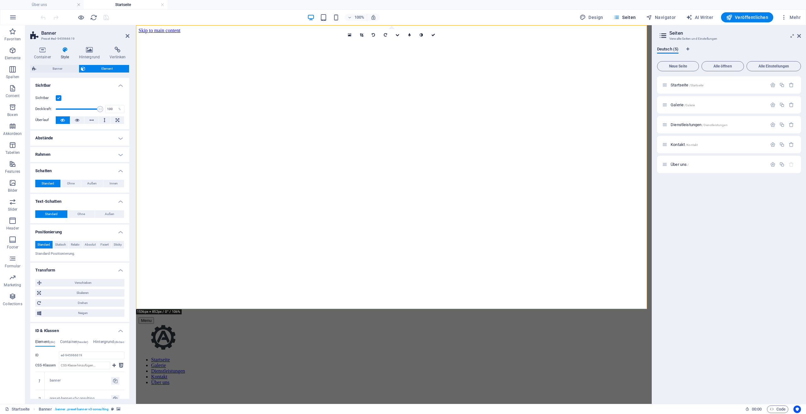
click at [81, 155] on h4 "Rahmen" at bounding box center [79, 154] width 99 height 15
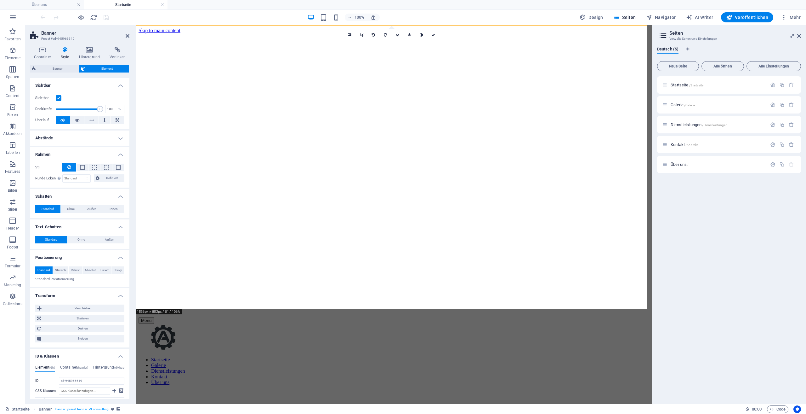
click at [83, 140] on h4 "Abstände" at bounding box center [79, 137] width 99 height 15
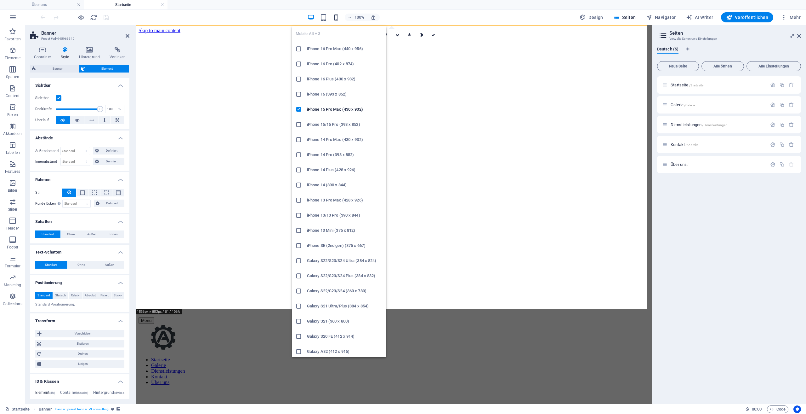
click at [336, 17] on icon "button" at bounding box center [336, 17] width 7 height 7
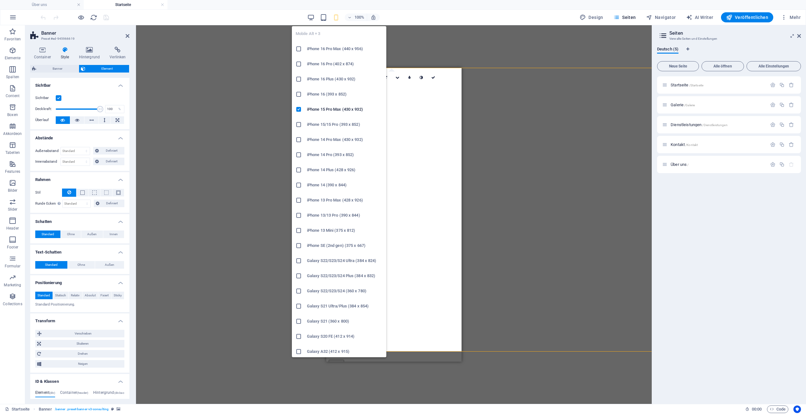
click at [336, 17] on icon "button" at bounding box center [336, 17] width 7 height 7
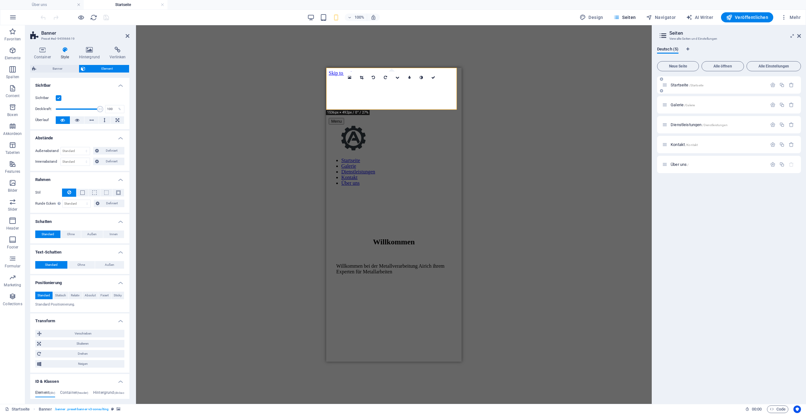
click at [686, 80] on div "Startseite /Startseite" at bounding box center [729, 84] width 144 height 17
click at [686, 82] on div "Startseite /Startseite" at bounding box center [714, 84] width 105 height 7
click at [683, 84] on span "Startseite /Startseite" at bounding box center [687, 85] width 33 height 5
click at [128, 34] on icon at bounding box center [128, 35] width 4 height 5
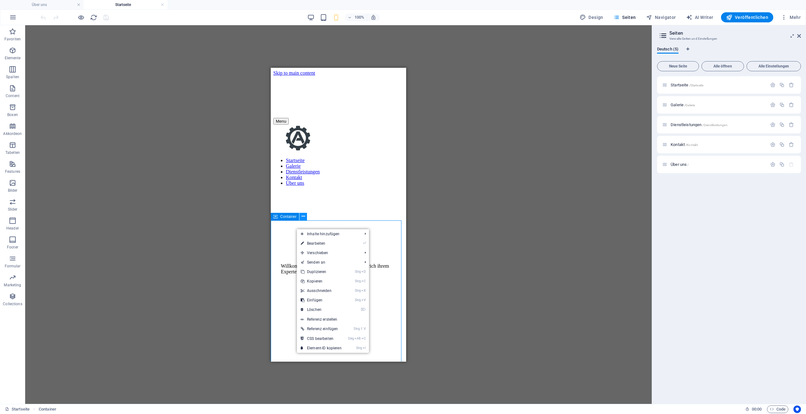
click at [305, 216] on button at bounding box center [304, 217] width 8 height 8
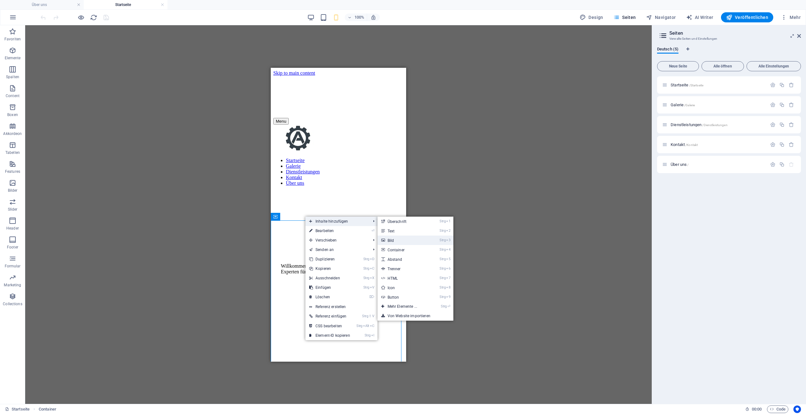
click at [397, 238] on link "Strg 3 Bild" at bounding box center [404, 239] width 52 height 9
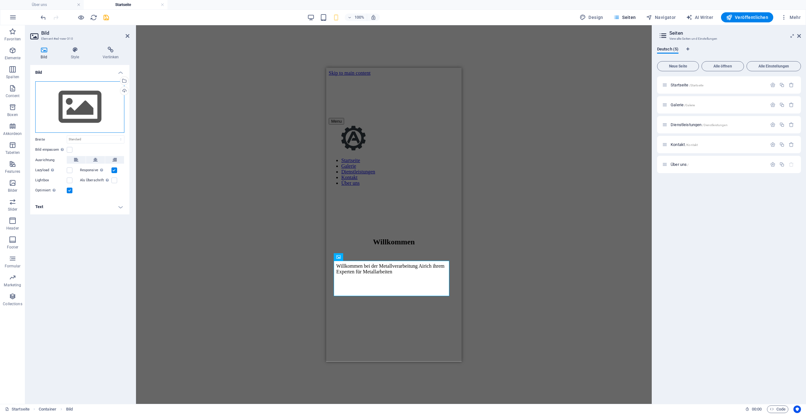
click at [96, 108] on div "Ziehe Dateien zum Hochladen hierher oder klicke hier, um aus Dateien oder koste…" at bounding box center [79, 107] width 89 height 52
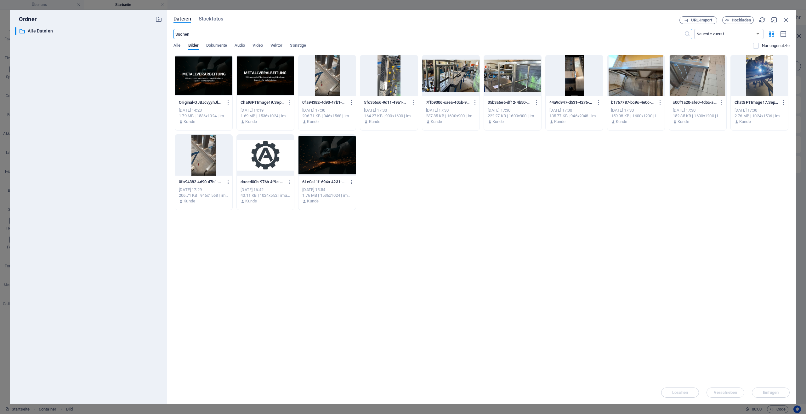
click at [201, 74] on div at bounding box center [203, 75] width 57 height 41
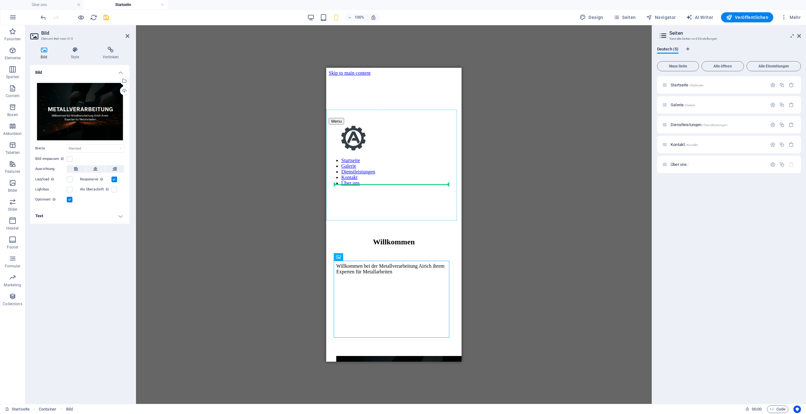
drag, startPoint x: 387, startPoint y: 274, endPoint x: 377, endPoint y: 189, distance: 85.6
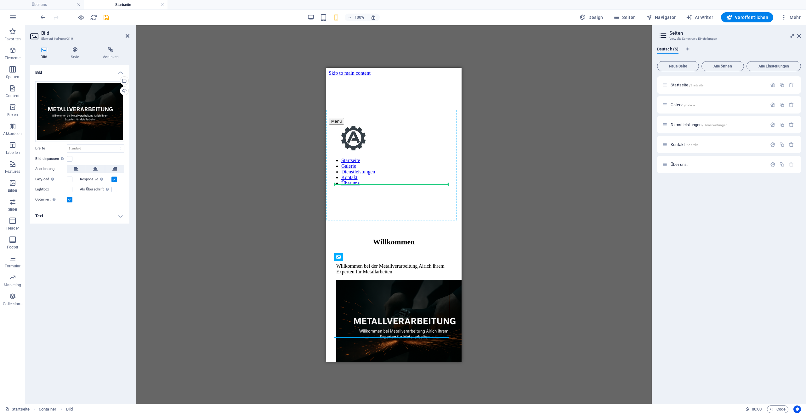
click at [377, 279] on figure at bounding box center [393, 325] width 115 height 92
drag, startPoint x: 385, startPoint y: 190, endPoint x: 388, endPoint y: 146, distance: 43.3
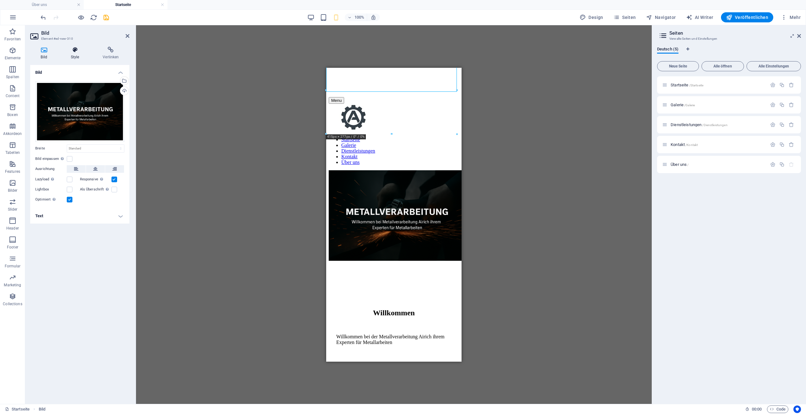
click at [77, 58] on h4 "Style" at bounding box center [76, 53] width 32 height 13
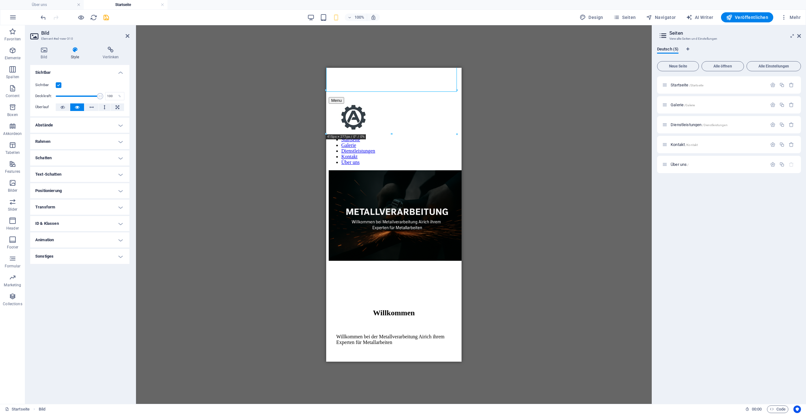
click at [62, 127] on h4 "Abstände" at bounding box center [79, 124] width 99 height 15
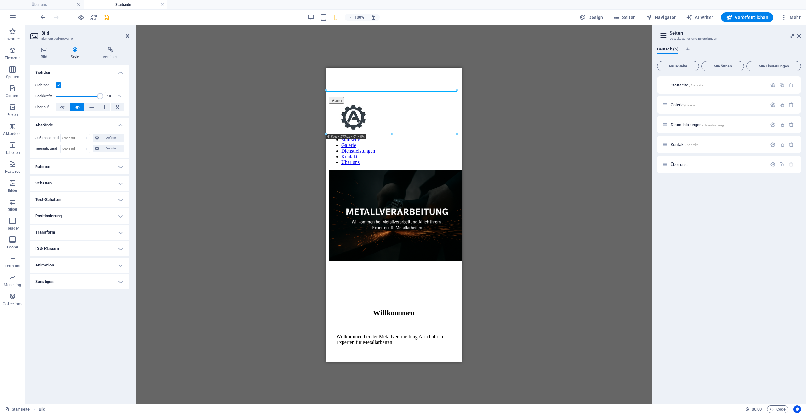
click at [68, 164] on h4 "Rahmen" at bounding box center [79, 166] width 99 height 15
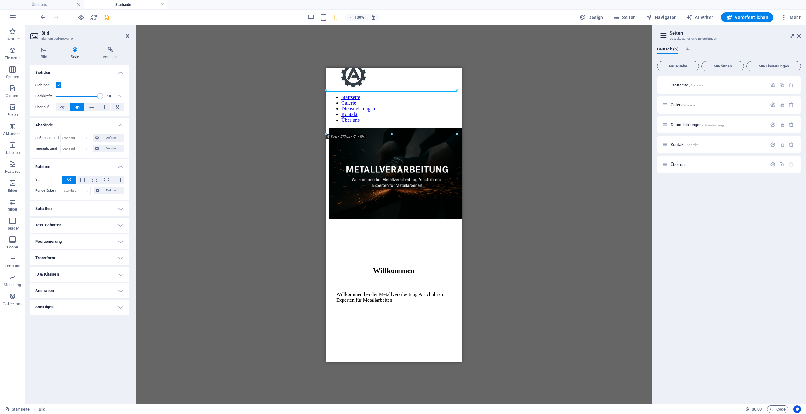
click at [79, 204] on h4 "Schatten" at bounding box center [79, 208] width 99 height 15
click at [73, 236] on h4 "Text-Schatten" at bounding box center [79, 238] width 99 height 15
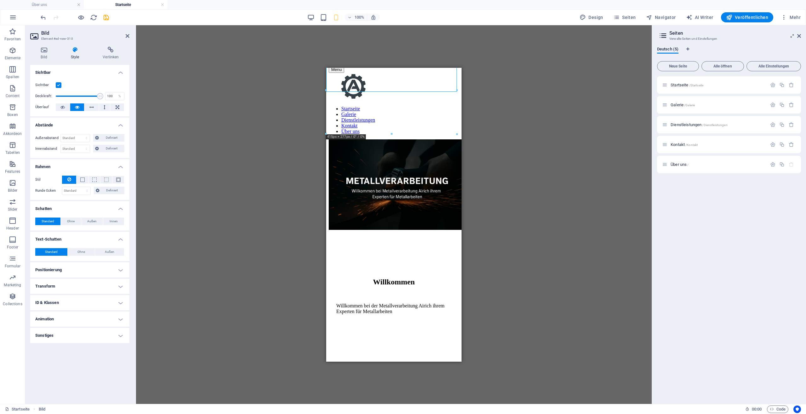
click at [67, 264] on h4 "Positionierung" at bounding box center [79, 269] width 99 height 15
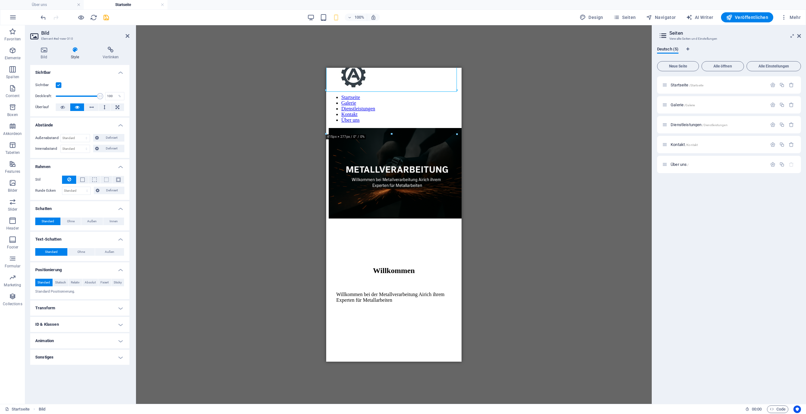
click at [66, 302] on h4 "Transform" at bounding box center [79, 307] width 99 height 15
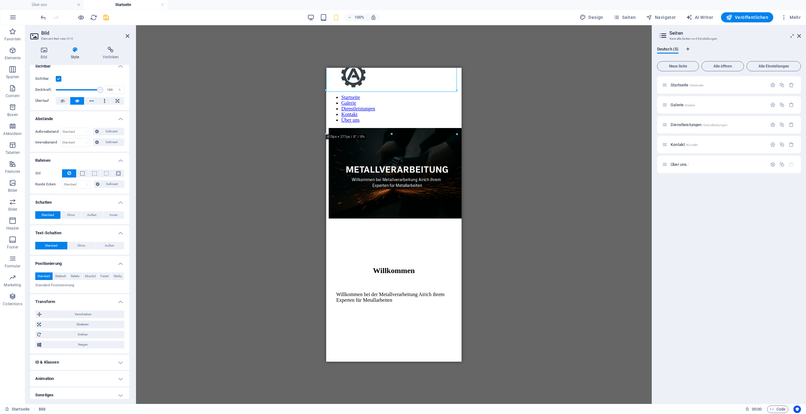
scroll to position [9, 0]
click at [96, 361] on h4 "ID & Klassen" at bounding box center [79, 359] width 99 height 15
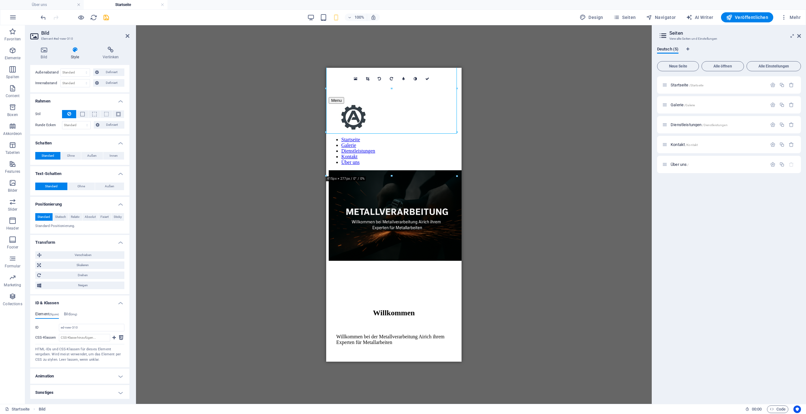
scroll to position [63, 0]
click at [91, 375] on h4 "Animation" at bounding box center [79, 375] width 99 height 15
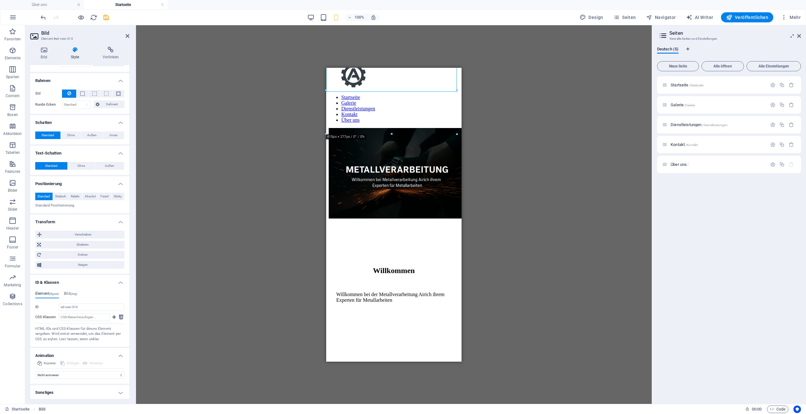
click at [84, 388] on h4 "Sonstiges" at bounding box center [79, 392] width 99 height 15
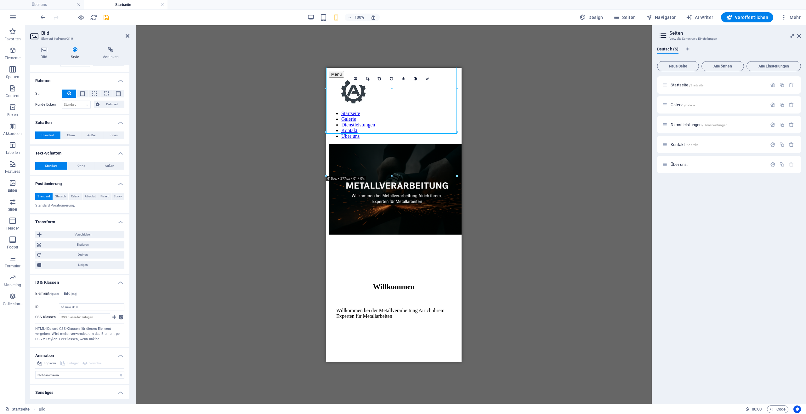
click at [86, 389] on h4 "Sonstiges" at bounding box center [79, 390] width 99 height 11
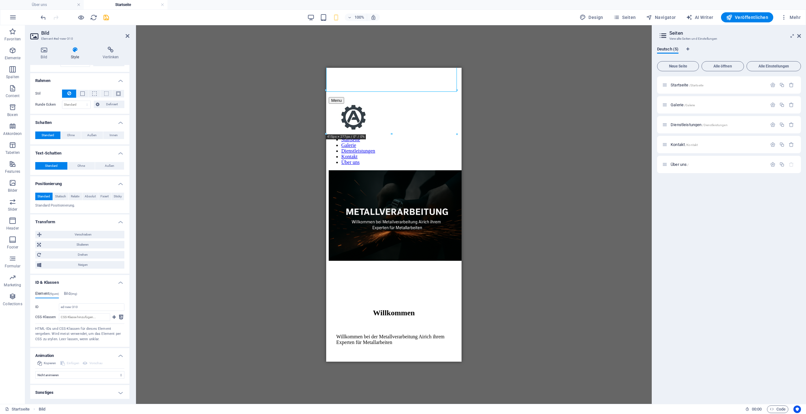
scroll to position [63, 0]
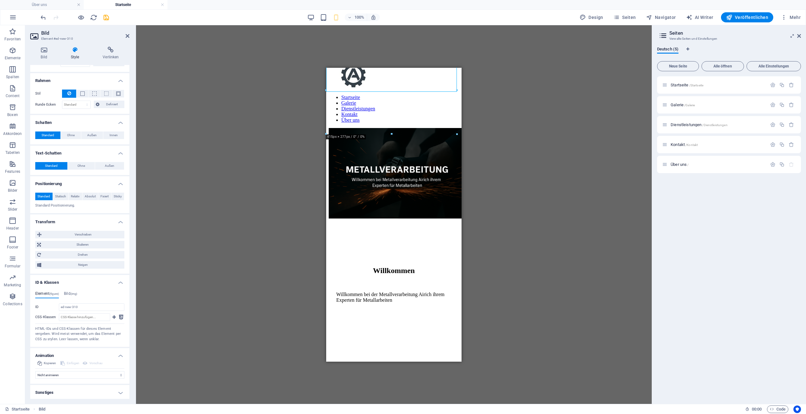
click at [122, 353] on h4 "Animation" at bounding box center [79, 353] width 99 height 11
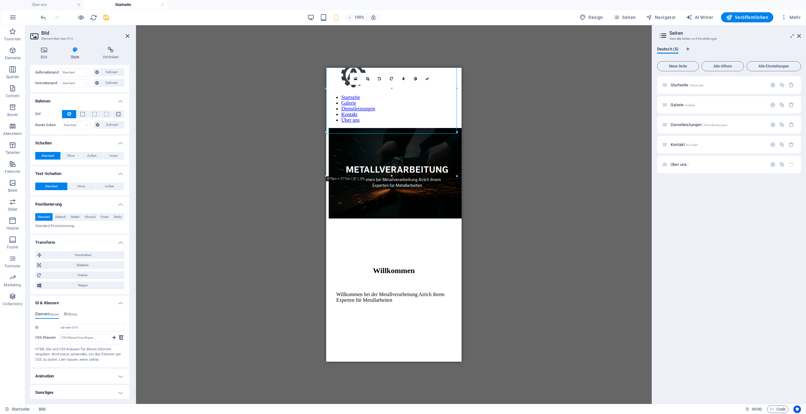
click at [119, 304] on h4 "ID & Klassen" at bounding box center [79, 300] width 99 height 11
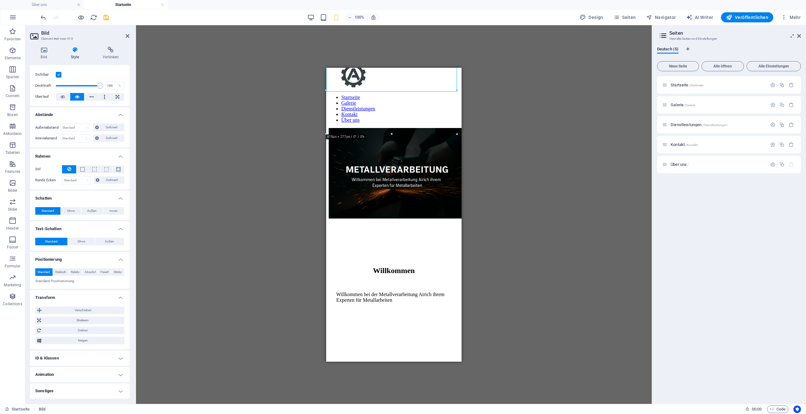
scroll to position [9, 0]
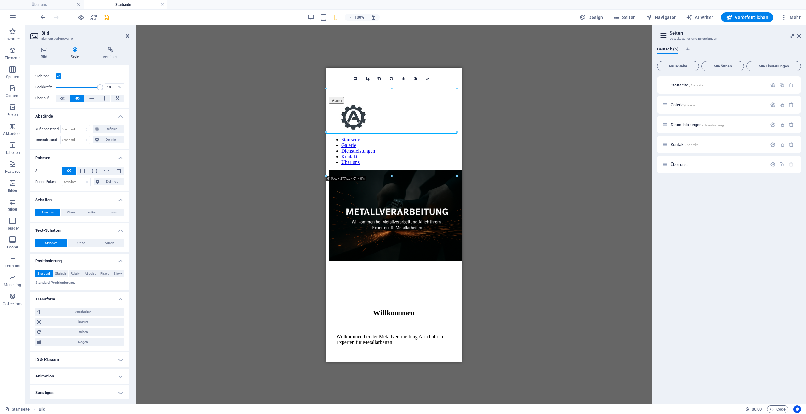
click at [88, 390] on h4 "Sonstiges" at bounding box center [79, 392] width 99 height 15
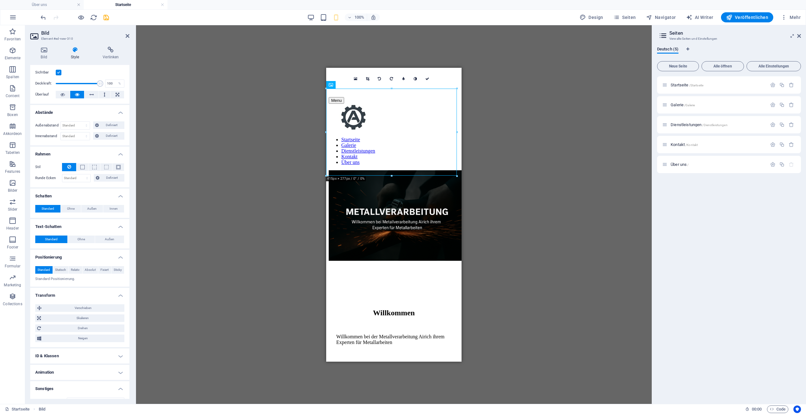
scroll to position [0, 0]
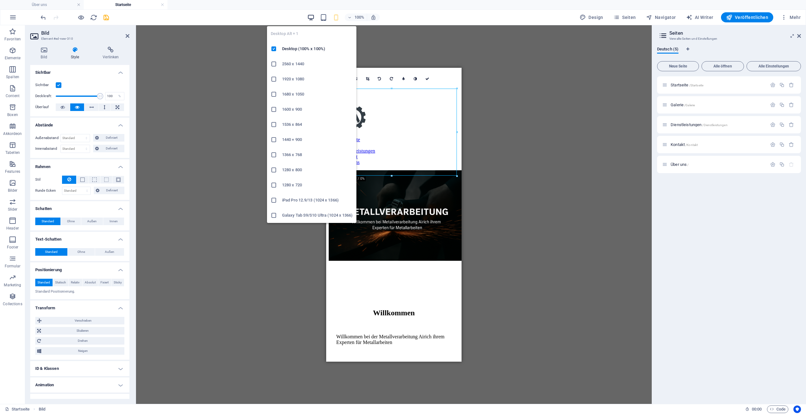
click at [312, 15] on icon "button" at bounding box center [310, 17] width 7 height 7
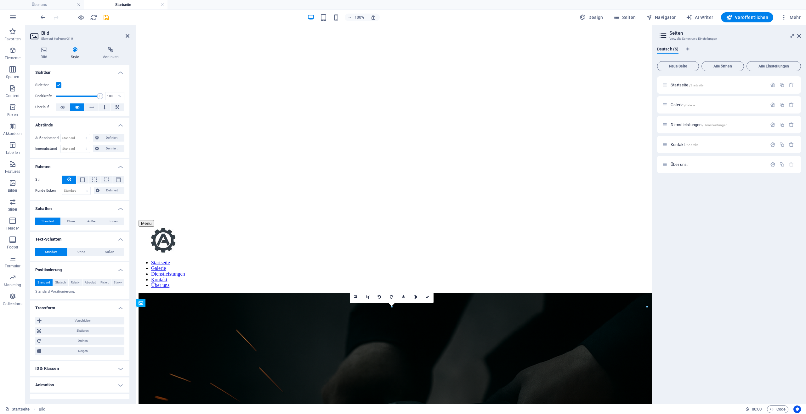
scroll to position [126, 0]
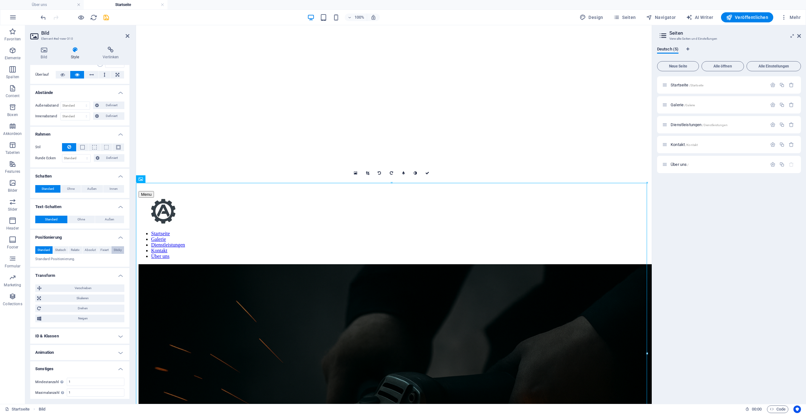
scroll to position [48, 0]
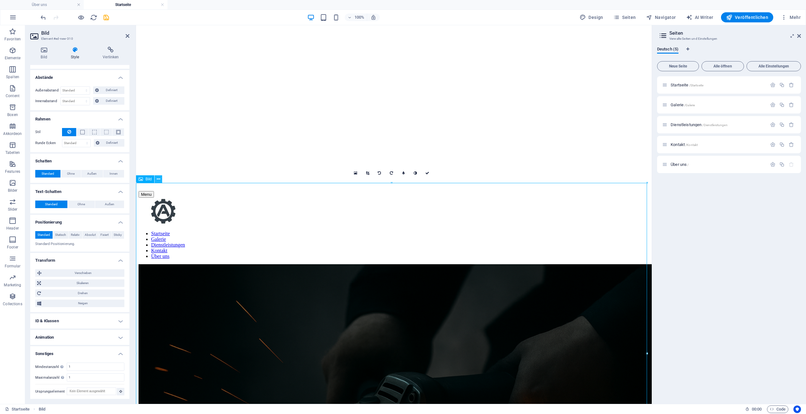
click at [157, 179] on icon at bounding box center [158, 179] width 3 height 7
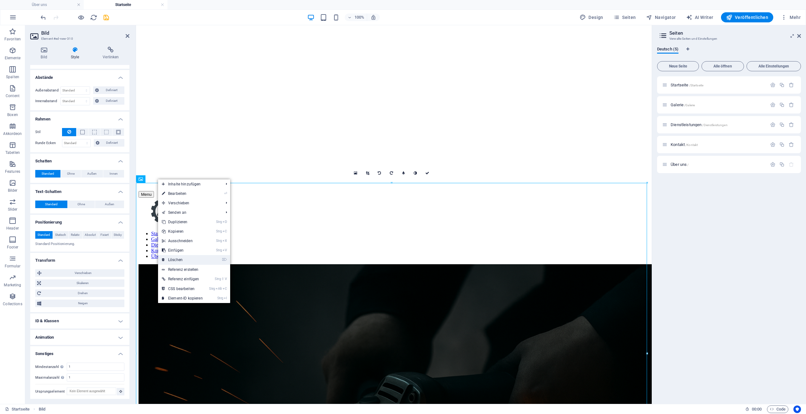
click at [192, 258] on link "⌦ Löschen" at bounding box center [182, 259] width 49 height 9
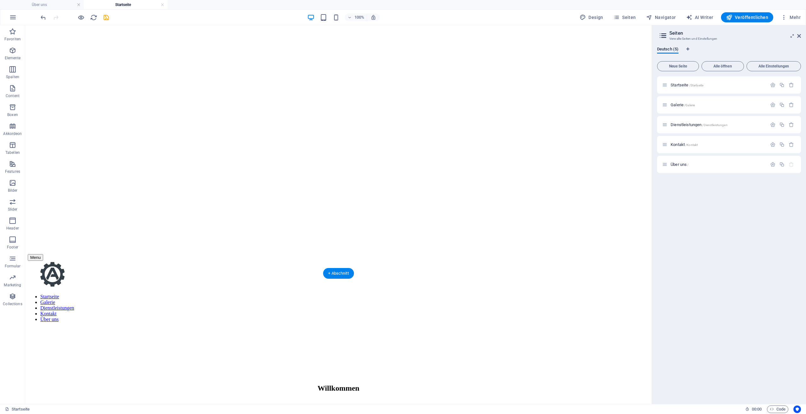
scroll to position [0, 0]
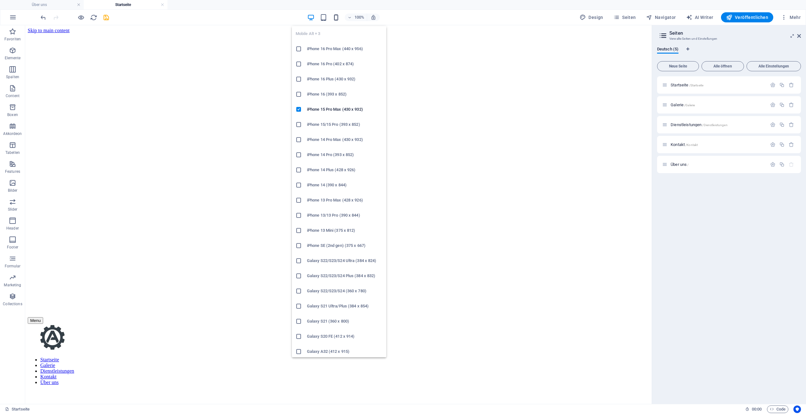
click at [335, 17] on icon "button" at bounding box center [336, 17] width 7 height 7
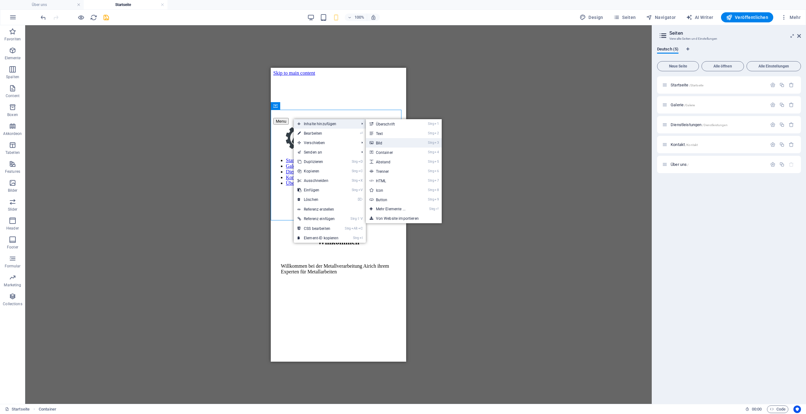
click at [392, 145] on link "Strg 3 Bild" at bounding box center [392, 142] width 52 height 9
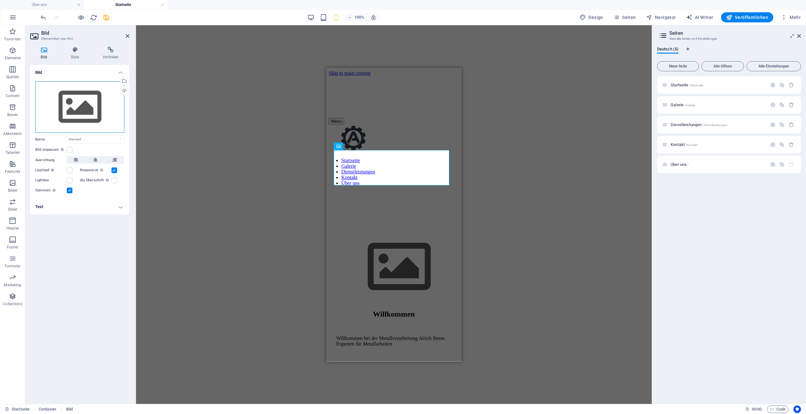
click at [115, 105] on div "Ziehe Dateien zum Hochladen hierher oder klicke hier, um aus Dateien oder koste…" at bounding box center [79, 107] width 89 height 52
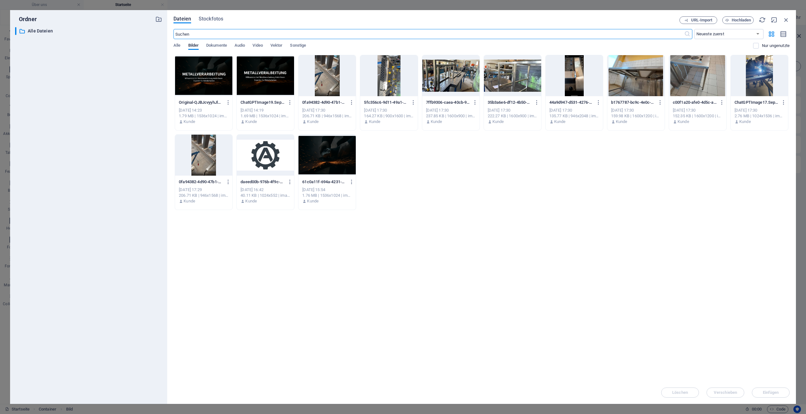
click at [195, 83] on div at bounding box center [203, 75] width 57 height 41
click at [195, 83] on div "1" at bounding box center [203, 75] width 57 height 41
click at [195, 83] on div at bounding box center [203, 75] width 57 height 41
click at [195, 83] on div "H2 Container Banner Banner Menüleiste Menü Logo Container Text Container Abstan…" at bounding box center [317, 214] width 362 height 378
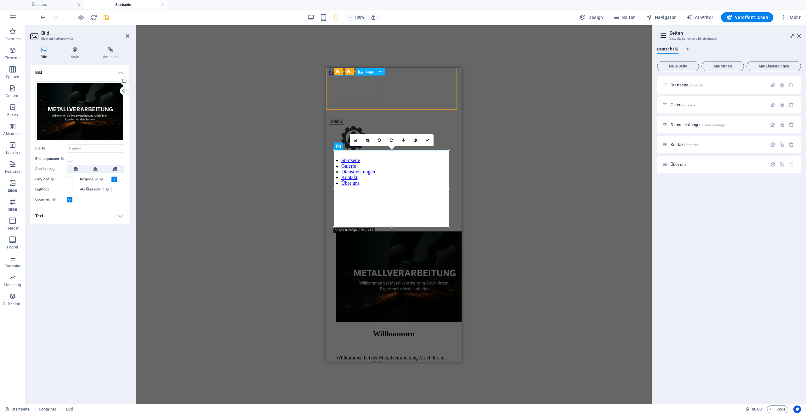
click at [380, 124] on div at bounding box center [394, 138] width 130 height 28
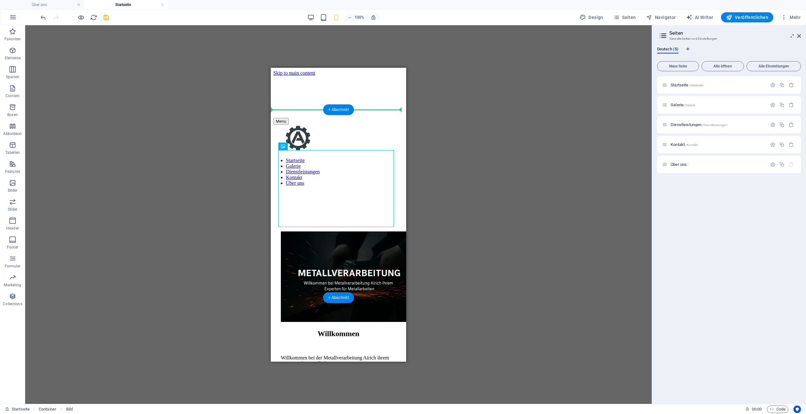
drag, startPoint x: 334, startPoint y: 151, endPoint x: 335, endPoint y: 140, distance: 10.4
click at [335, 231] on figure at bounding box center [338, 277] width 115 height 92
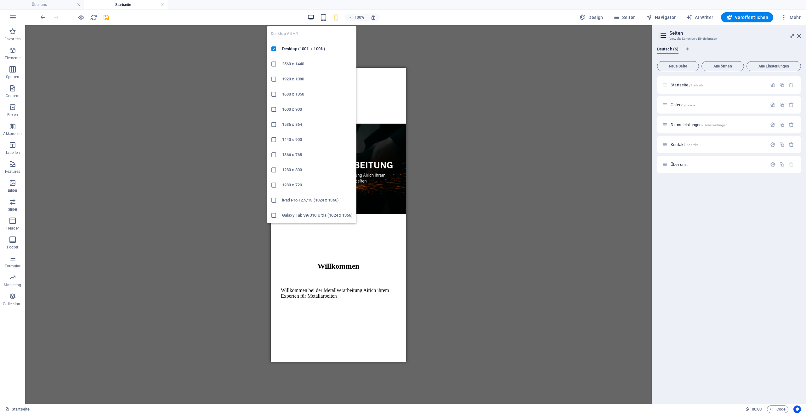
click at [314, 19] on icon "button" at bounding box center [310, 17] width 7 height 7
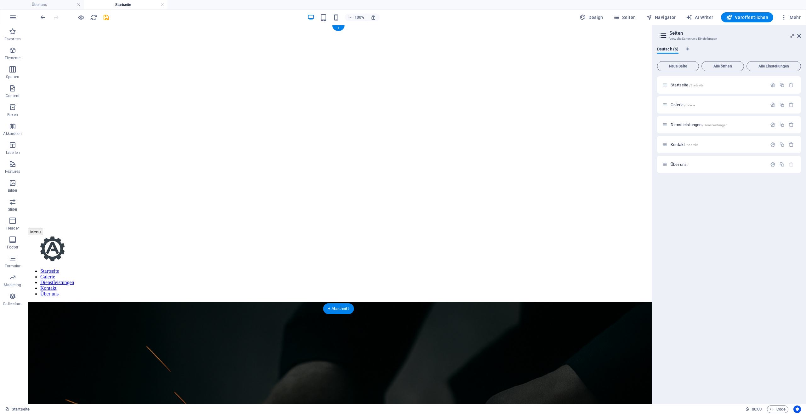
scroll to position [189, 0]
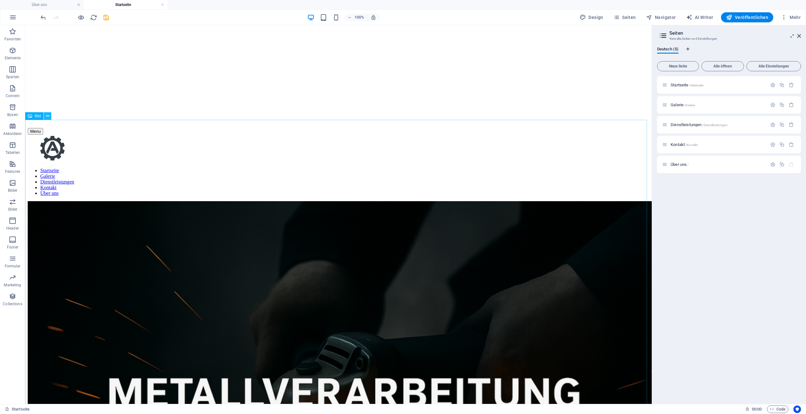
click at [46, 117] on icon at bounding box center [47, 116] width 3 height 7
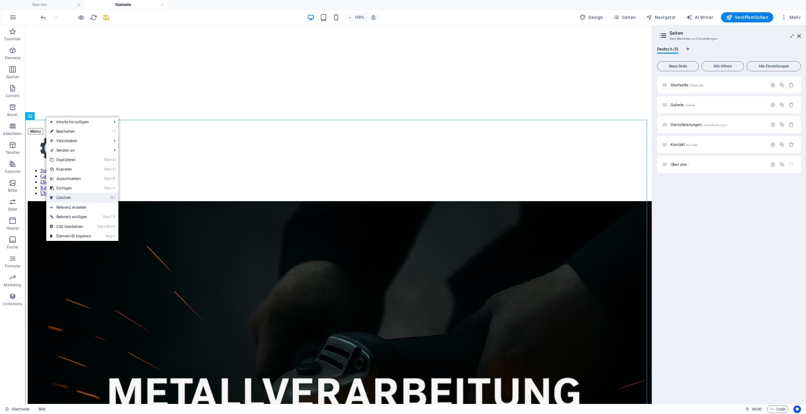
click at [66, 196] on link "⌦ Löschen" at bounding box center [70, 197] width 49 height 9
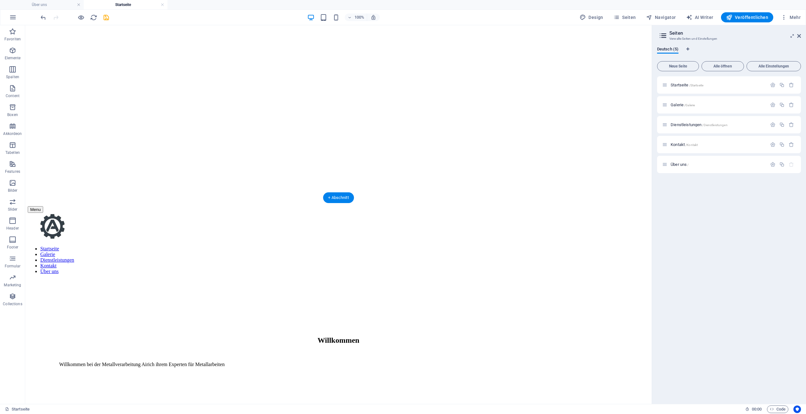
scroll to position [126, 0]
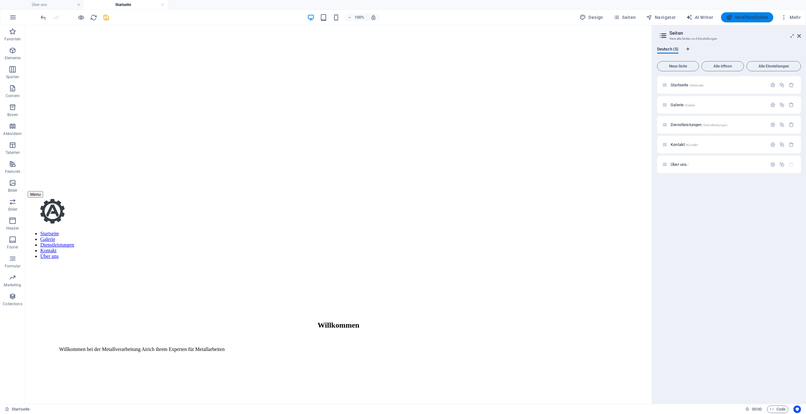
click at [756, 16] on span "Veröffentlichen" at bounding box center [747, 17] width 42 height 6
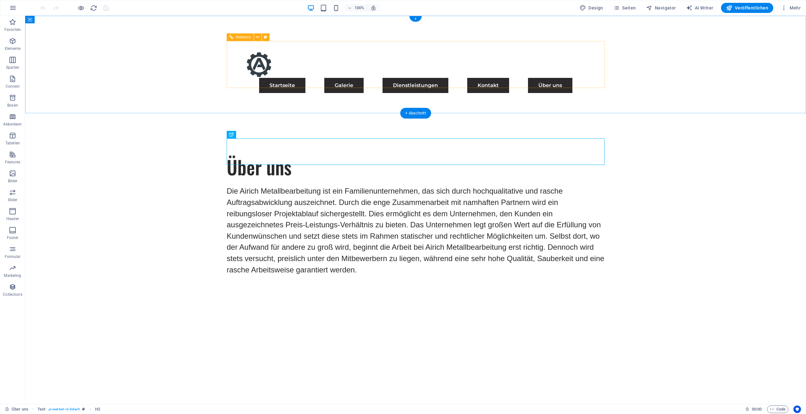
click at [302, 78] on nav "Startseite Galerie Dienstleistungen Kontakt Über uns" at bounding box center [415, 85] width 363 height 15
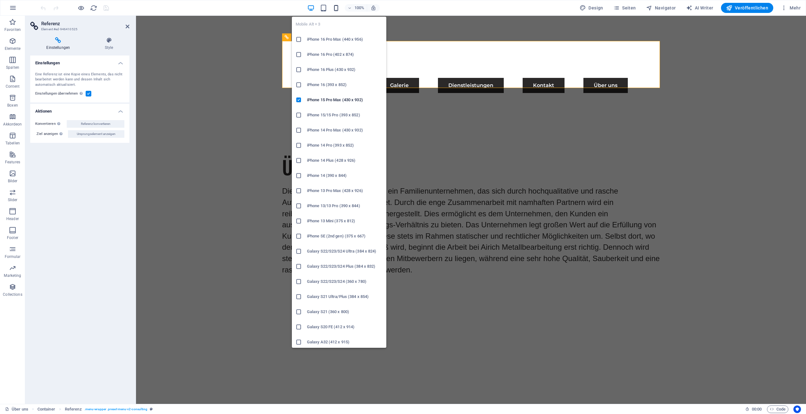
click at [336, 9] on icon "button" at bounding box center [336, 7] width 7 height 7
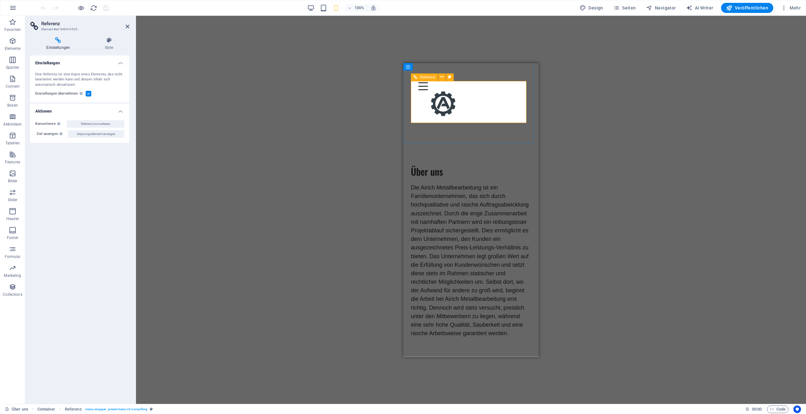
scroll to position [9, 0]
click at [630, 6] on span "Seiten" at bounding box center [625, 8] width 23 height 6
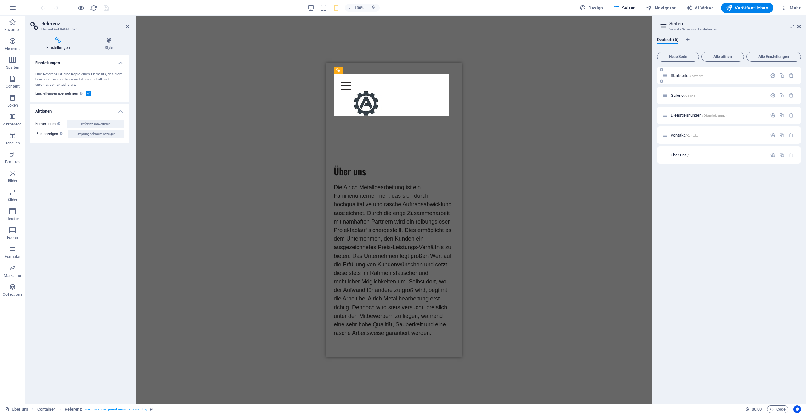
click at [682, 73] on div "Startseite /Startseite" at bounding box center [714, 75] width 105 height 7
click at [679, 74] on span "Startseite /Startseite" at bounding box center [687, 75] width 33 height 5
click at [679, 74] on div "Startseite /Startseite" at bounding box center [729, 75] width 144 height 17
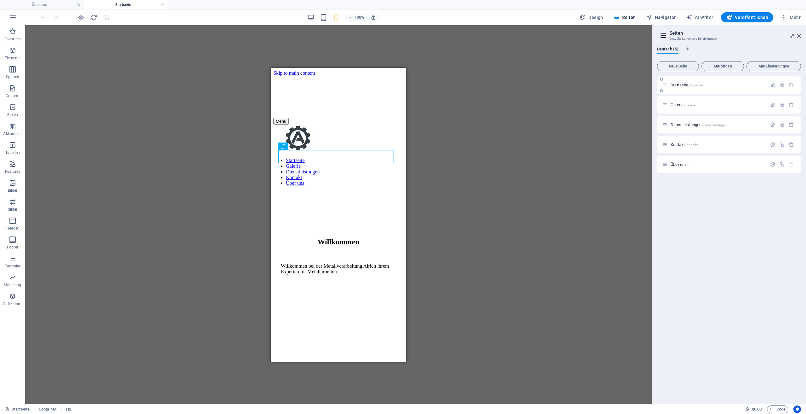
scroll to position [0, 0]
click at [303, 106] on icon at bounding box center [303, 105] width 3 height 7
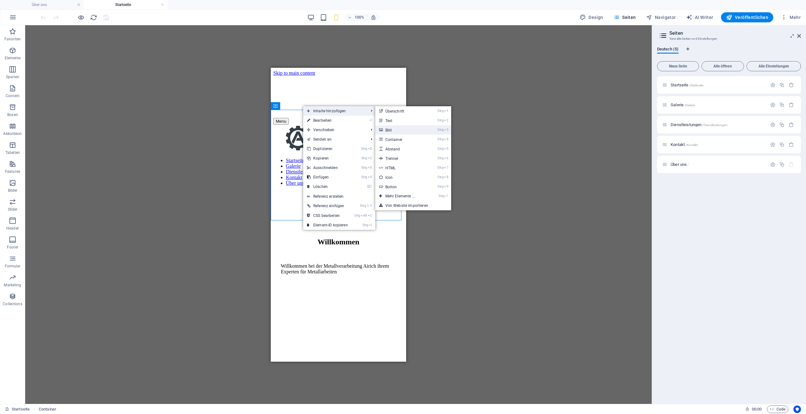
click at [392, 129] on link "Strg 3 Bild" at bounding box center [401, 129] width 52 height 9
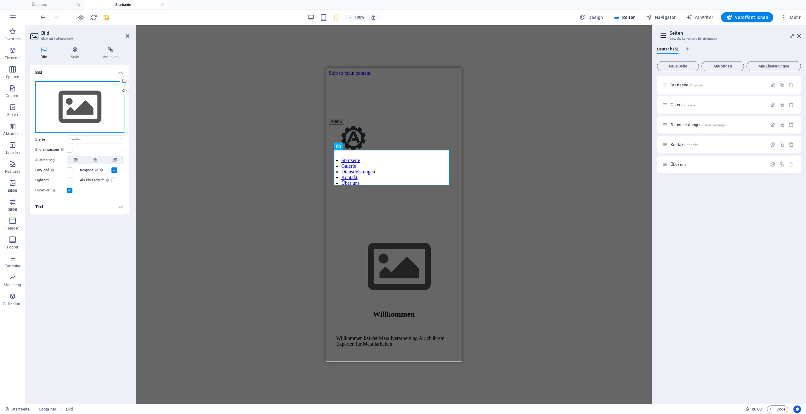
click at [53, 94] on div "Ziehe Dateien zum Hochladen hierher oder klicke hier, um aus Dateien oder koste…" at bounding box center [79, 107] width 89 height 52
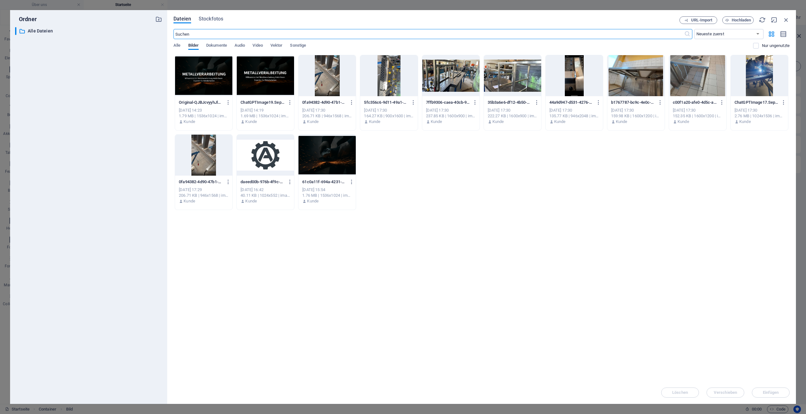
click at [186, 83] on div at bounding box center [203, 75] width 57 height 41
click at [186, 83] on div "1" at bounding box center [203, 75] width 57 height 41
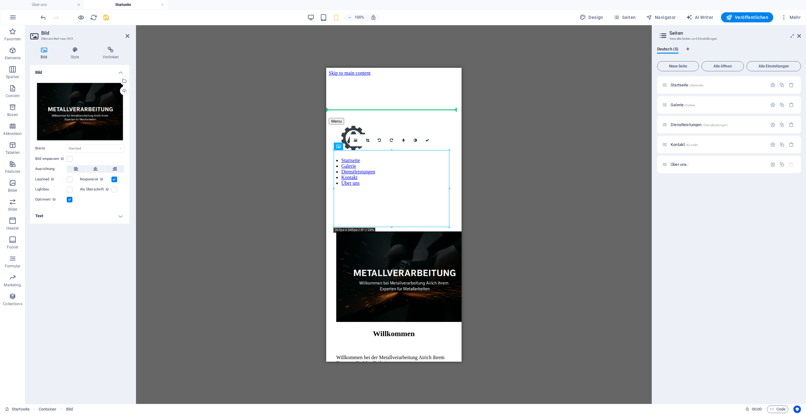
drag, startPoint x: 373, startPoint y: 172, endPoint x: 368, endPoint y: 139, distance: 33.5
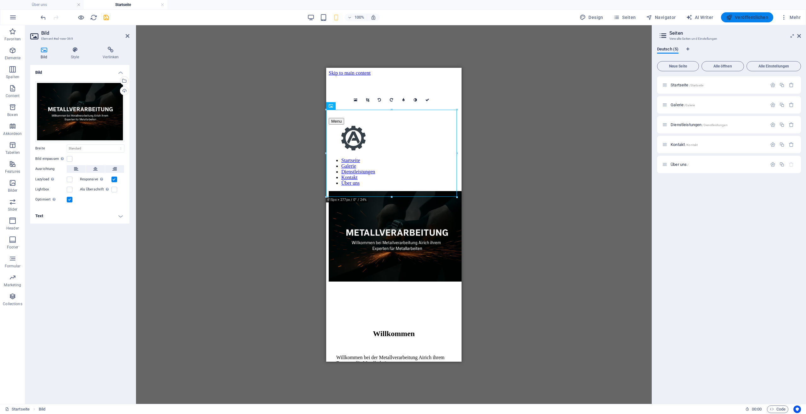
click at [748, 15] on span "Veröffentlichen" at bounding box center [747, 17] width 42 height 6
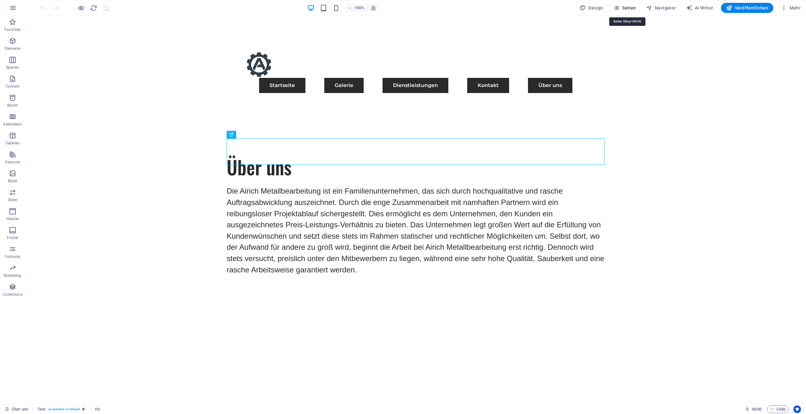
click at [635, 9] on span "Seiten" at bounding box center [625, 8] width 23 height 6
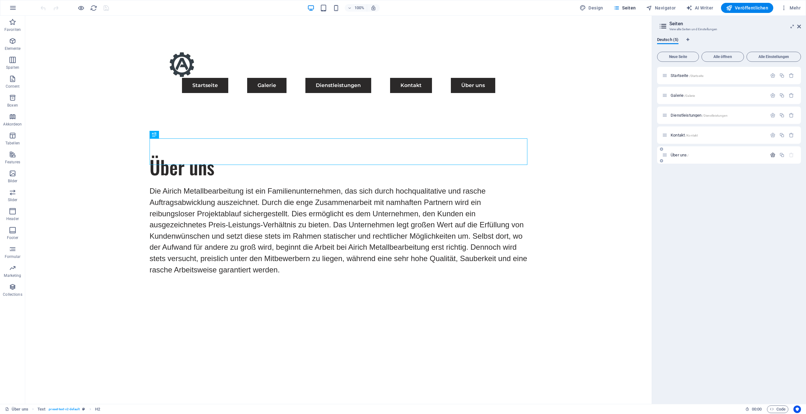
click at [776, 154] on button "button" at bounding box center [772, 154] width 9 height 5
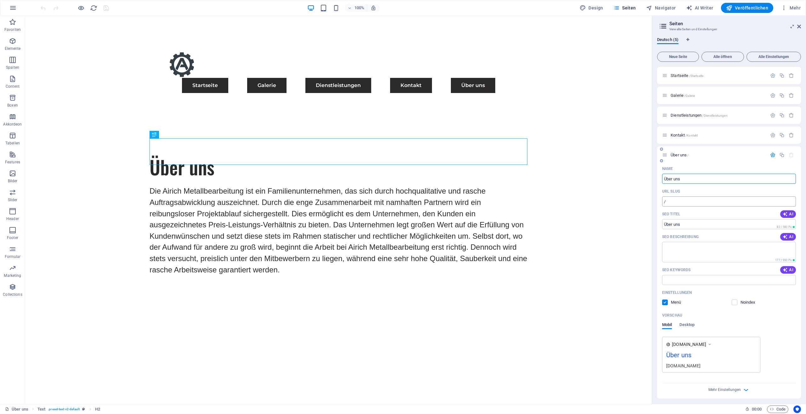
click at [694, 199] on input "/" at bounding box center [729, 201] width 134 height 10
paste input "text"
click at [702, 204] on input "/" at bounding box center [729, 201] width 134 height 10
click at [709, 203] on input "/" at bounding box center [729, 201] width 134 height 10
paste input "text"
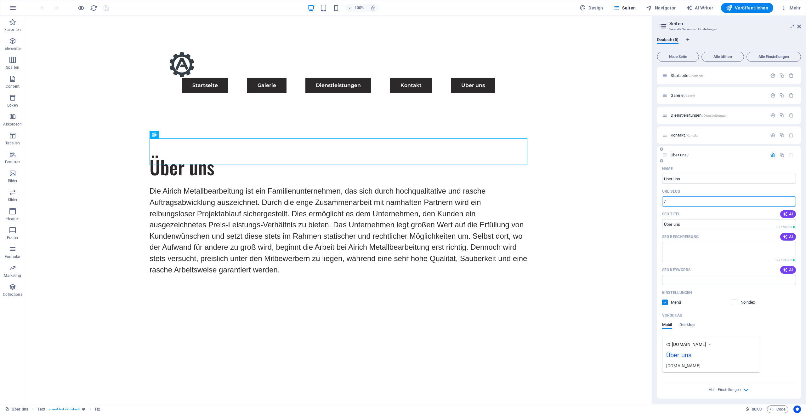
paste input "text"
type input "/"
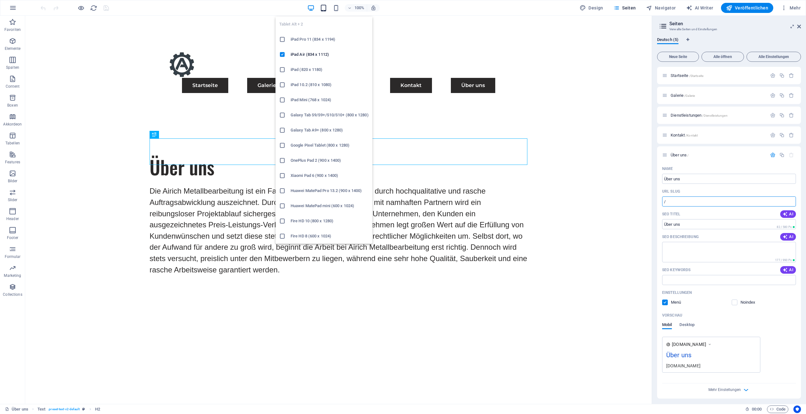
click at [323, 9] on icon "button" at bounding box center [323, 7] width 7 height 7
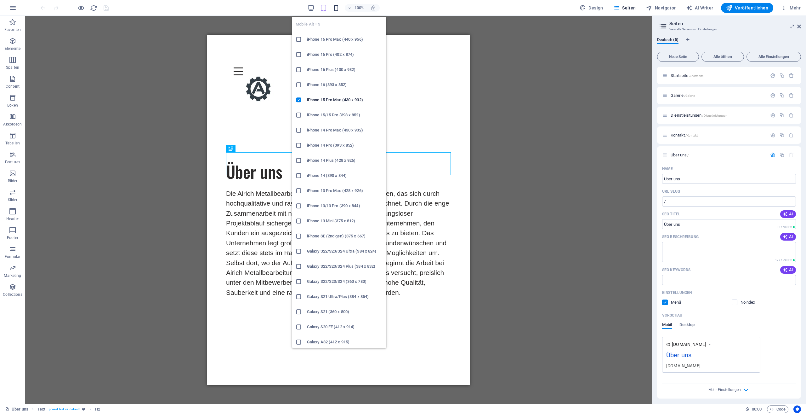
click at [338, 8] on icon "button" at bounding box center [336, 7] width 7 height 7
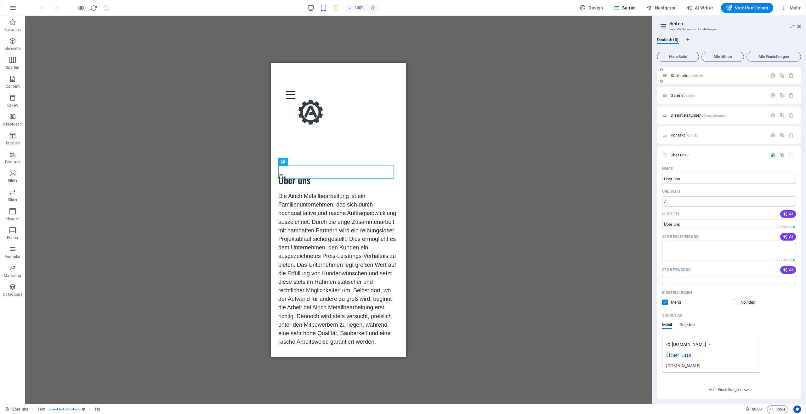
click at [697, 75] on span "/Startseite" at bounding box center [696, 75] width 14 height 3
click at [697, 75] on div "Startseite /Startseite" at bounding box center [729, 75] width 144 height 17
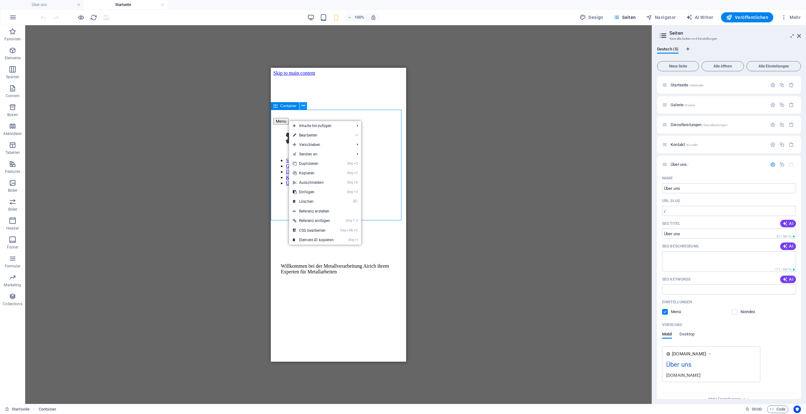
click at [304, 106] on icon at bounding box center [303, 105] width 3 height 7
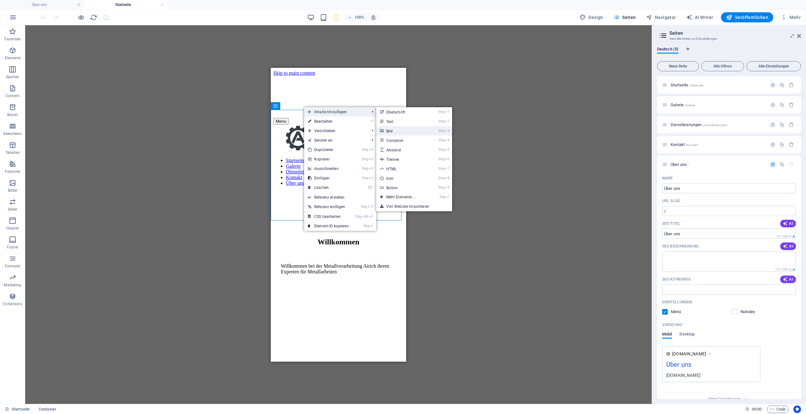
drag, startPoint x: 400, startPoint y: 128, endPoint x: 74, endPoint y: 61, distance: 332.7
click at [400, 128] on link "Strg 3 Bild" at bounding box center [402, 130] width 52 height 9
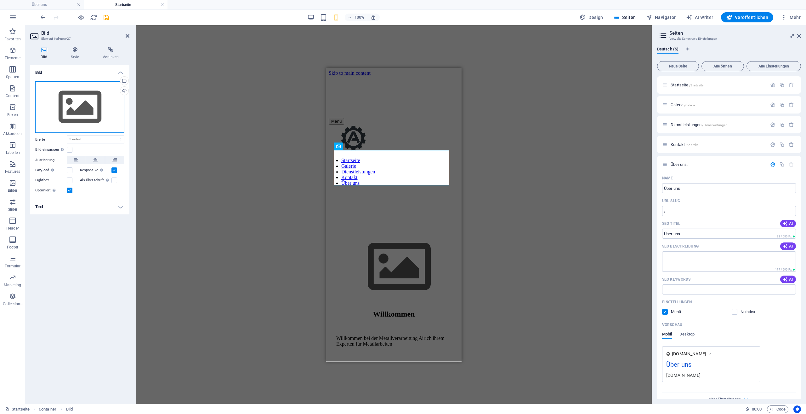
click at [76, 110] on div "Ziehe Dateien zum Hochladen hierher oder klicke hier, um aus Dateien oder koste…" at bounding box center [79, 107] width 89 height 52
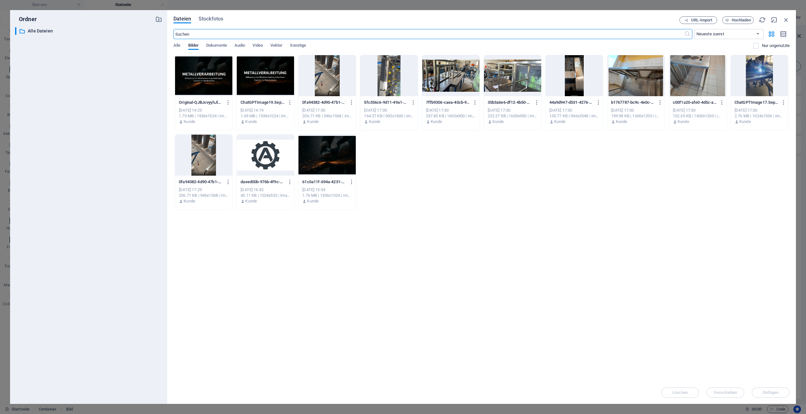
click at [210, 85] on div at bounding box center [203, 75] width 57 height 41
click at [210, 85] on div "1" at bounding box center [203, 75] width 57 height 41
click at [210, 85] on div "H2 Container Banner Menüleiste Banner Container Abstand Text Bild" at bounding box center [317, 214] width 362 height 378
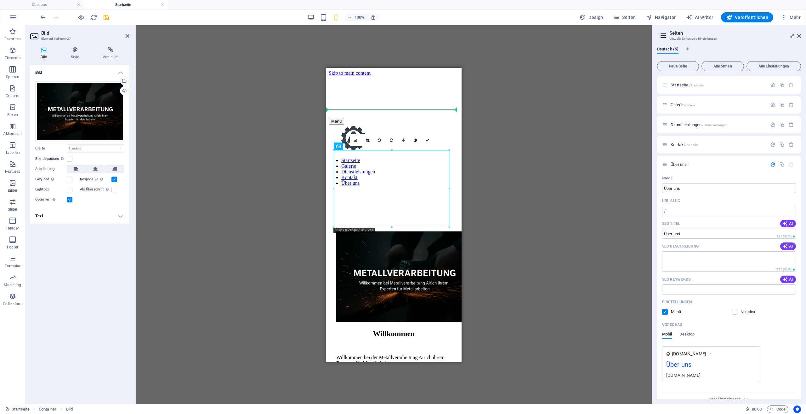
drag, startPoint x: 392, startPoint y: 175, endPoint x: 384, endPoint y: 145, distance: 31.9
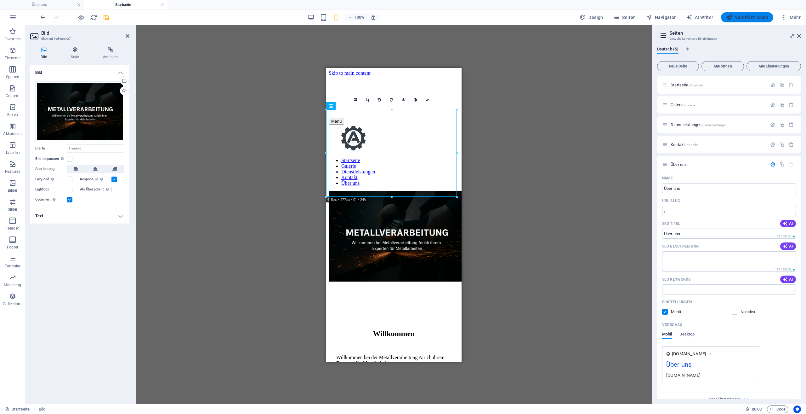
click at [741, 18] on span "Veröffentlichen" at bounding box center [747, 17] width 42 height 6
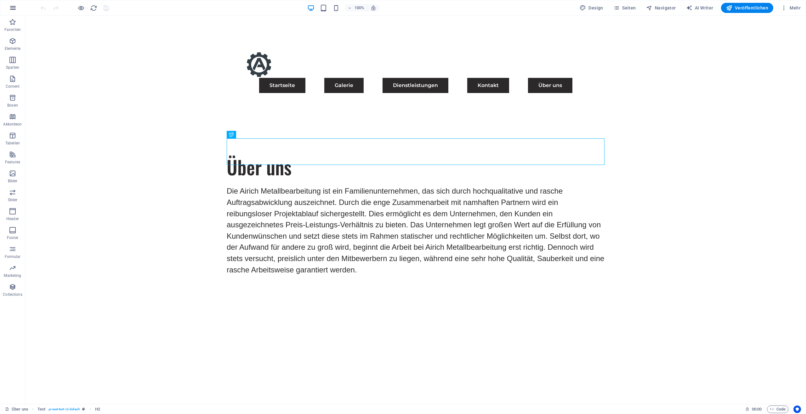
click at [11, 6] on icon "button" at bounding box center [13, 8] width 8 height 8
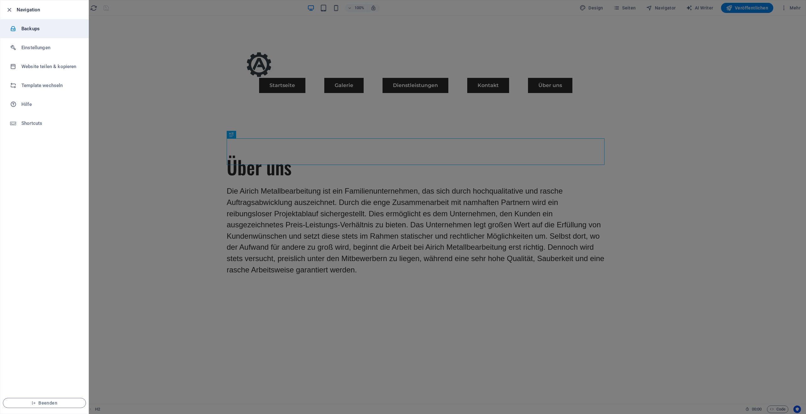
click at [57, 29] on h6 "Backups" at bounding box center [50, 29] width 58 height 8
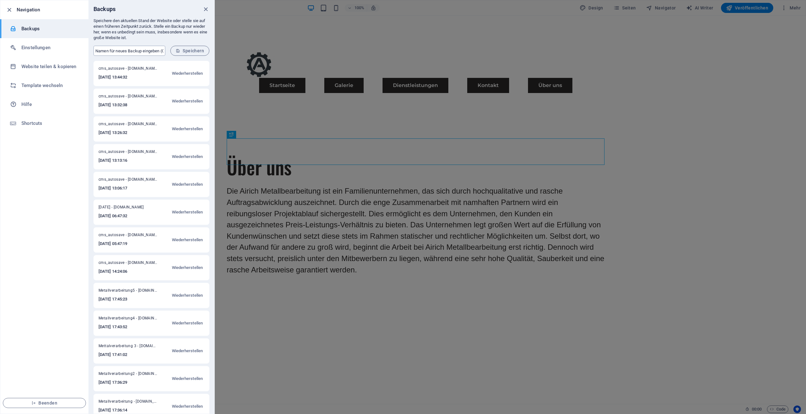
click at [120, 54] on input "text" at bounding box center [130, 51] width 72 height 10
type input "ü"
type input "[DATE] 10uhr"
click at [184, 51] on span "Speichern" at bounding box center [190, 50] width 28 height 5
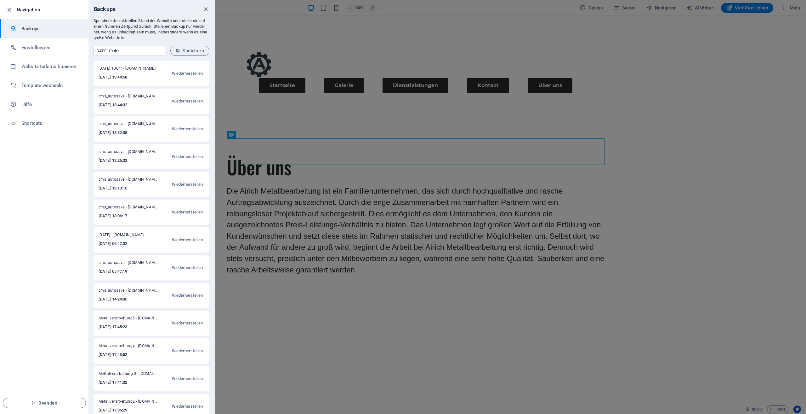
click at [403, 15] on div at bounding box center [403, 207] width 806 height 414
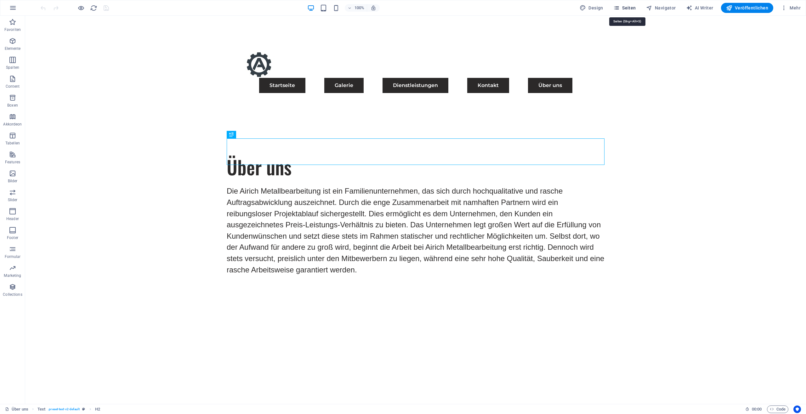
click at [625, 9] on span "Seiten" at bounding box center [625, 8] width 23 height 6
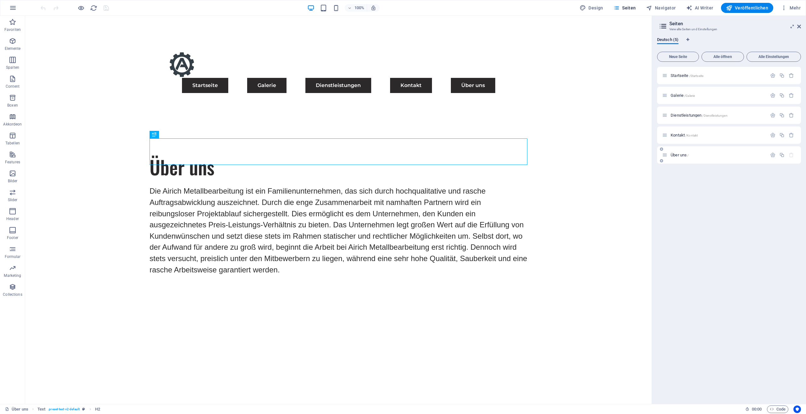
click at [705, 156] on p "Über uns /" at bounding box center [718, 155] width 94 height 4
click at [771, 154] on icon "button" at bounding box center [772, 154] width 5 height 5
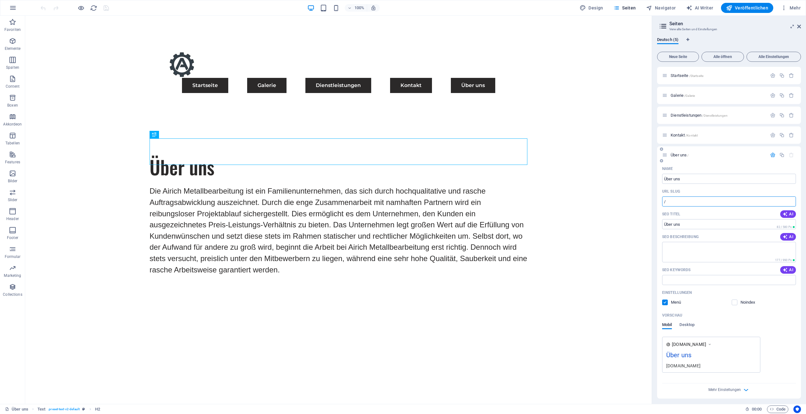
paste input "text"
type input "/"
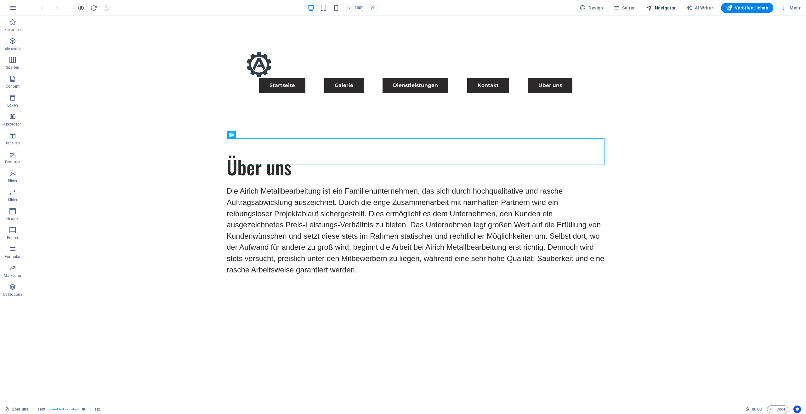
click at [657, 9] on span "Navigator" at bounding box center [661, 8] width 30 height 6
select select "17489479-de"
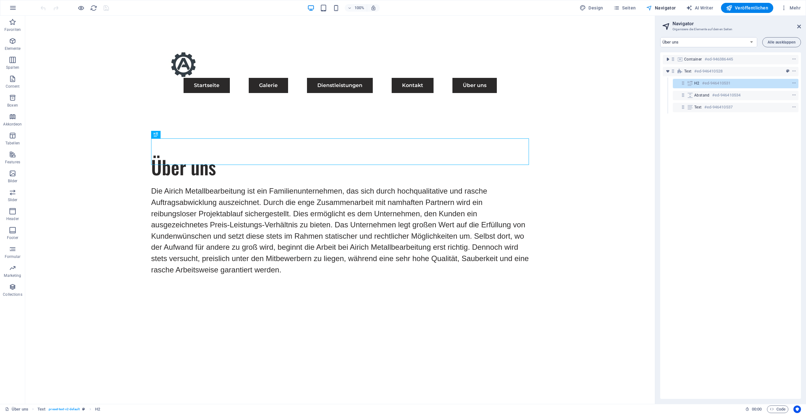
click at [657, 9] on span "Navigator" at bounding box center [661, 8] width 30 height 6
click at [638, 9] on button "Seiten" at bounding box center [625, 8] width 28 height 10
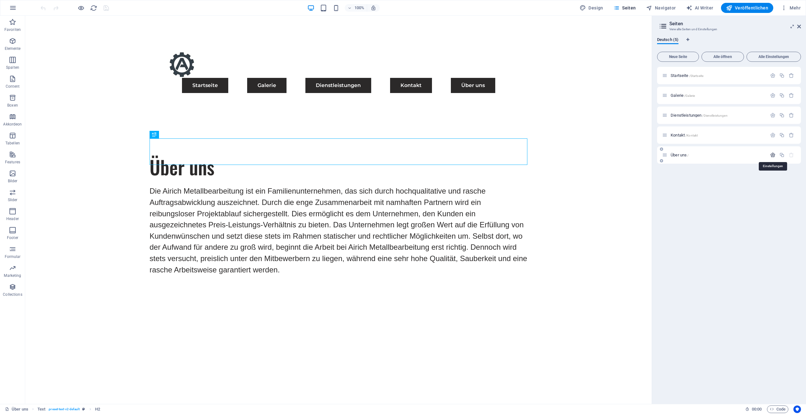
click at [773, 154] on icon "button" at bounding box center [772, 154] width 5 height 5
click at [771, 154] on icon "button" at bounding box center [772, 154] width 5 height 5
click at [773, 154] on icon "button" at bounding box center [772, 154] width 5 height 5
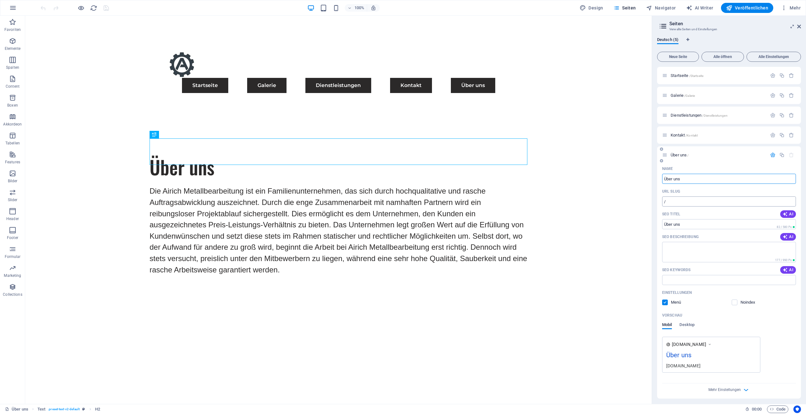
click at [694, 201] on input "/" at bounding box center [729, 201] width 134 height 10
click at [653, 6] on icon "button" at bounding box center [649, 8] width 6 height 6
select select "17489479-de"
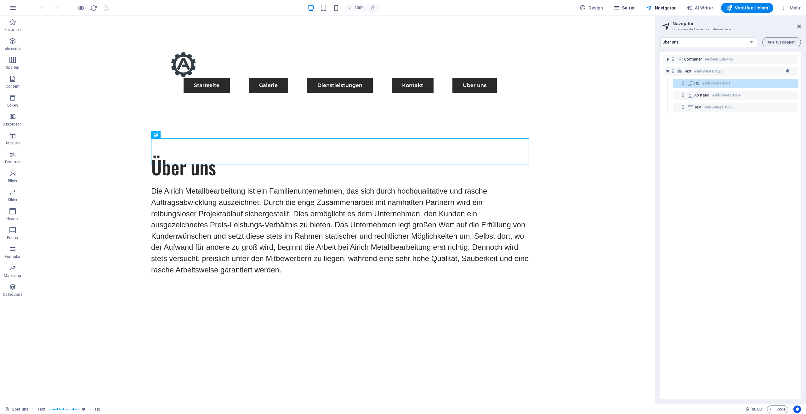
click at [620, 6] on icon "button" at bounding box center [617, 8] width 6 height 6
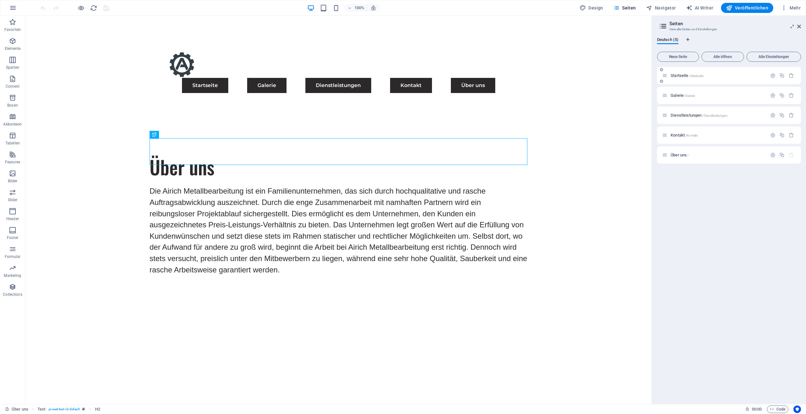
click at [687, 74] on span "Startseite /Startseite" at bounding box center [687, 75] width 33 height 5
click at [687, 74] on div "Startseite /Startseite" at bounding box center [729, 75] width 144 height 17
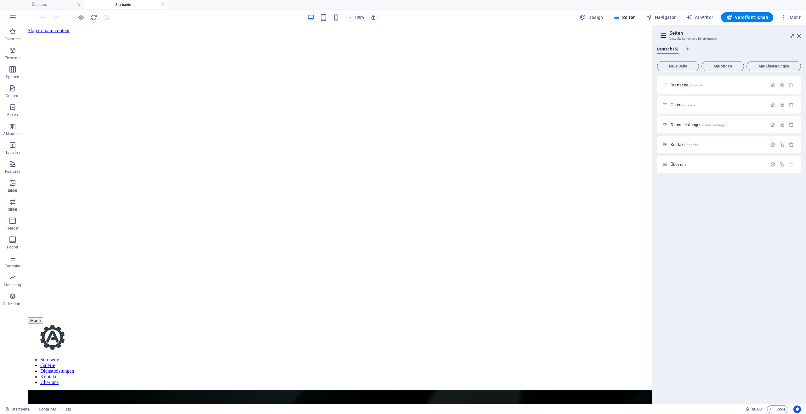
scroll to position [573, 0]
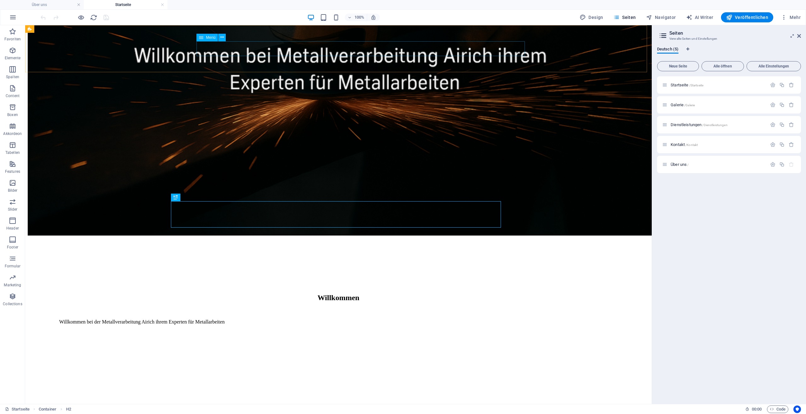
select select
select select "default"
select select "1"
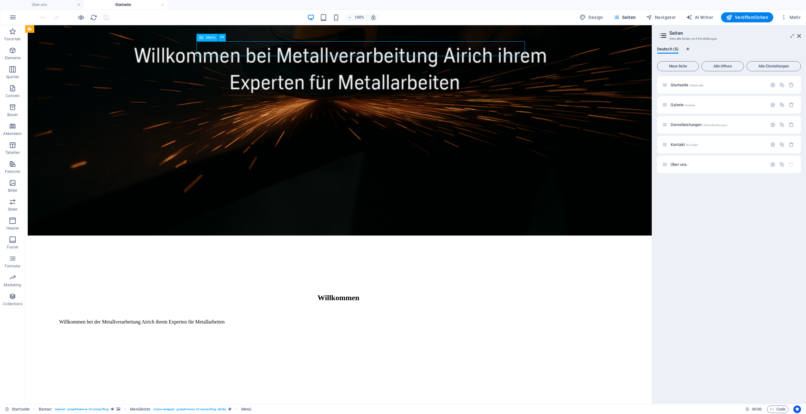
select select
select select "license"
select select "default"
select select "2"
select select "default"
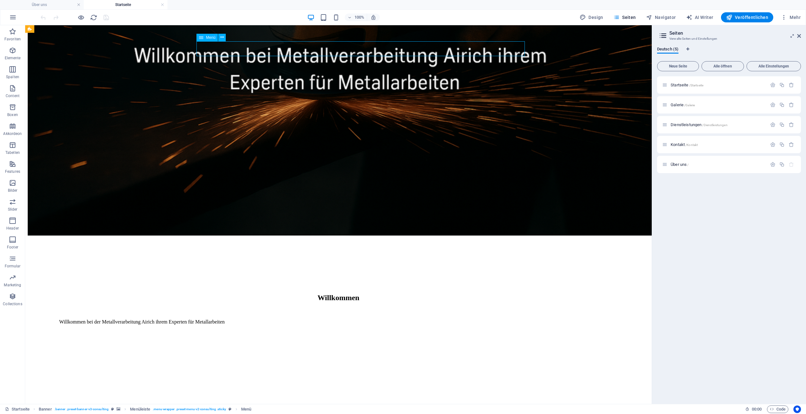
select select "3"
select select
select select "default"
select select
select select "default"
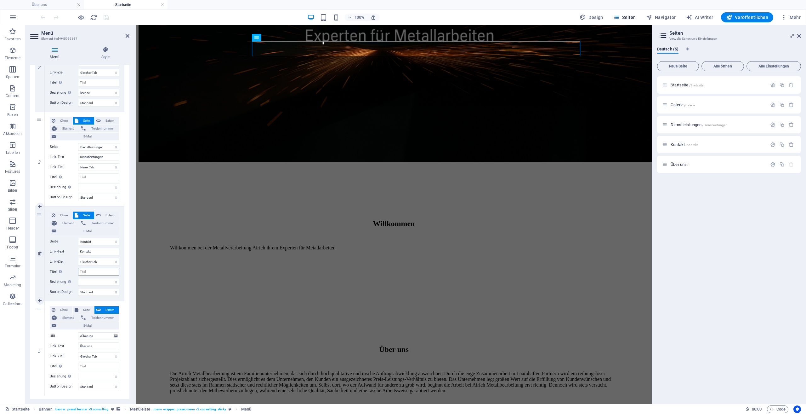
scroll to position [220, 0]
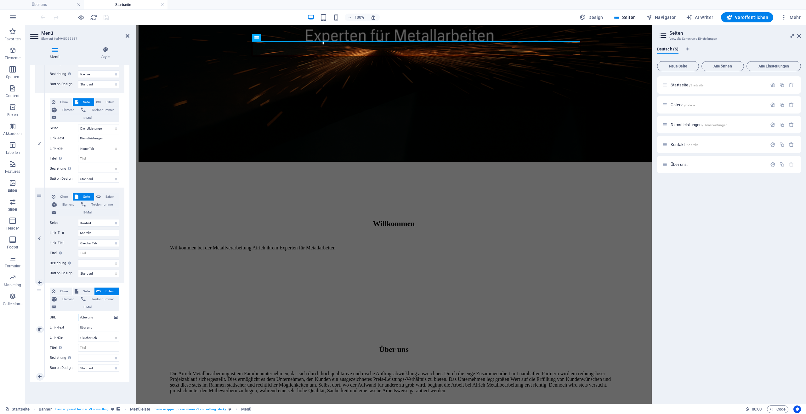
click at [103, 317] on input "/Überuns" at bounding box center [98, 317] width 41 height 8
drag, startPoint x: 100, startPoint y: 316, endPoint x: 60, endPoint y: 317, distance: 40.3
click at [62, 317] on div "URL /Überuns" at bounding box center [85, 317] width 70 height 8
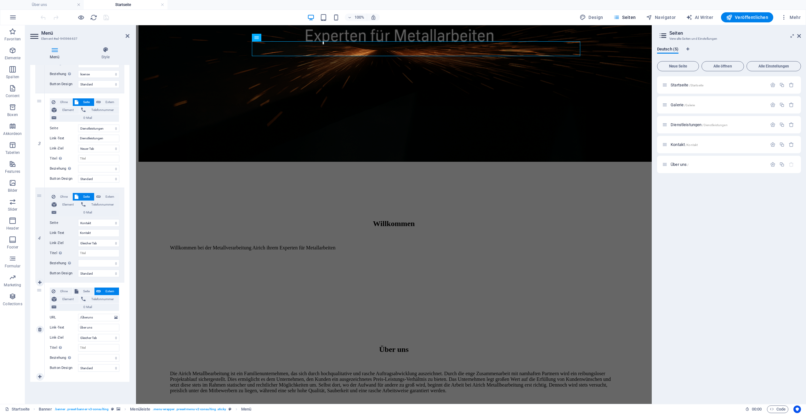
click at [62, 317] on label "URL" at bounding box center [64, 317] width 28 height 8
click at [78, 317] on input "/Überuns" at bounding box center [98, 317] width 41 height 8
click at [773, 163] on icon "button" at bounding box center [772, 164] width 5 height 5
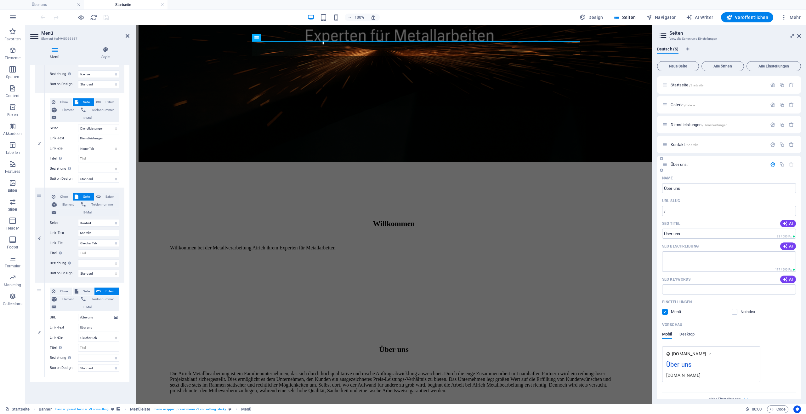
click at [694, 205] on div "URL SLUG" at bounding box center [729, 201] width 134 height 10
click at [690, 210] on input "/" at bounding box center [729, 211] width 134 height 10
paste input "text"
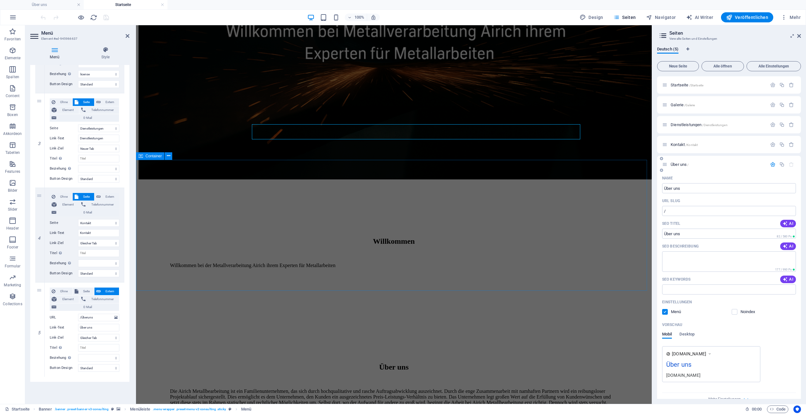
scroll to position [604, 0]
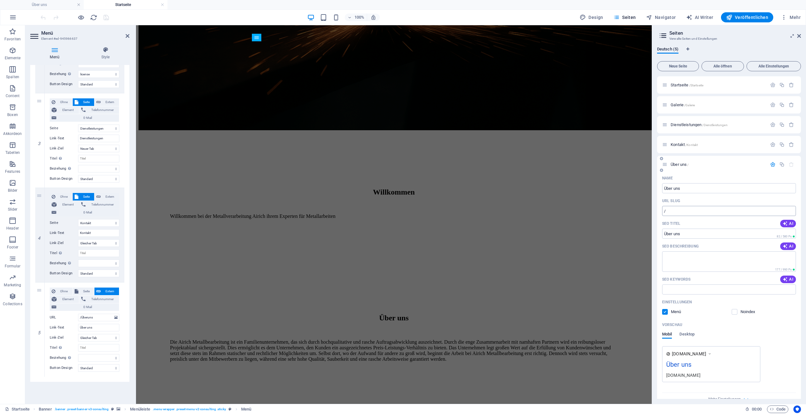
click at [702, 213] on input "/" at bounding box center [729, 211] width 134 height 10
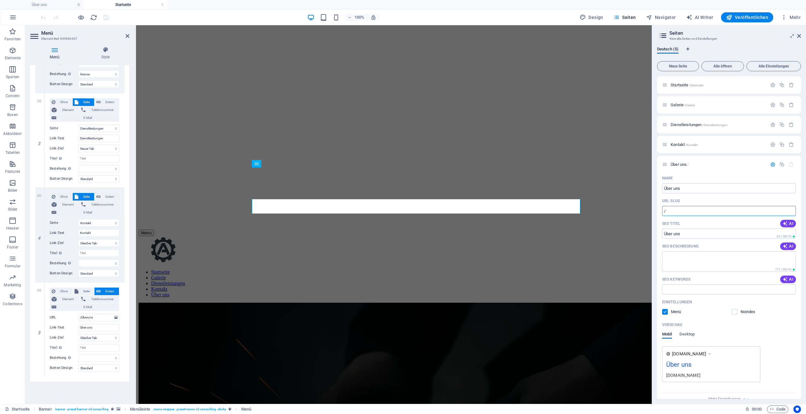
scroll to position [0, 0]
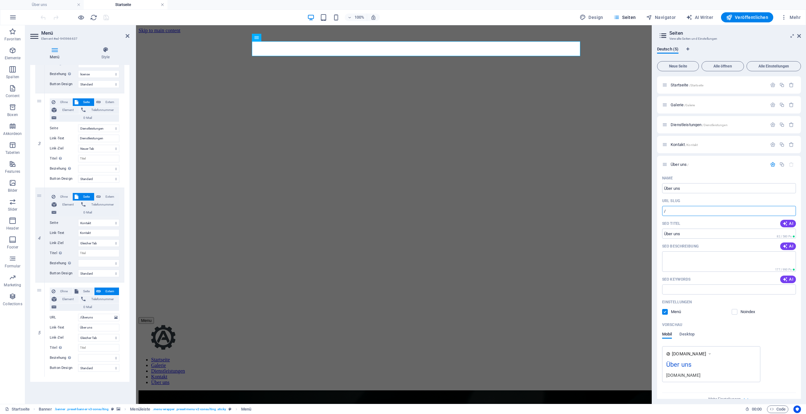
click at [164, 6] on link at bounding box center [163, 5] width 4 height 6
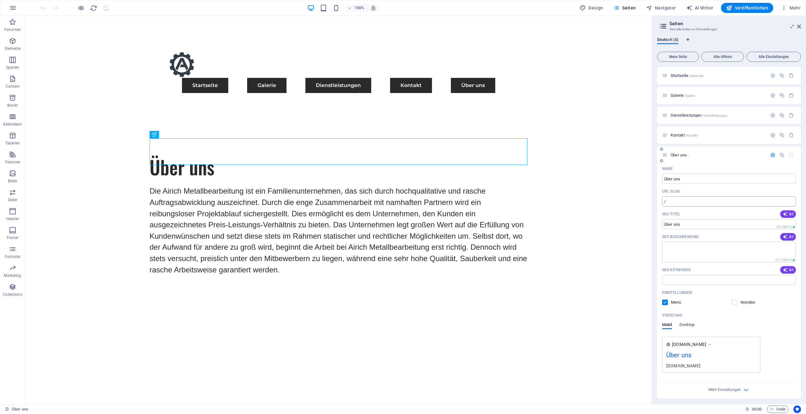
click at [687, 202] on input "/" at bounding box center [729, 201] width 134 height 10
paste input "text"
type input "/"
click at [708, 275] on input "SEO Keywords" at bounding box center [729, 280] width 134 height 10
